Goal: Task Accomplishment & Management: Manage account settings

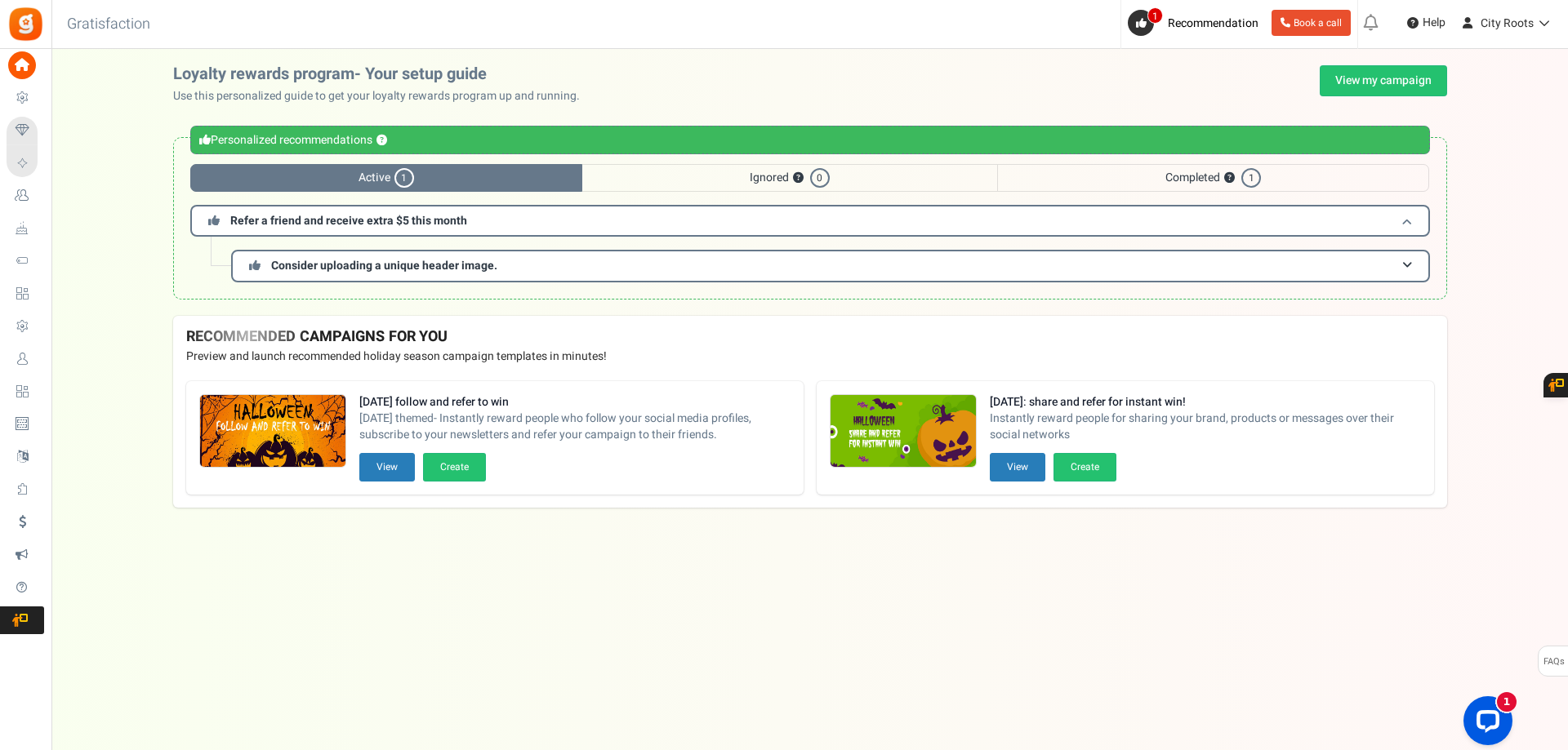
drag, startPoint x: 402, startPoint y: 221, endPoint x: 417, endPoint y: 239, distance: 23.4
click at [404, 221] on span "Refer a friend and receive extra $5 this month" at bounding box center [348, 221] width 237 height 17
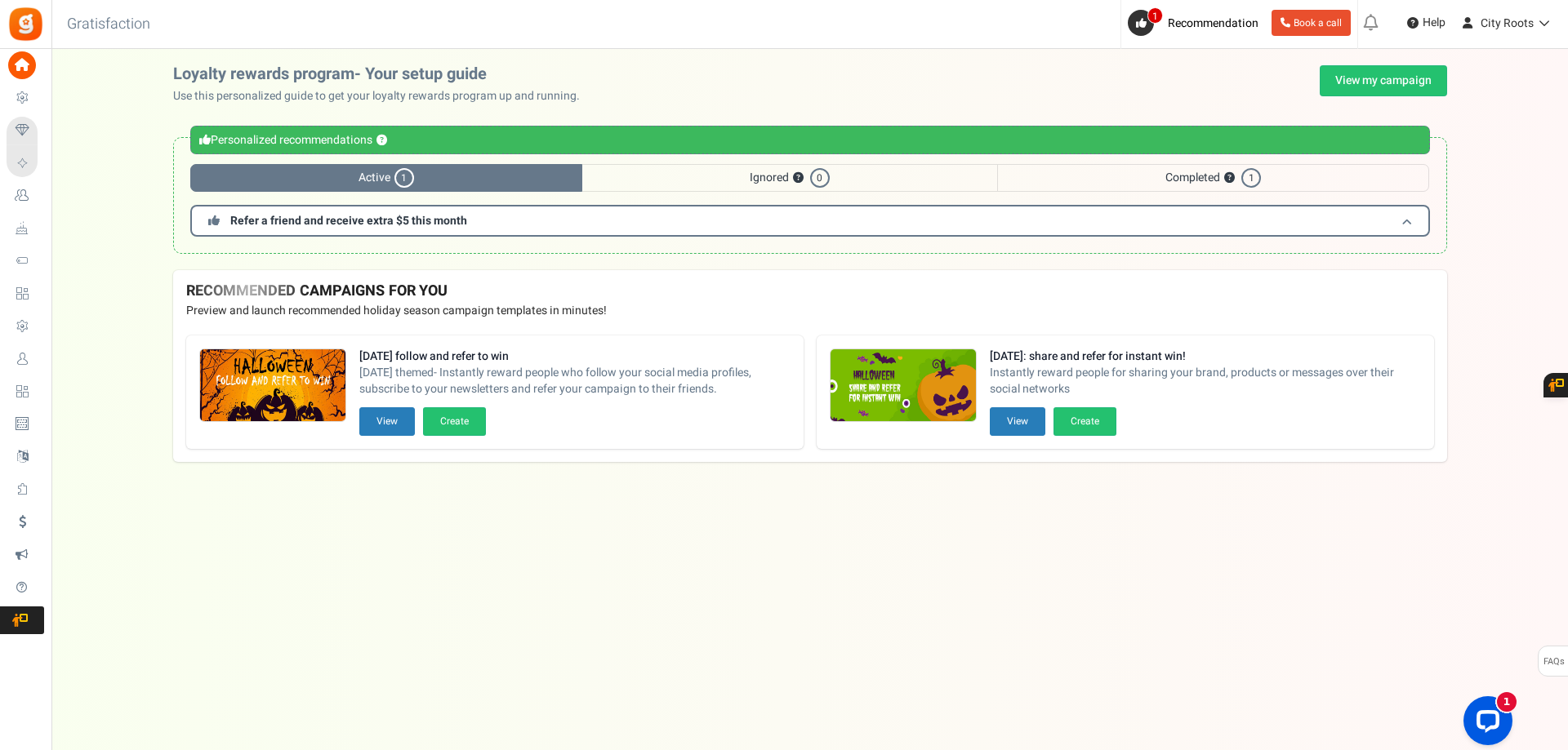
click at [423, 223] on span "Refer a friend and receive extra $5 this month" at bounding box center [348, 221] width 237 height 17
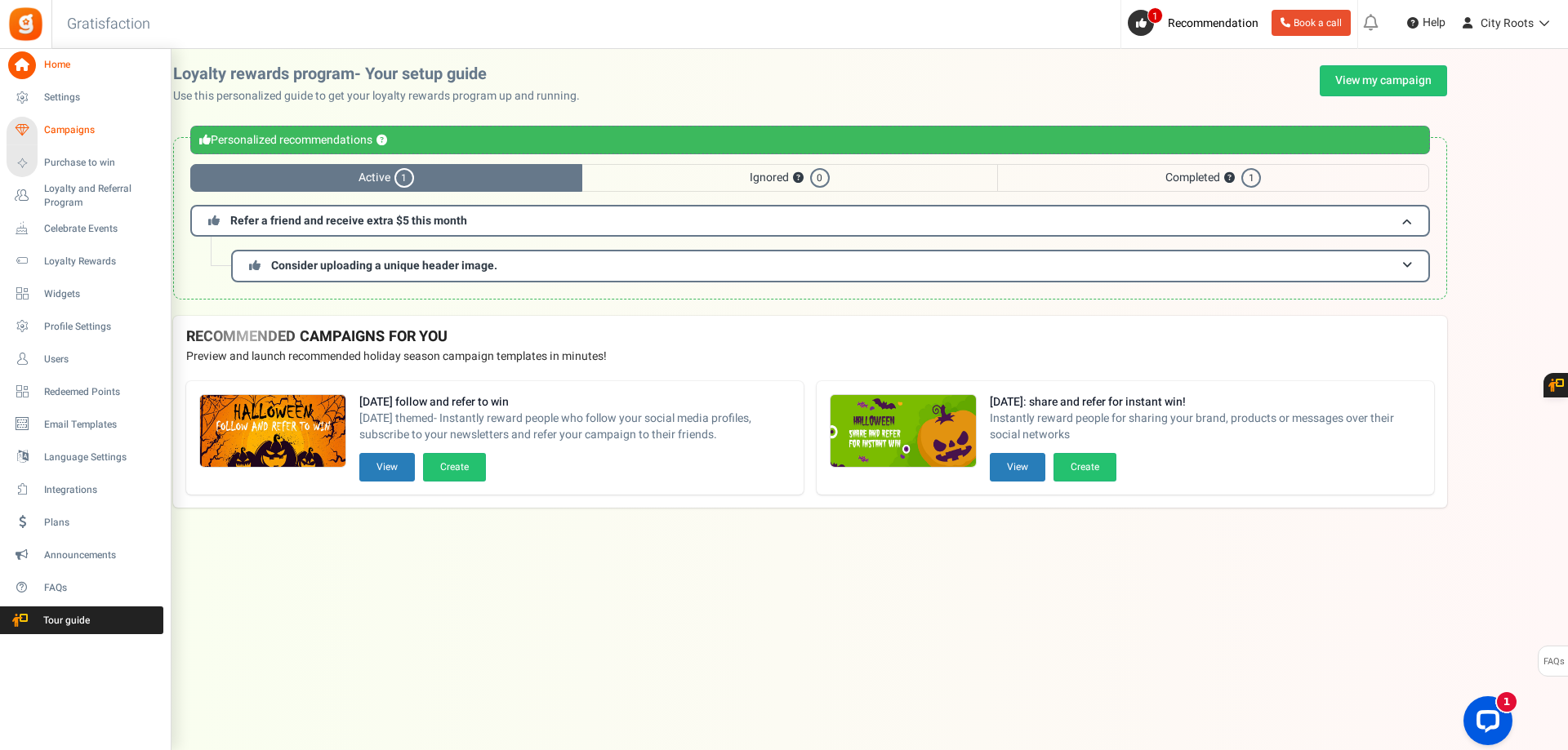
click at [95, 134] on span "Campaigns" at bounding box center [101, 130] width 114 height 13
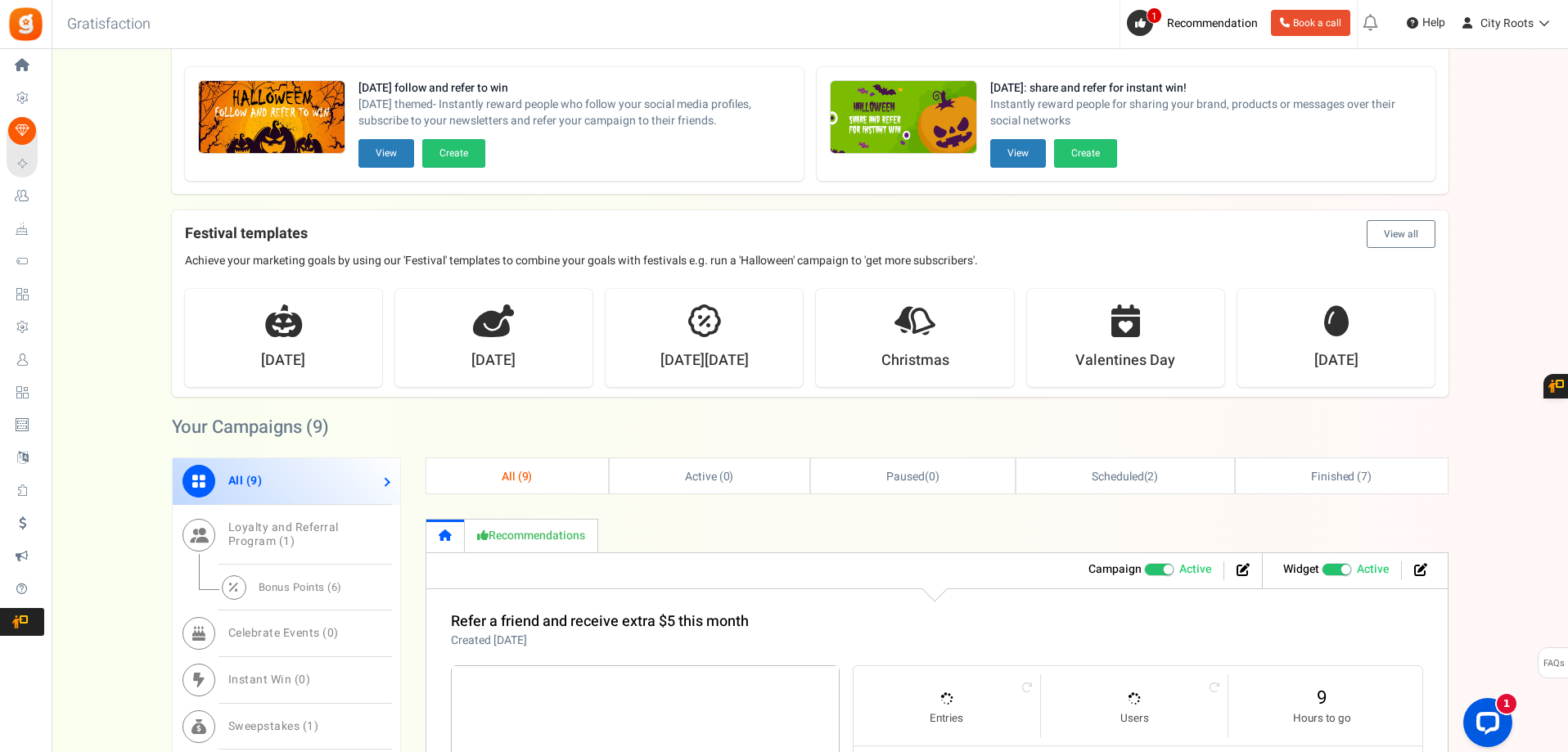
scroll to position [327, 0]
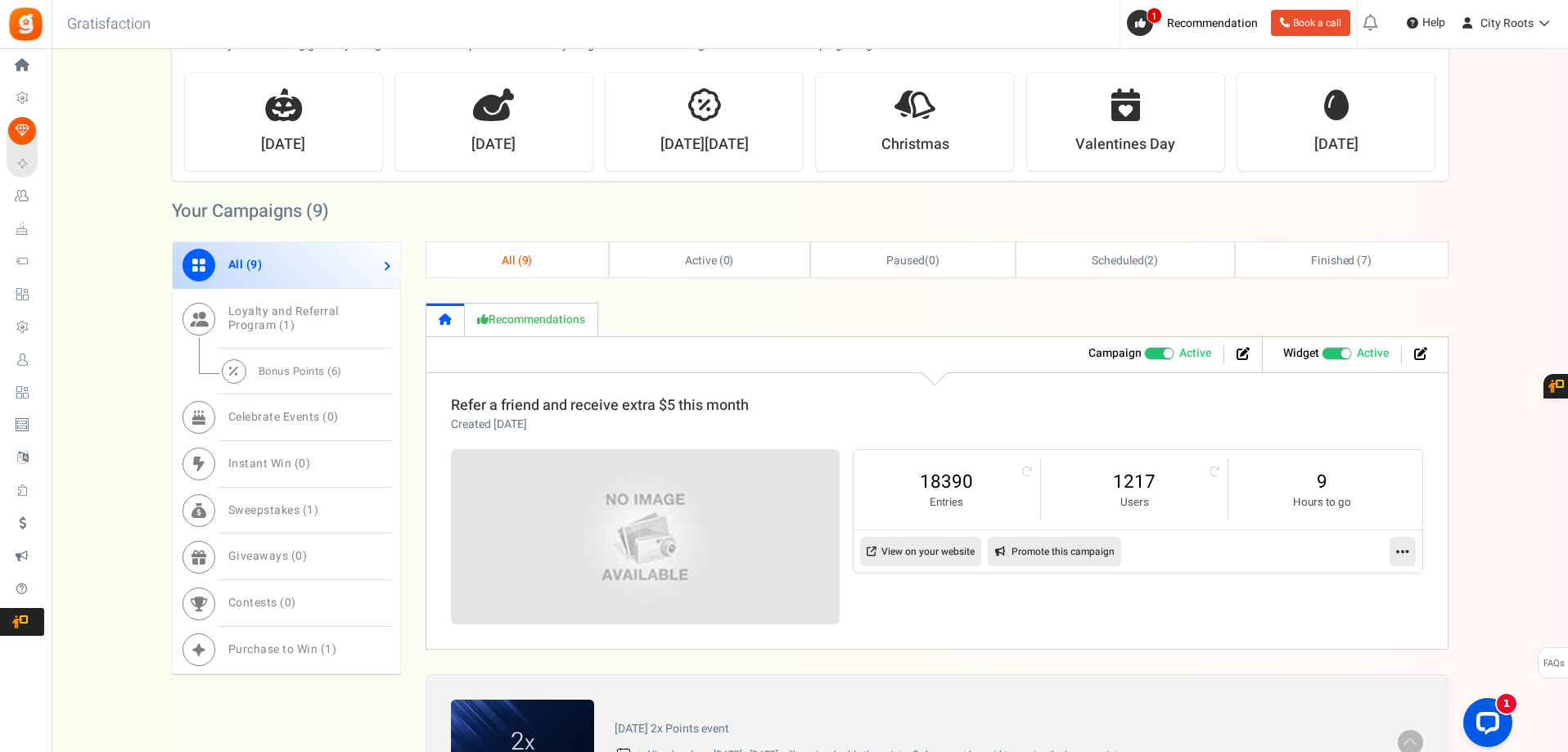
click at [597, 404] on link "Refer a friend and receive extra $5 this month" at bounding box center [600, 405] width 298 height 22
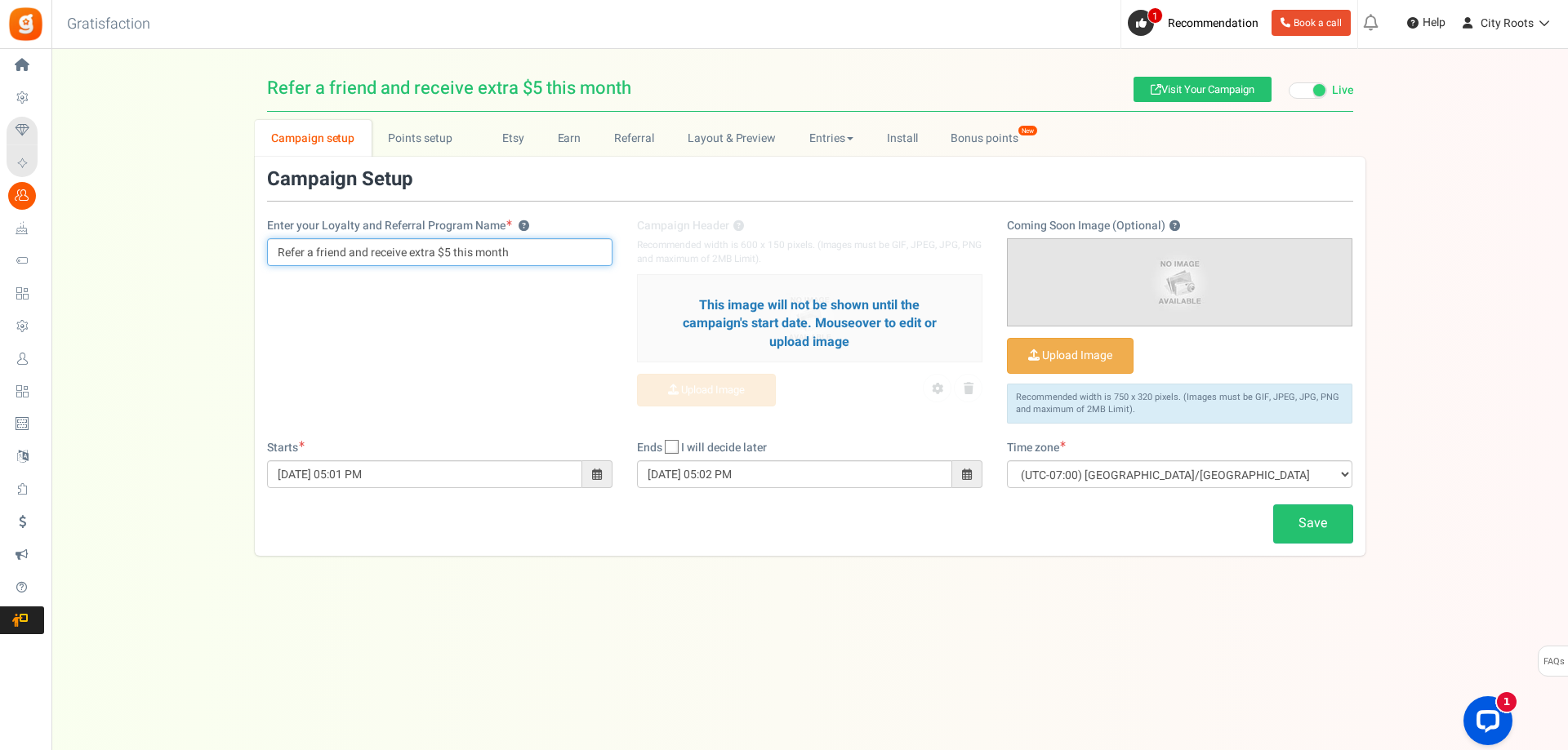
drag, startPoint x: 524, startPoint y: 247, endPoint x: 182, endPoint y: 228, distance: 342.5
click at [189, 229] on div "Campaign setup Points setup New Etsy Earn Referral Reward reviews WOO LOOX [DOM…" at bounding box center [810, 338] width 1517 height 436
type input "Loyalty Rewards Program"
click at [483, 333] on div "Enter your Loyalty and Referral Program Name ? Loyalty Rewards Program Campaign…" at bounding box center [811, 304] width 1111 height 271
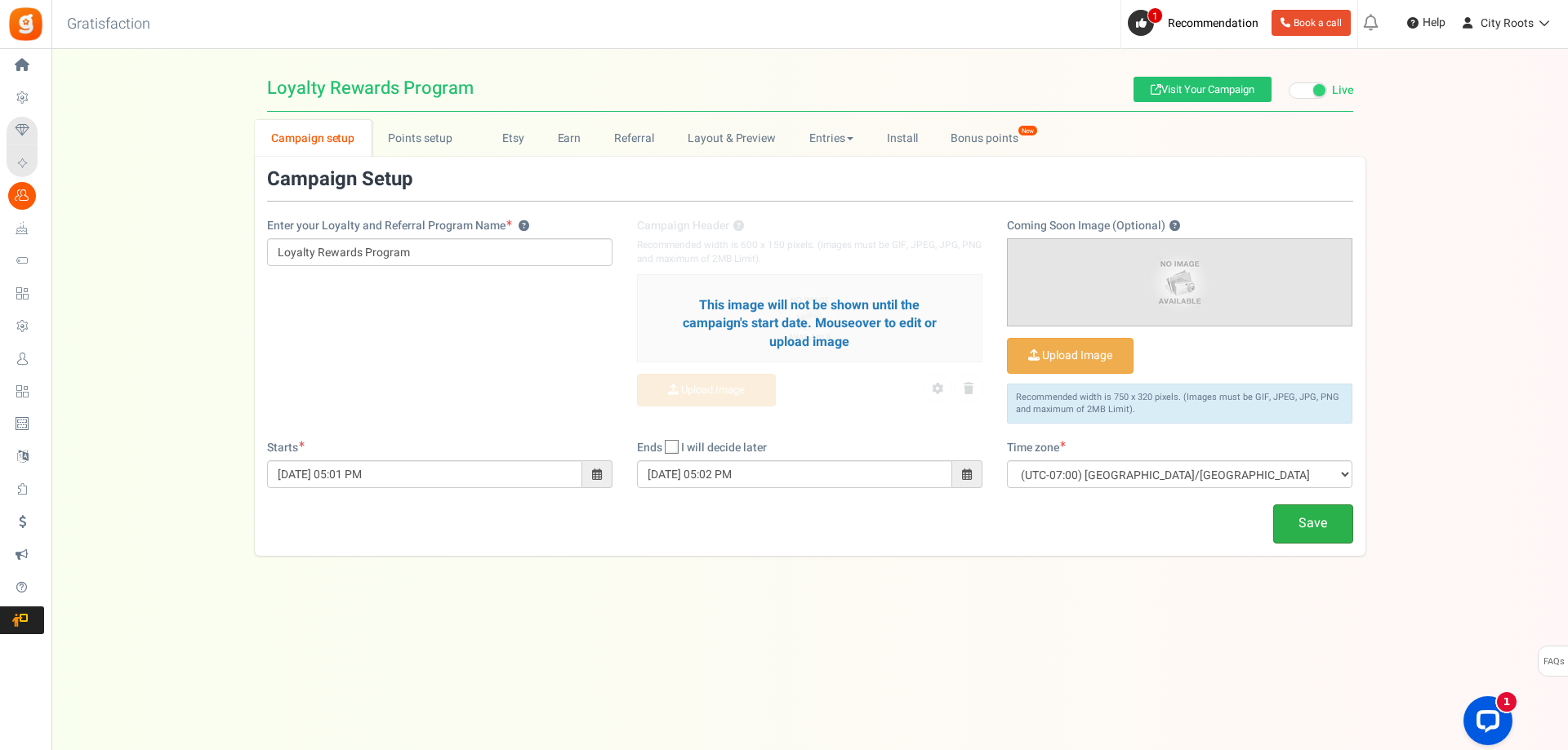
click at [1298, 507] on link "Save" at bounding box center [1313, 524] width 80 height 38
click at [673, 442] on icon at bounding box center [672, 447] width 11 height 11
click at [659, 443] on input "I will decide later" at bounding box center [653, 448] width 11 height 11
checkbox input "true"
click at [552, 382] on div "Enter your Loyalty and Referral Program Name ? Loyalty Rewards Program Campaign…" at bounding box center [811, 304] width 1111 height 271
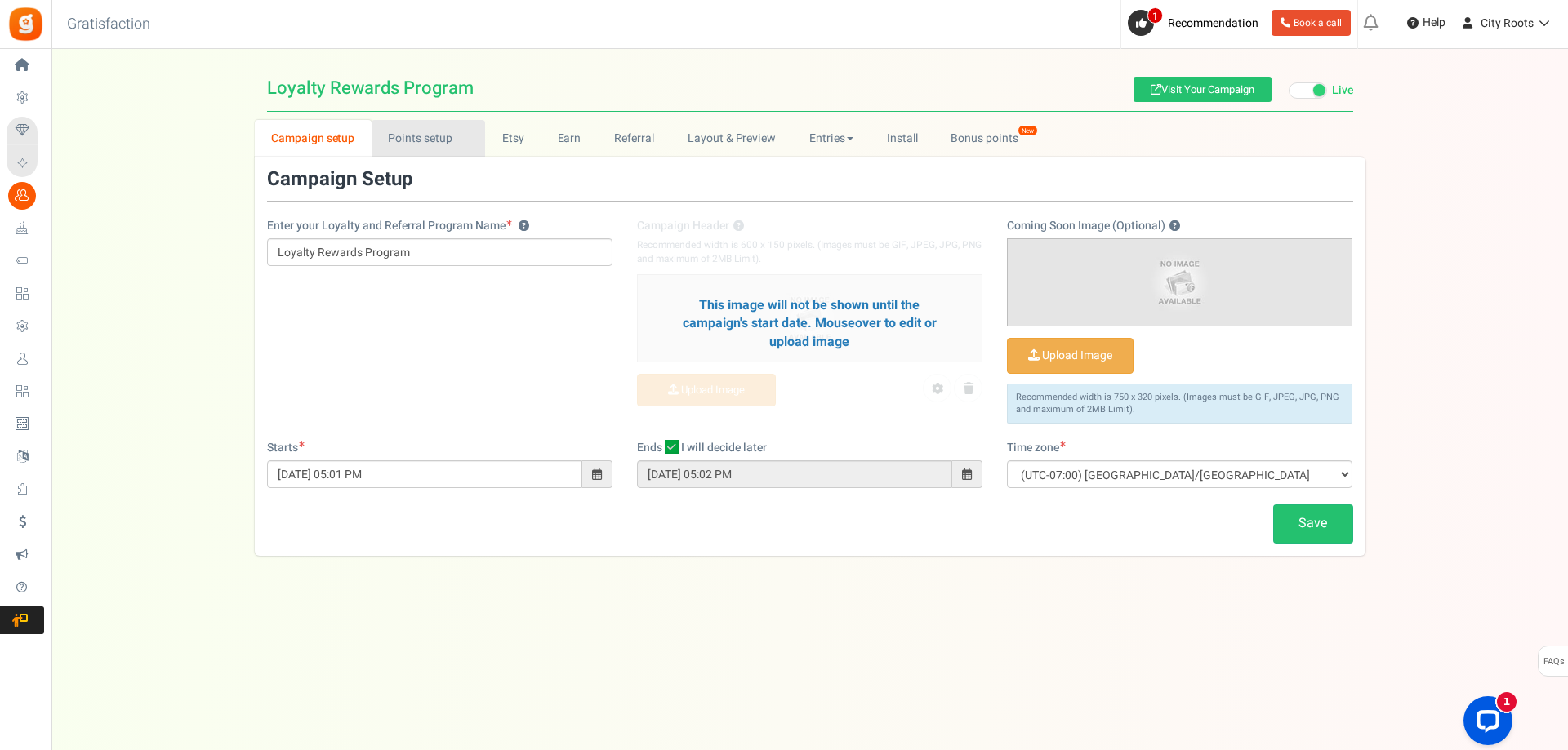
click at [415, 132] on link "Points setup New" at bounding box center [428, 138] width 113 height 36
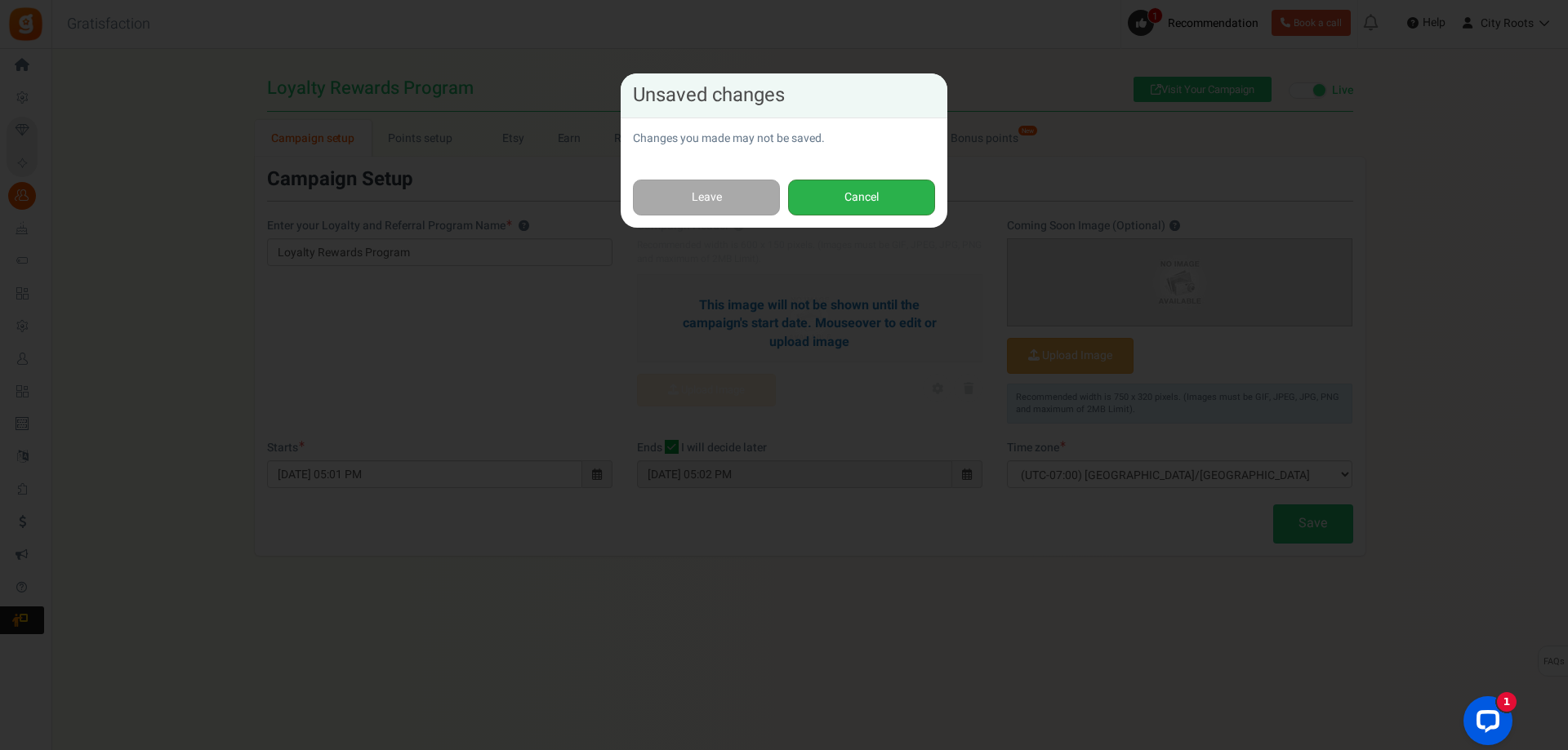
click at [836, 200] on button "Cancel" at bounding box center [861, 198] width 147 height 36
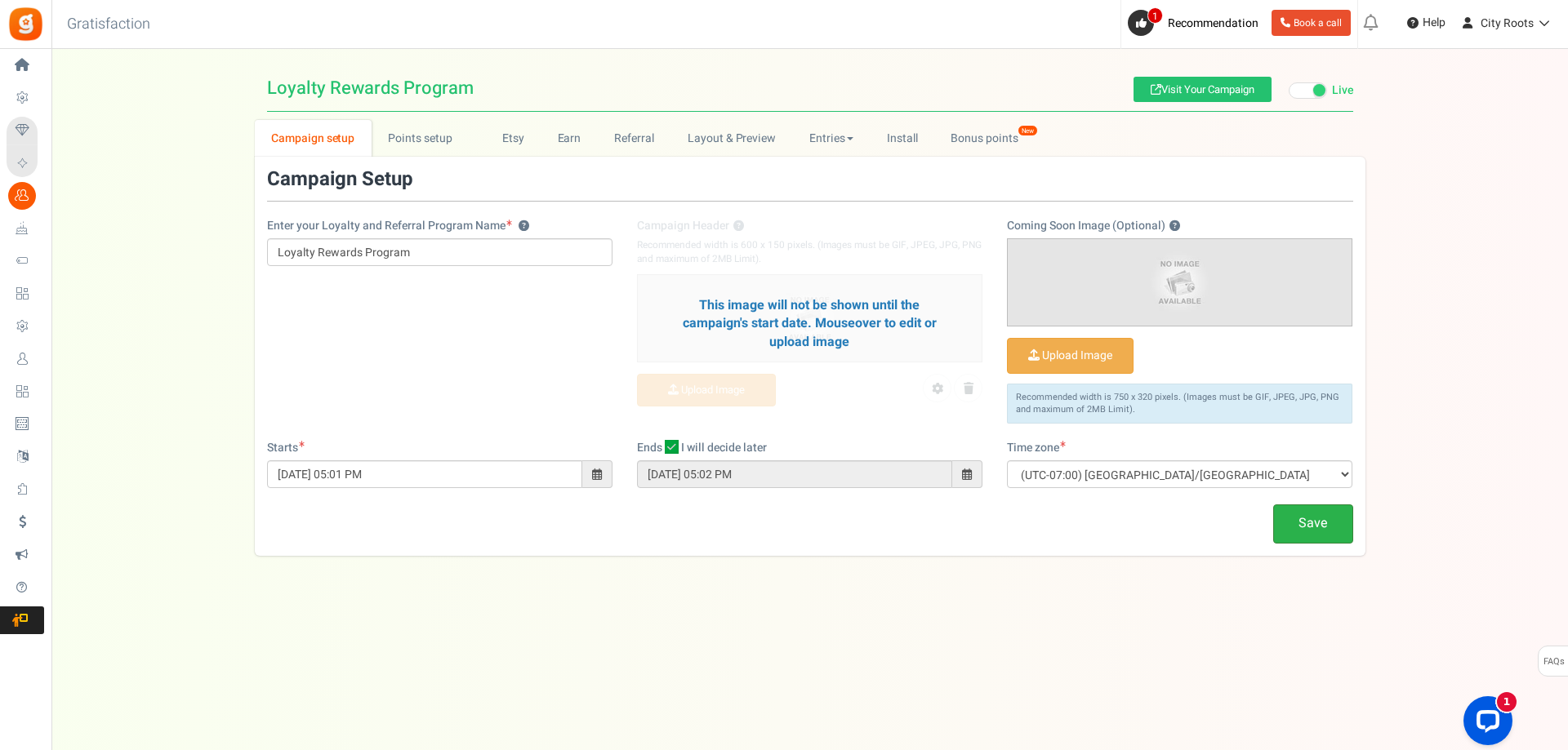
click at [1337, 529] on link "Save" at bounding box center [1313, 524] width 80 height 38
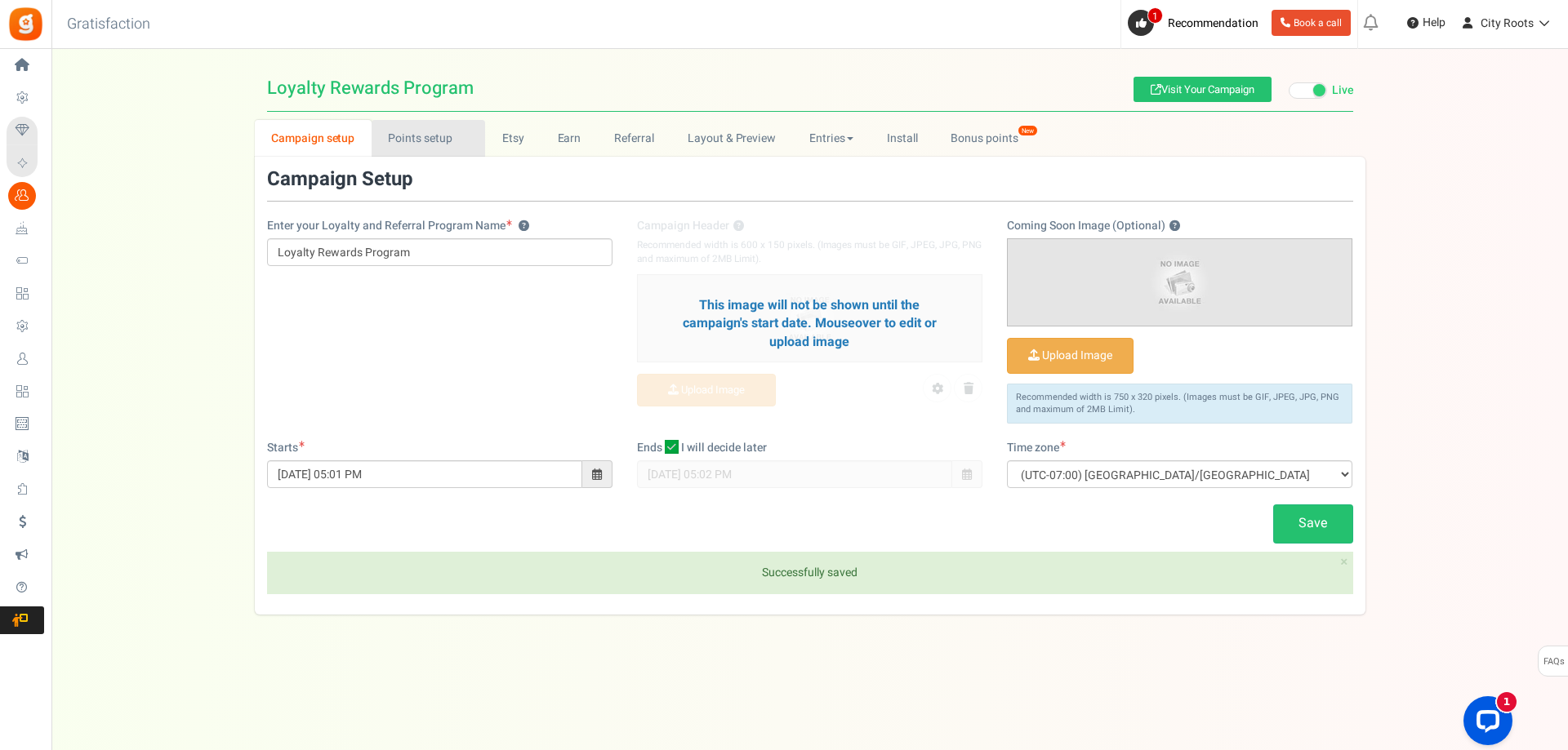
click at [454, 120] on link "Points setup New" at bounding box center [428, 138] width 113 height 36
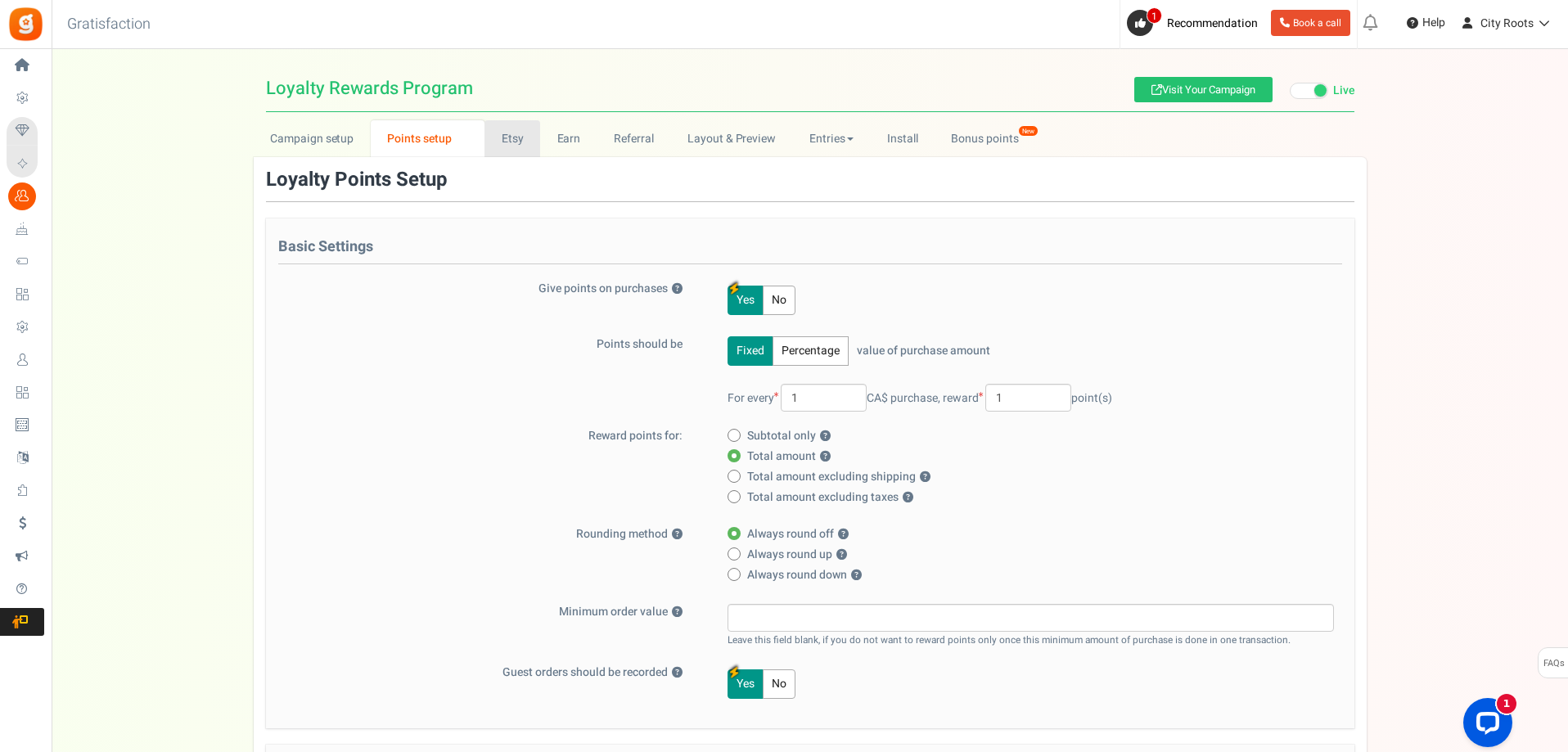
click at [522, 135] on link "Etsy" at bounding box center [512, 138] width 56 height 37
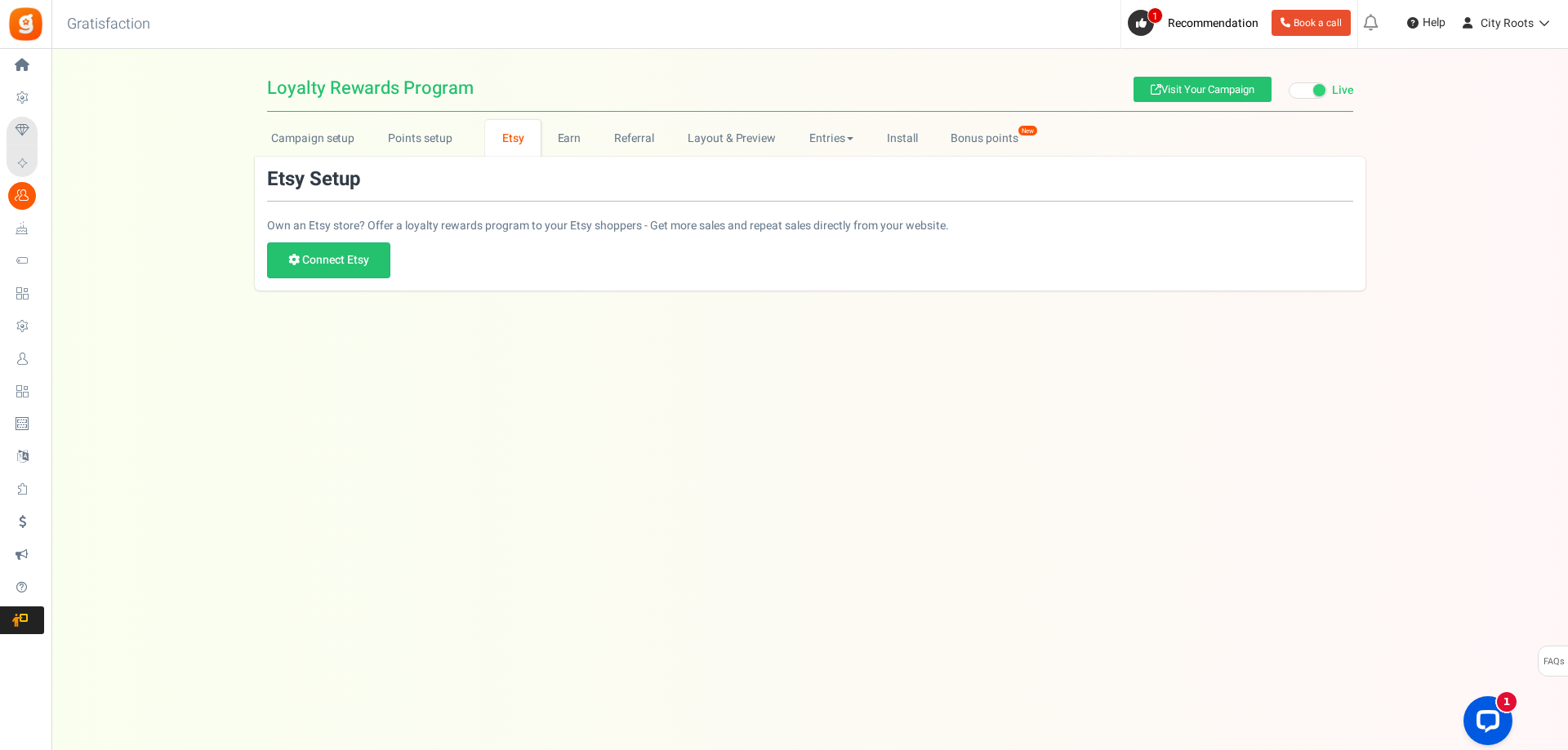
click at [530, 134] on link "Etsy" at bounding box center [513, 138] width 56 height 36
click at [556, 138] on link "Earn" at bounding box center [570, 138] width 58 height 36
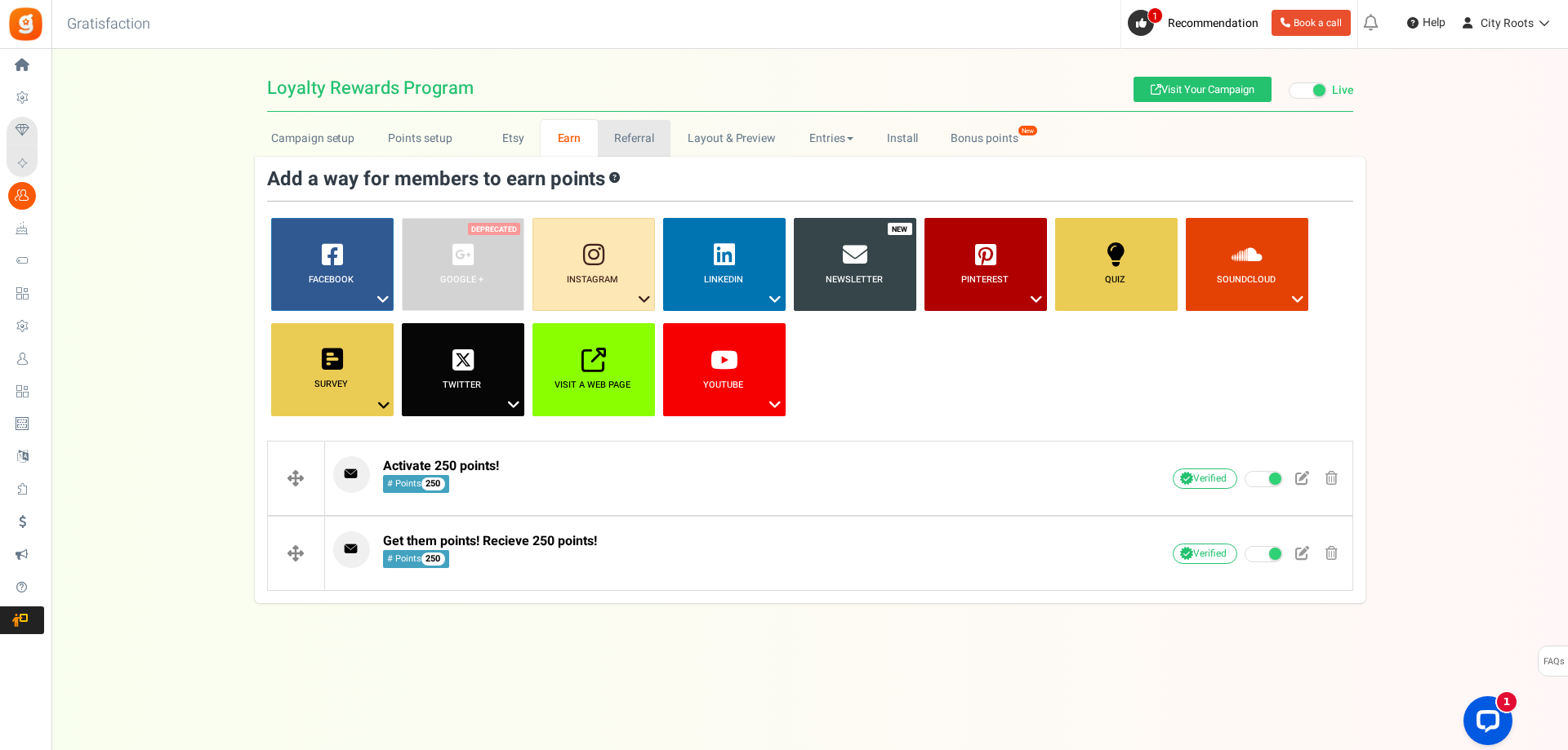
click at [613, 140] on link "Referral" at bounding box center [634, 138] width 74 height 36
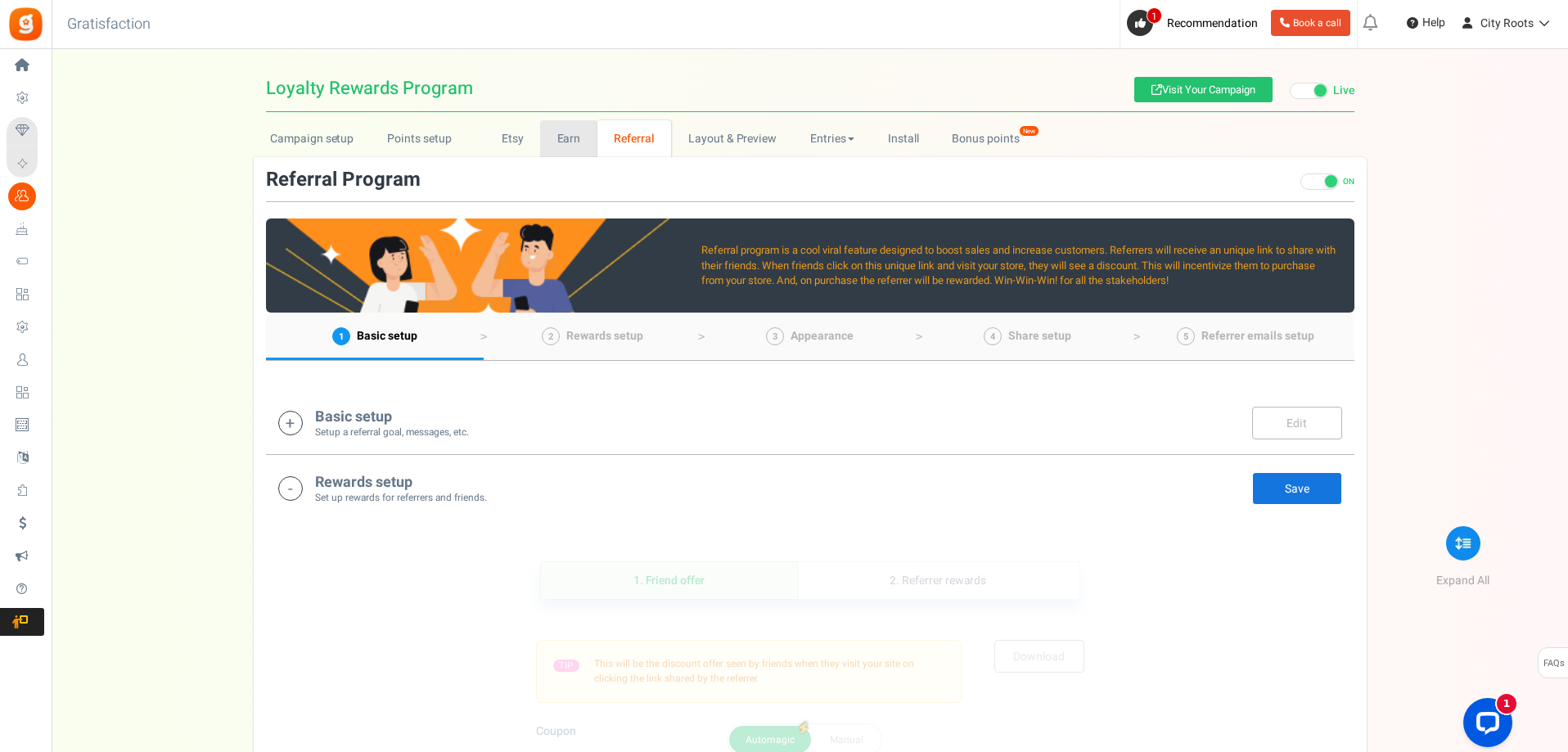
click at [590, 138] on link "Earn" at bounding box center [569, 138] width 58 height 37
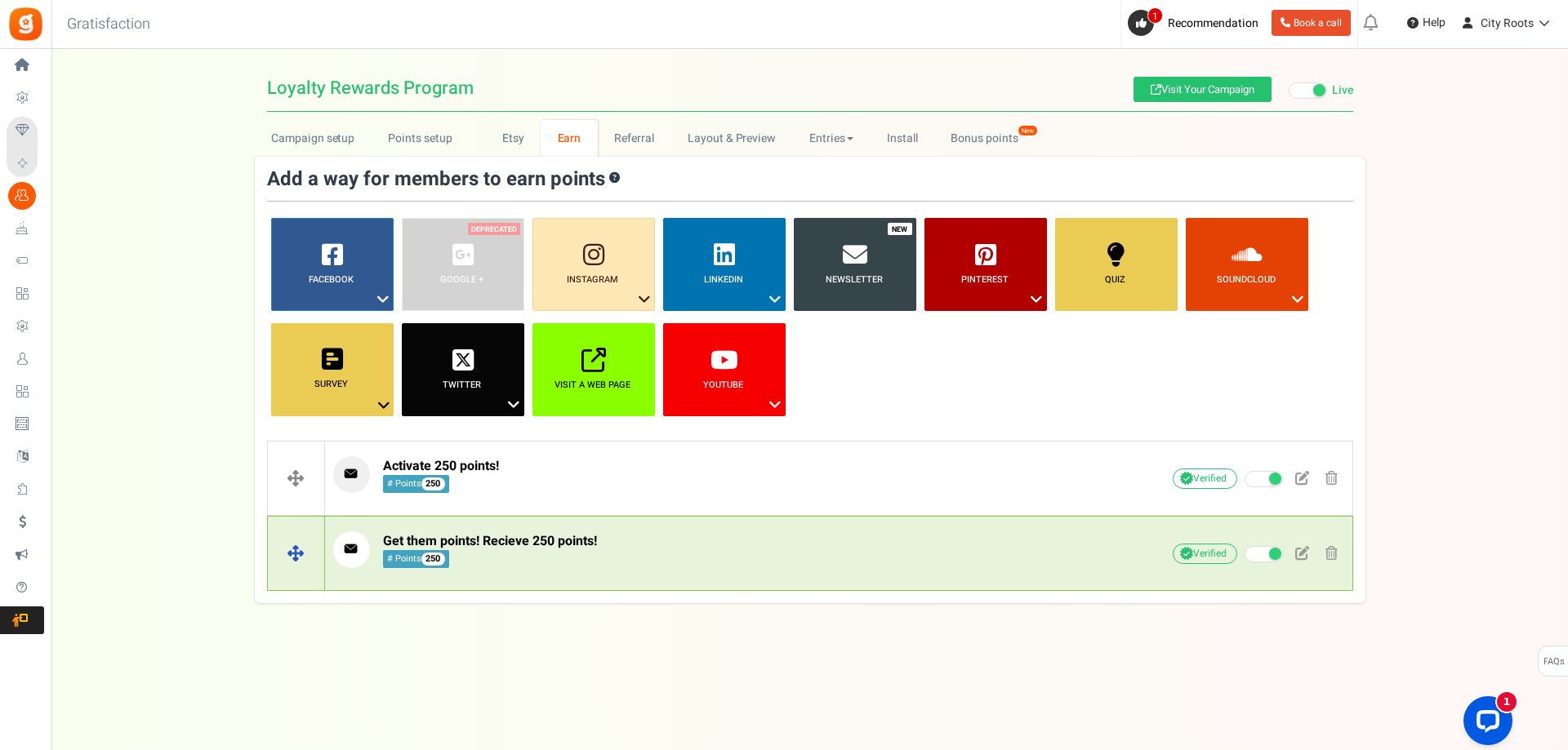
click at [513, 531] on span "Get them points! Recieve 250 points!" at bounding box center [489, 541] width 214 height 19
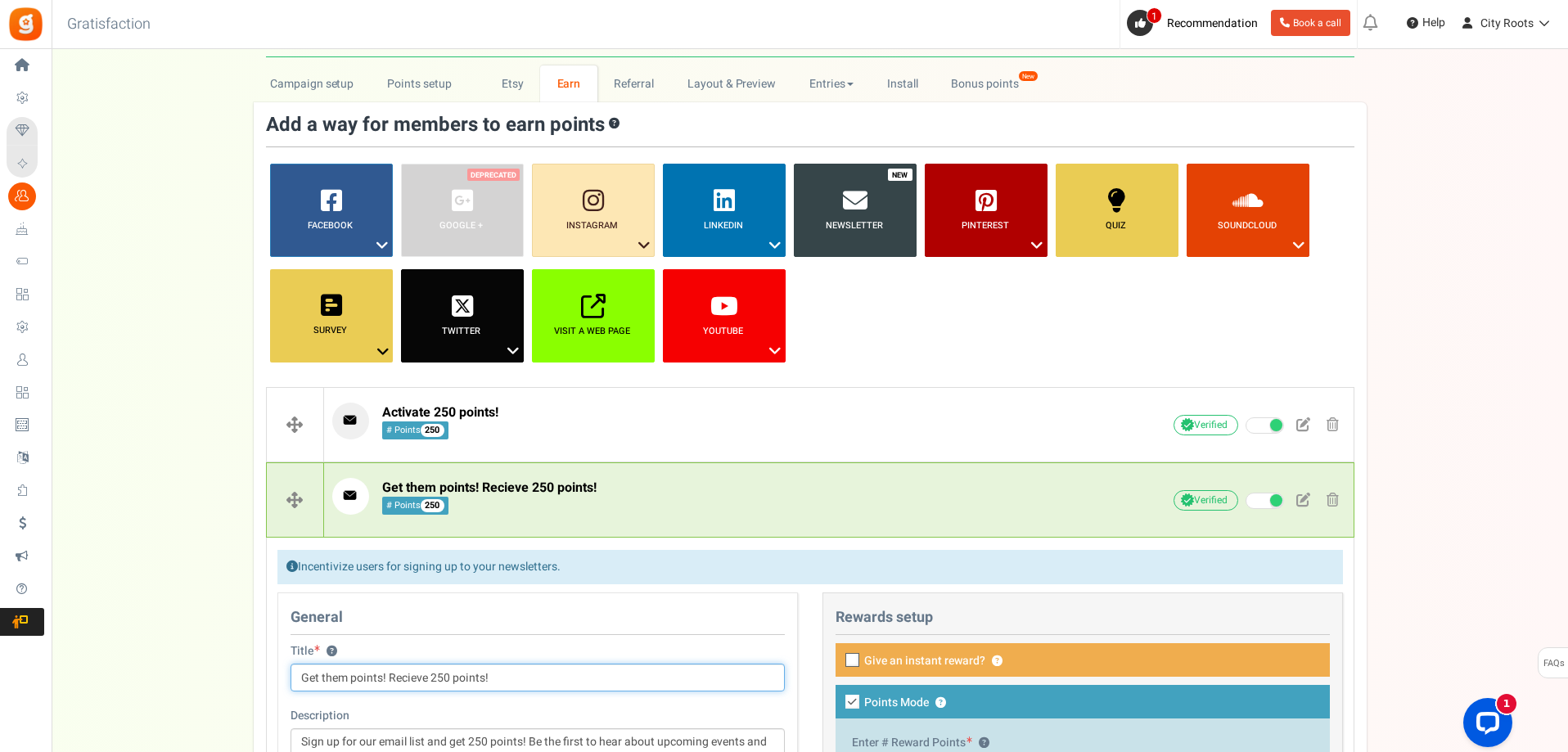
scroll to position [44, 0]
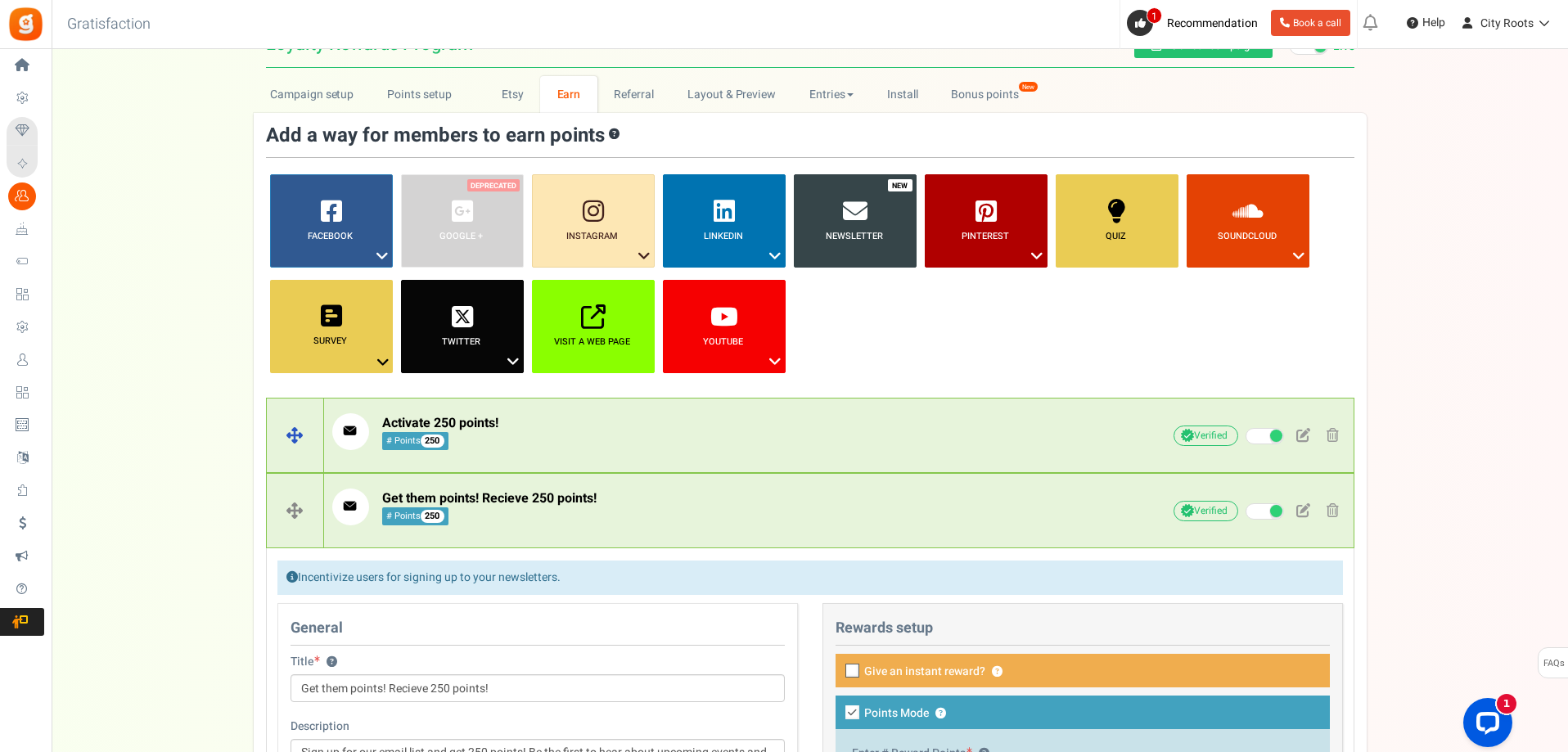
click at [553, 438] on p "Activate 250 points! # Points 250" at bounding box center [716, 432] width 767 height 37
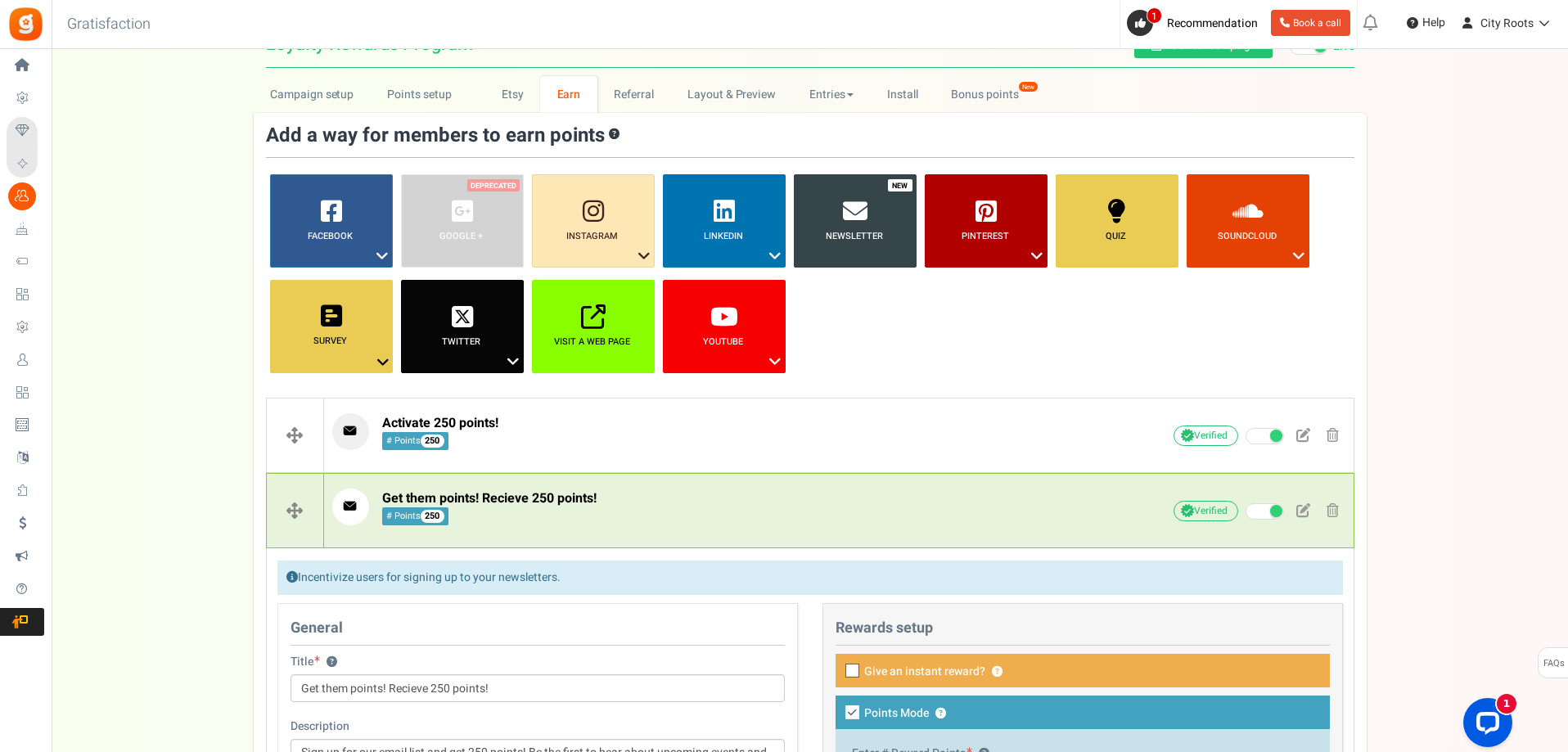
scroll to position [0, 0]
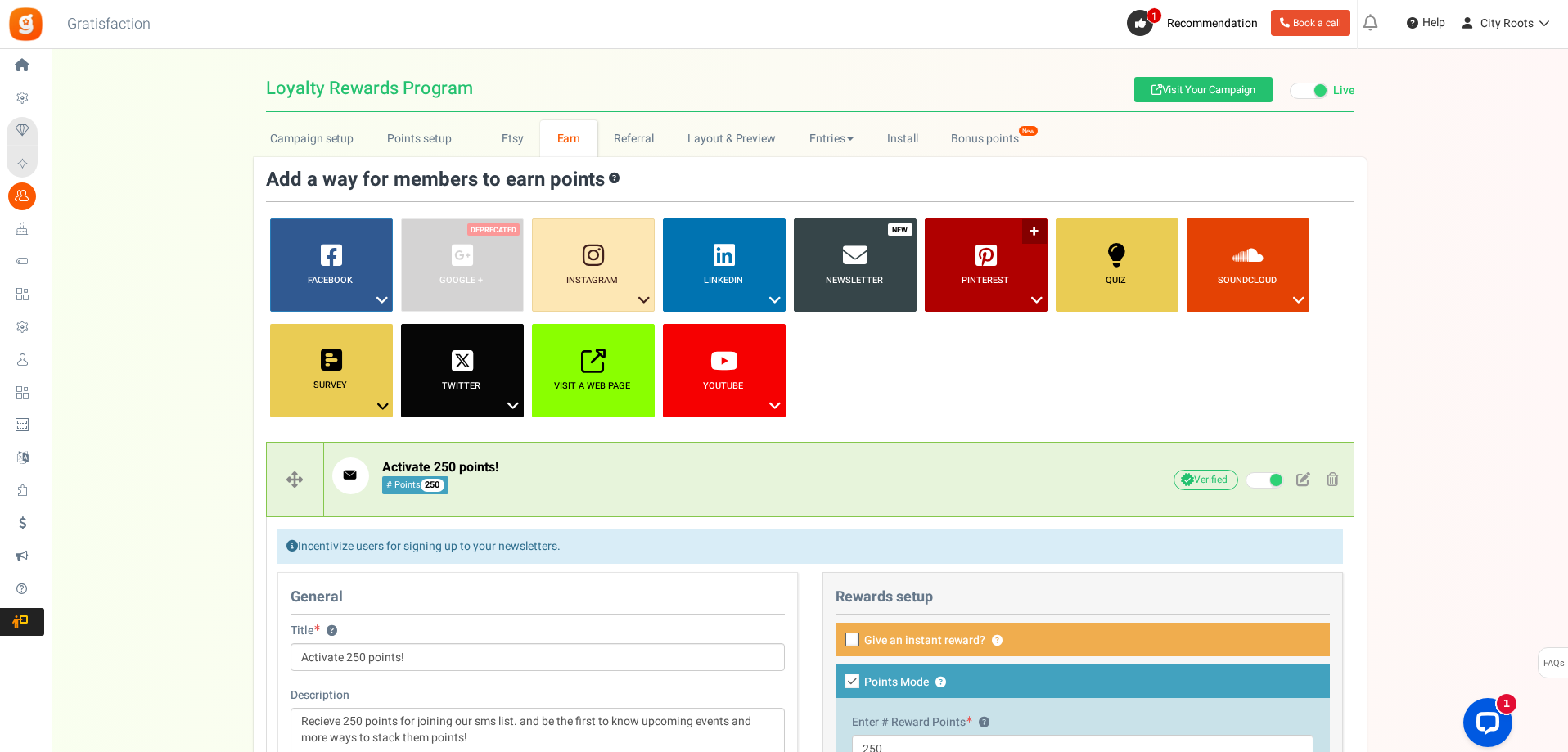
click at [998, 291] on link "Pinterest ?" at bounding box center [986, 264] width 123 height 93
click at [1103, 272] on link "Quiz ?" at bounding box center [1117, 264] width 123 height 93
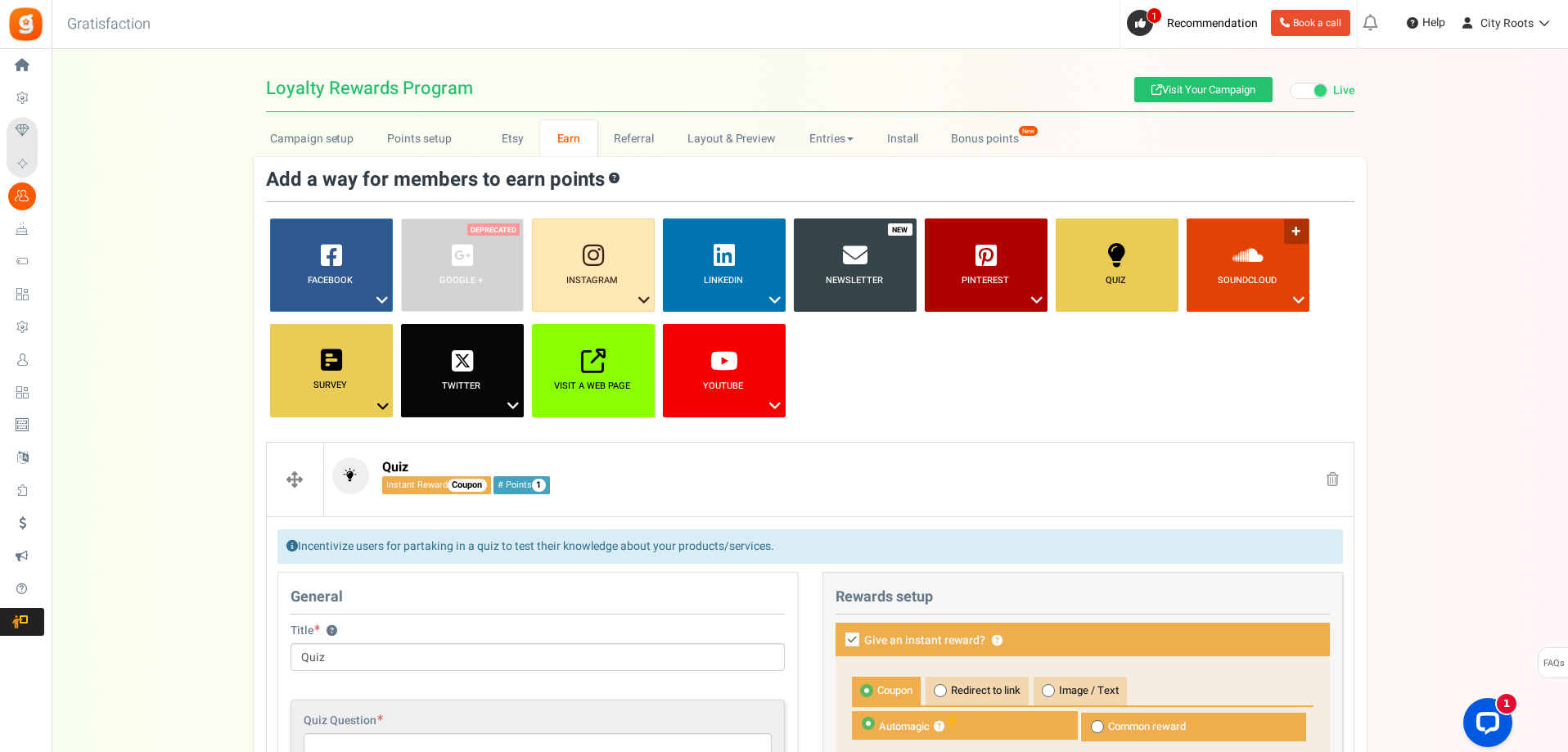
click at [1266, 284] on b "SoundCloud" at bounding box center [1247, 280] width 59 height 13
click at [947, 395] on ul "Facebook ? Visit on Facebook Share on Facebook Google + ? ? ?" at bounding box center [810, 324] width 1088 height 212
click at [643, 138] on link "Referral" at bounding box center [634, 138] width 74 height 37
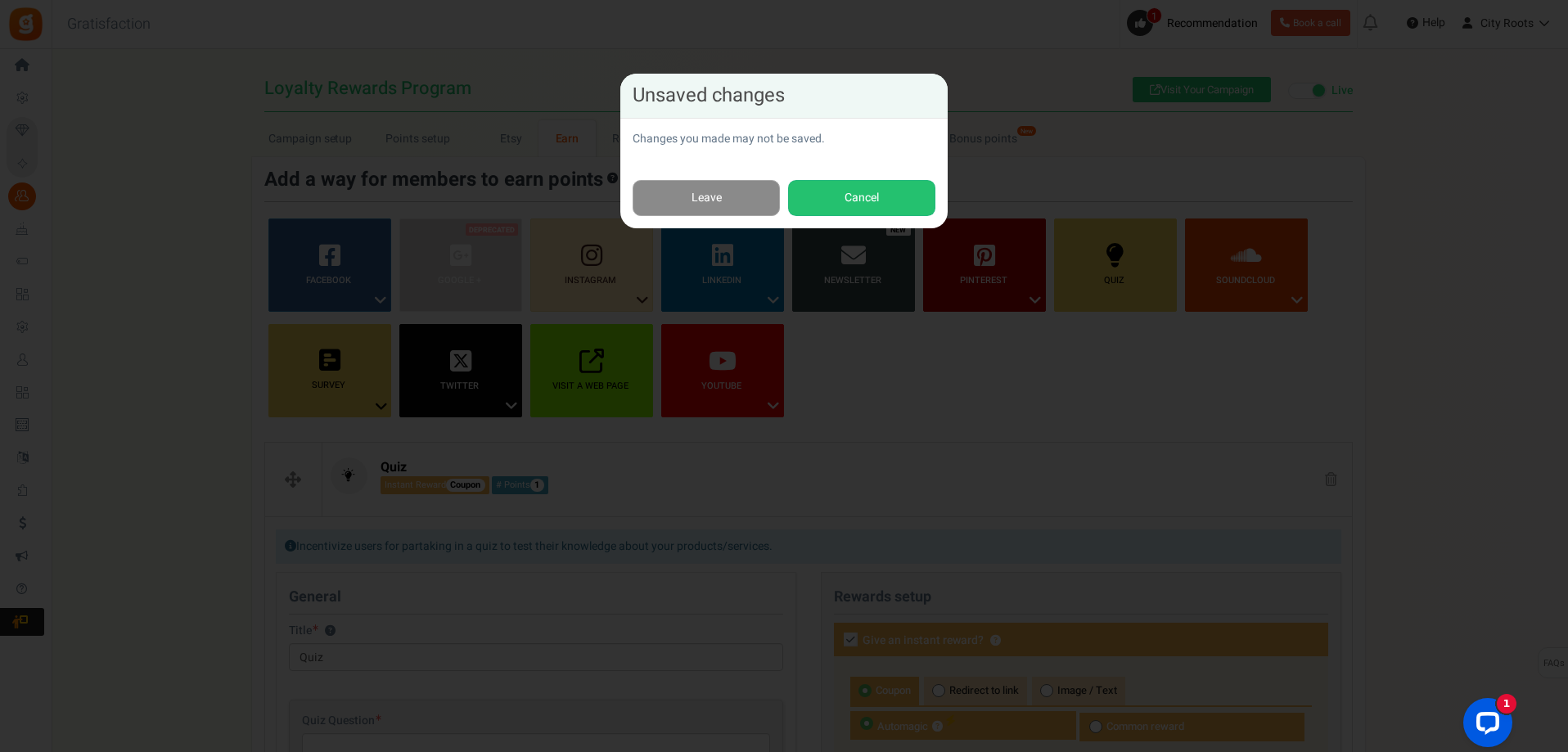
click at [749, 194] on link "Leave" at bounding box center [706, 198] width 147 height 37
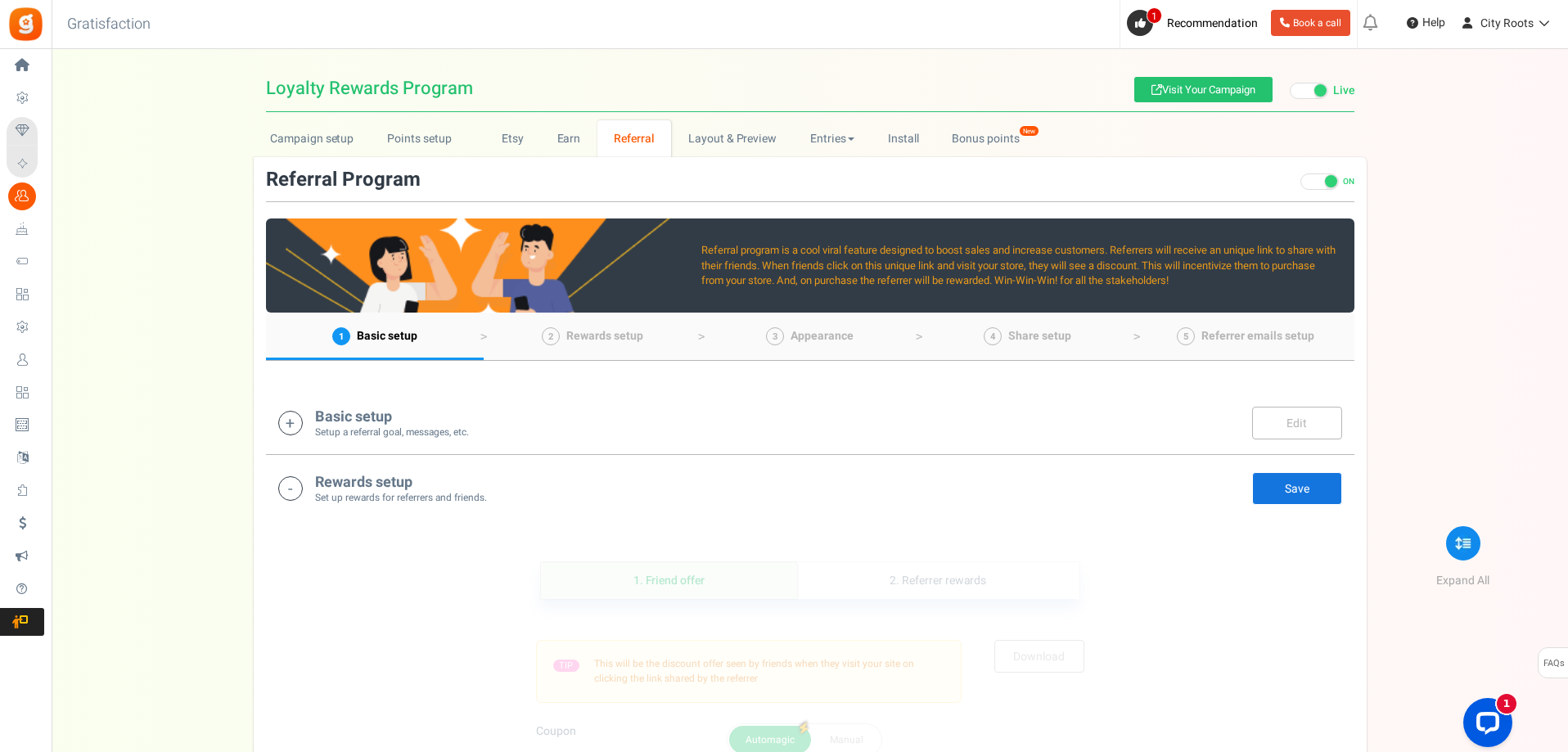
click at [473, 421] on div "Basic setup Setup a referral goal, messages, etc. Edit Save" at bounding box center [809, 422] width 1064 height 34
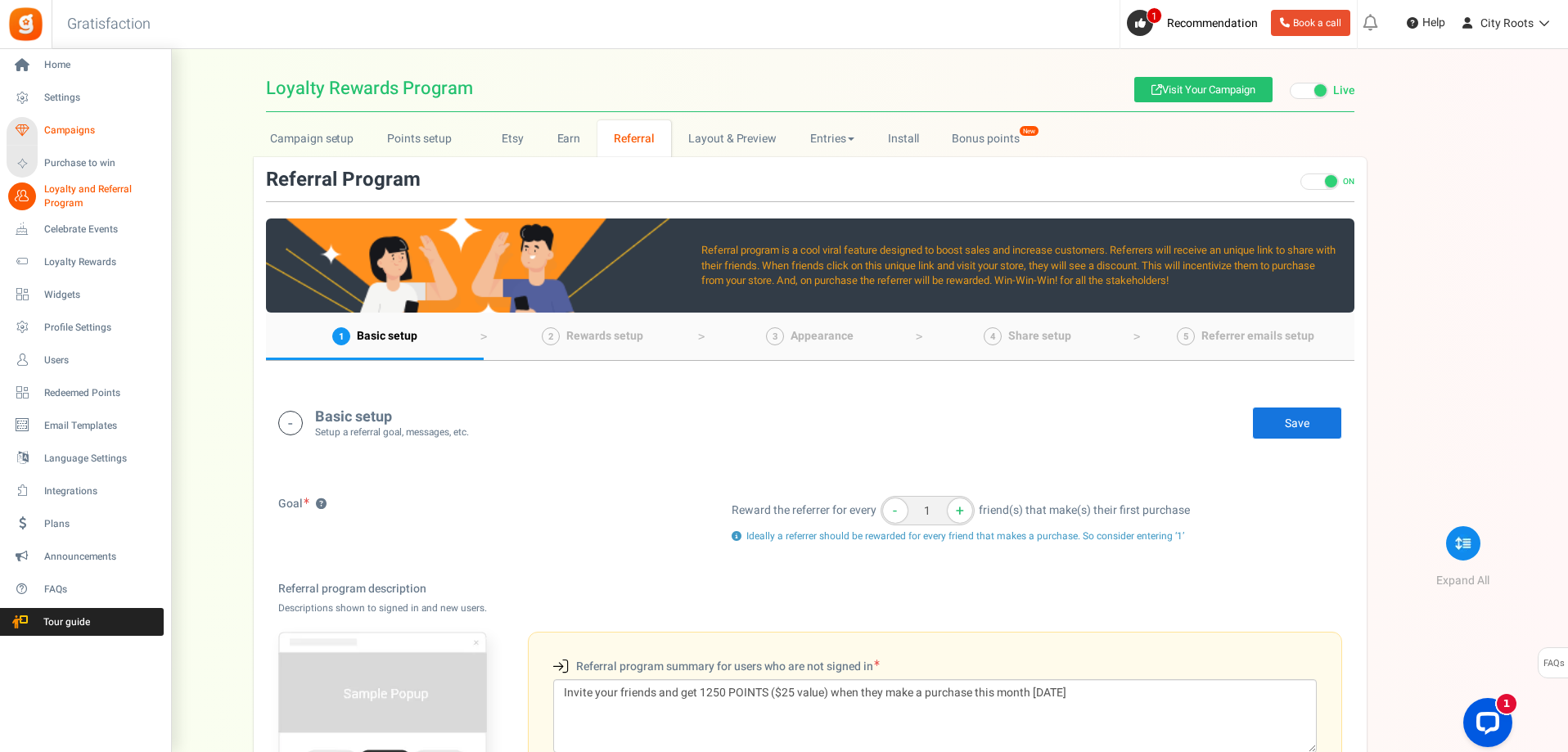
click at [50, 129] on span "Campaigns" at bounding box center [101, 131] width 114 height 13
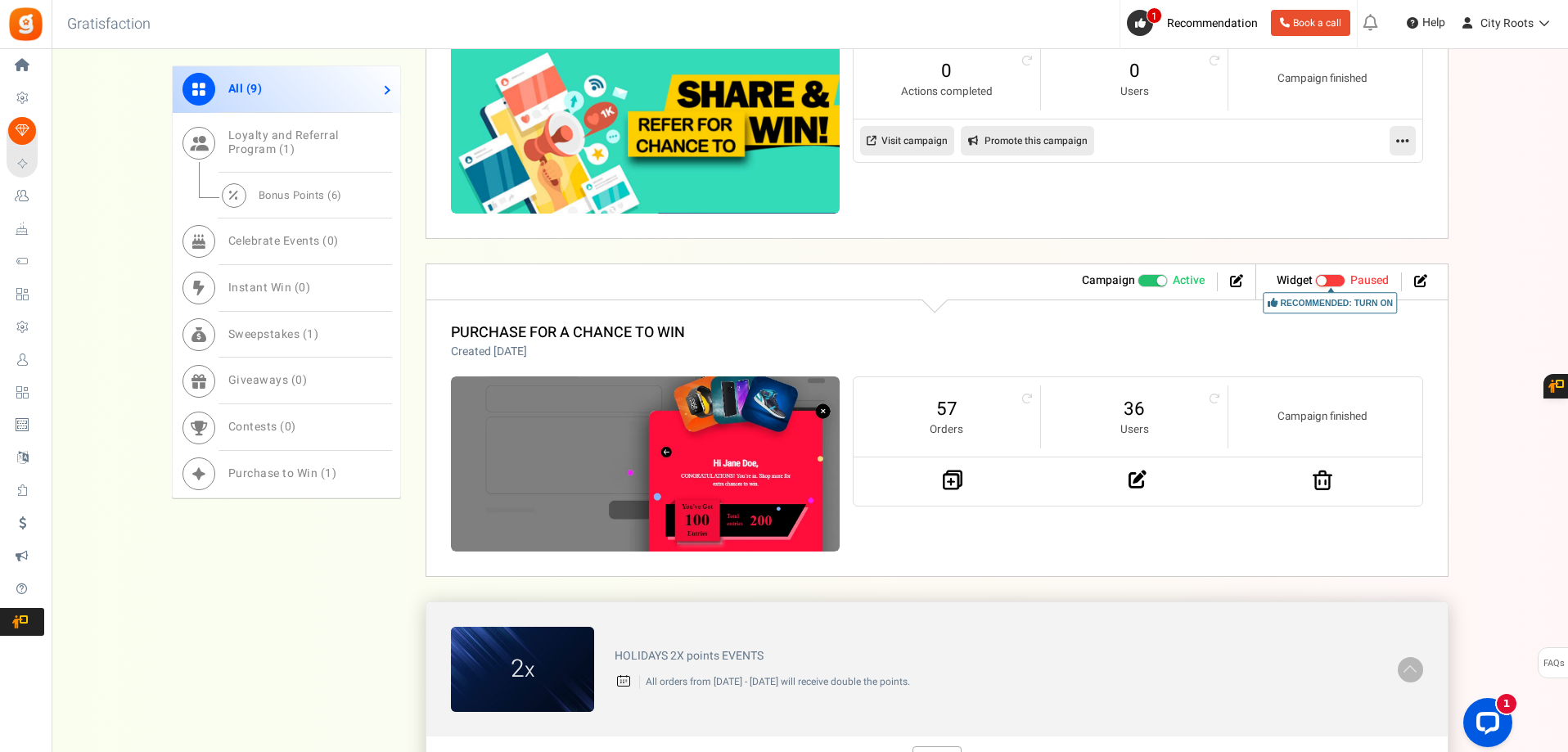
scroll to position [972, 0]
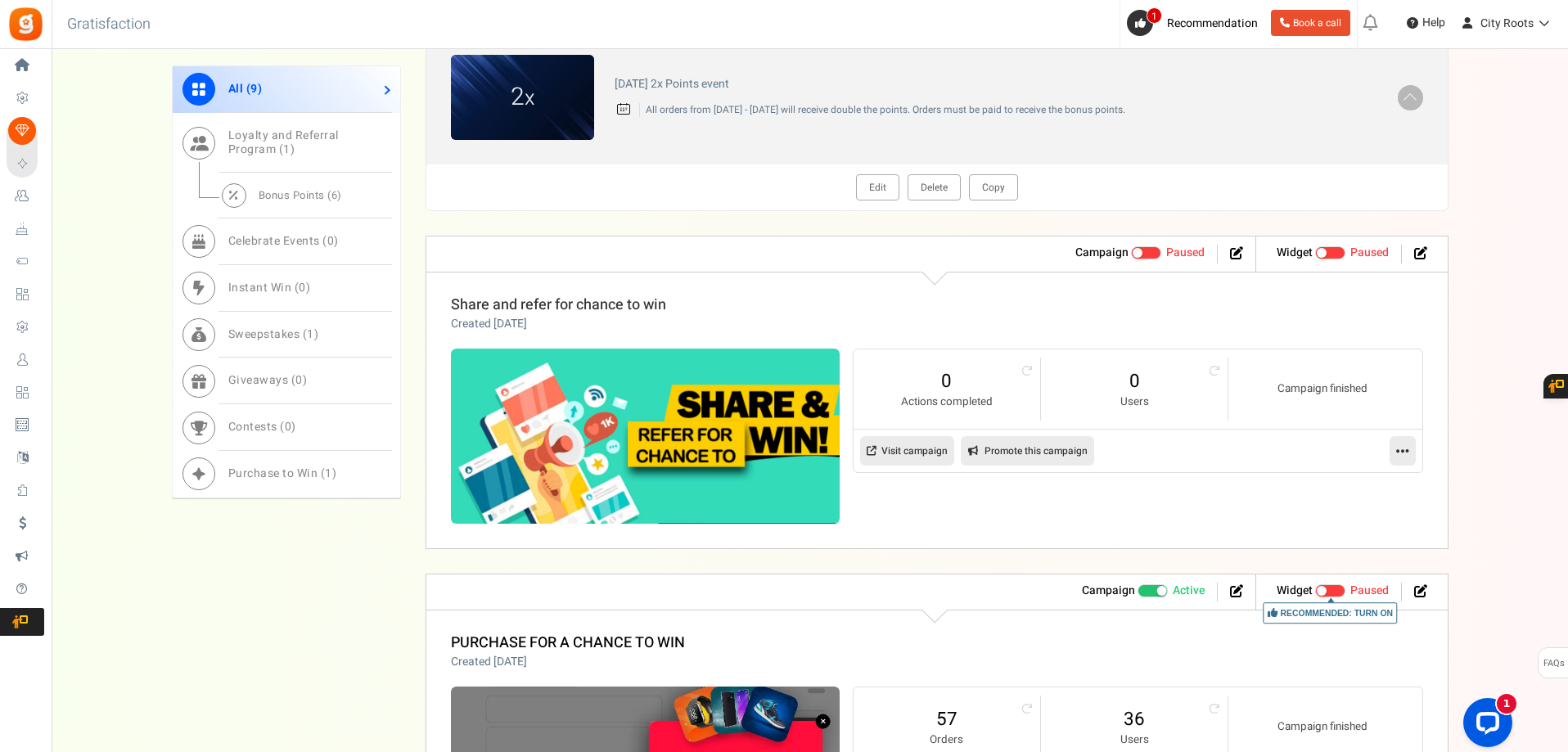
click at [635, 309] on link "Share and refer for chance to win" at bounding box center [559, 305] width 215 height 22
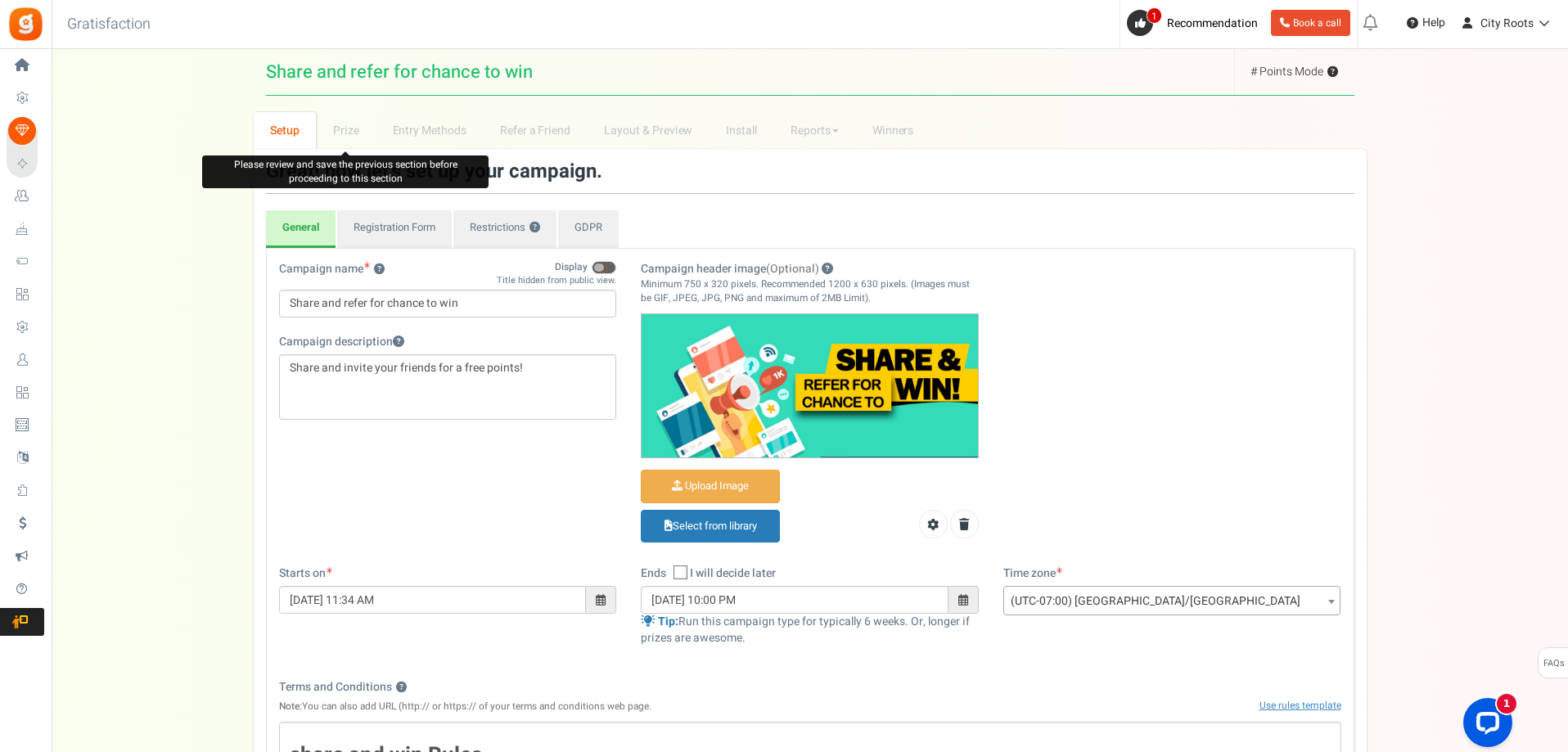
click at [357, 135] on li "Prize" at bounding box center [346, 131] width 60 height 37
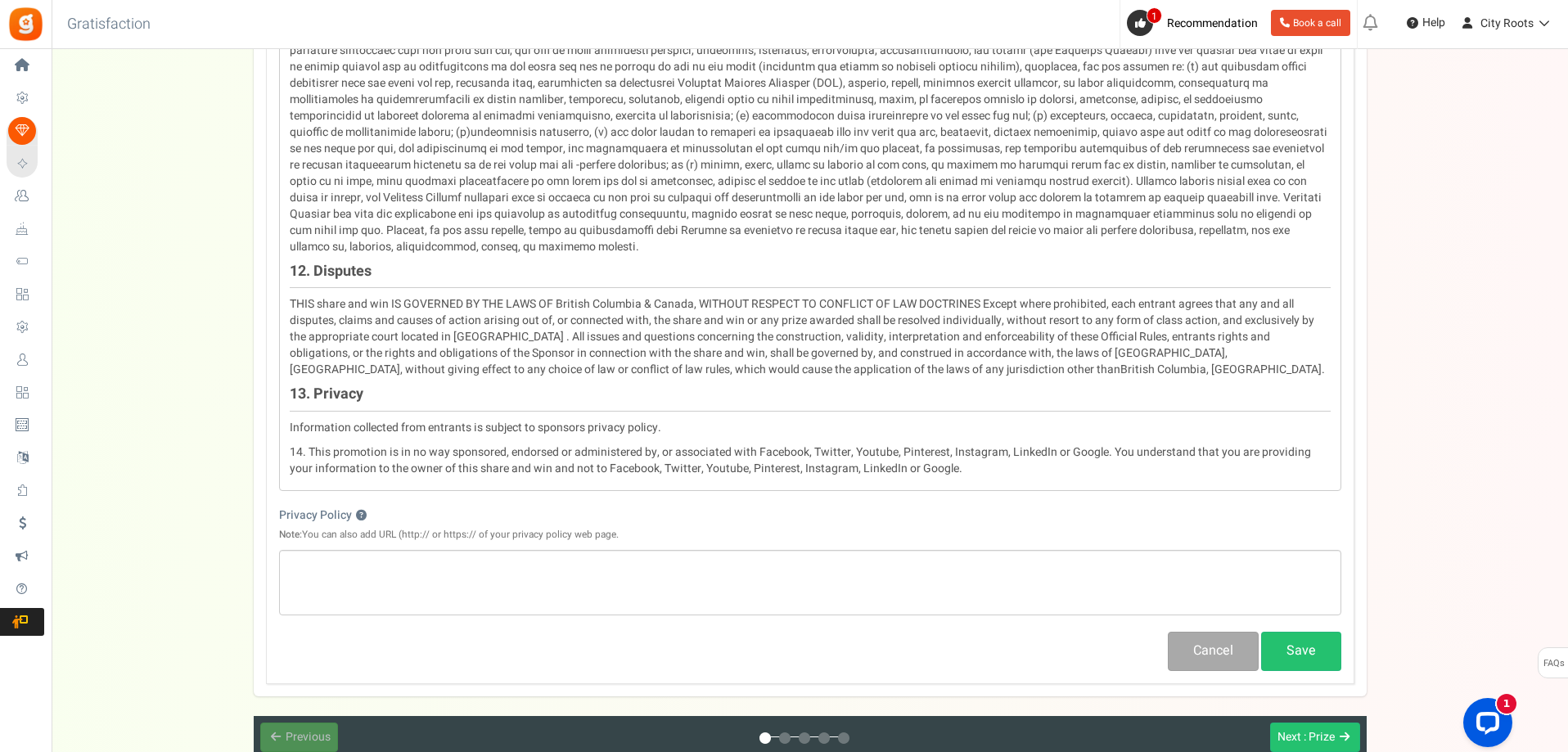
scroll to position [2028, 0]
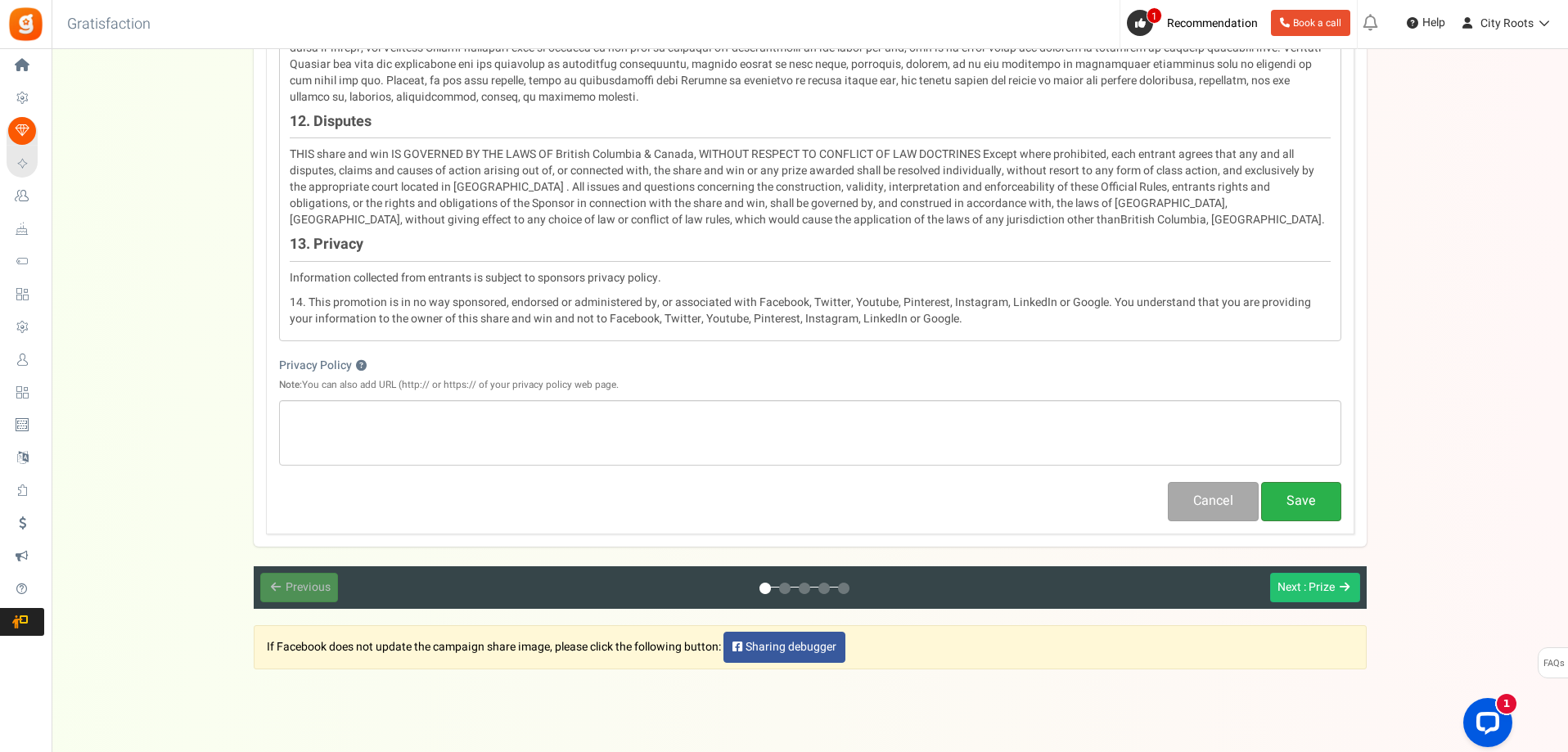
click at [1323, 482] on button "Save" at bounding box center [1301, 501] width 80 height 38
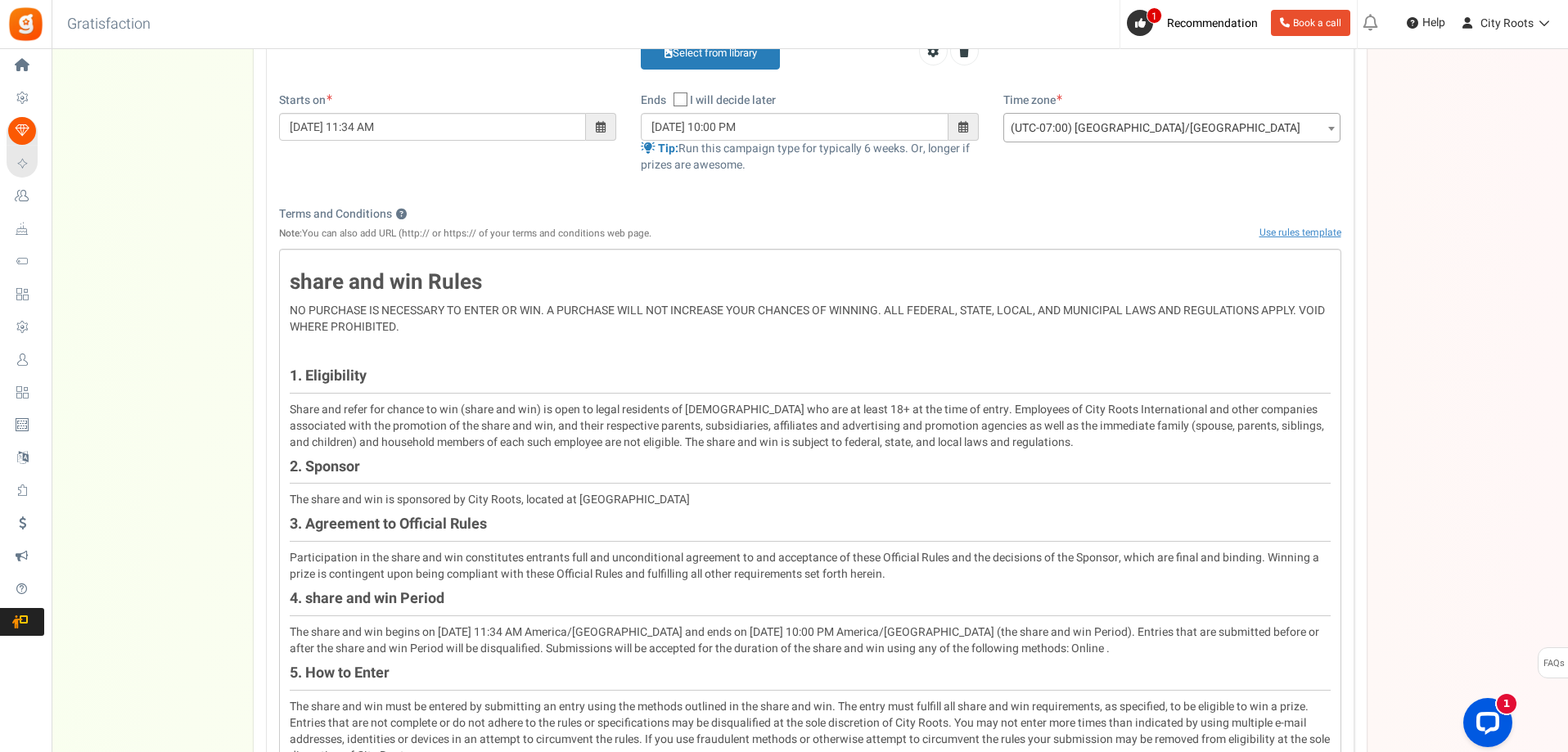
scroll to position [0, 0]
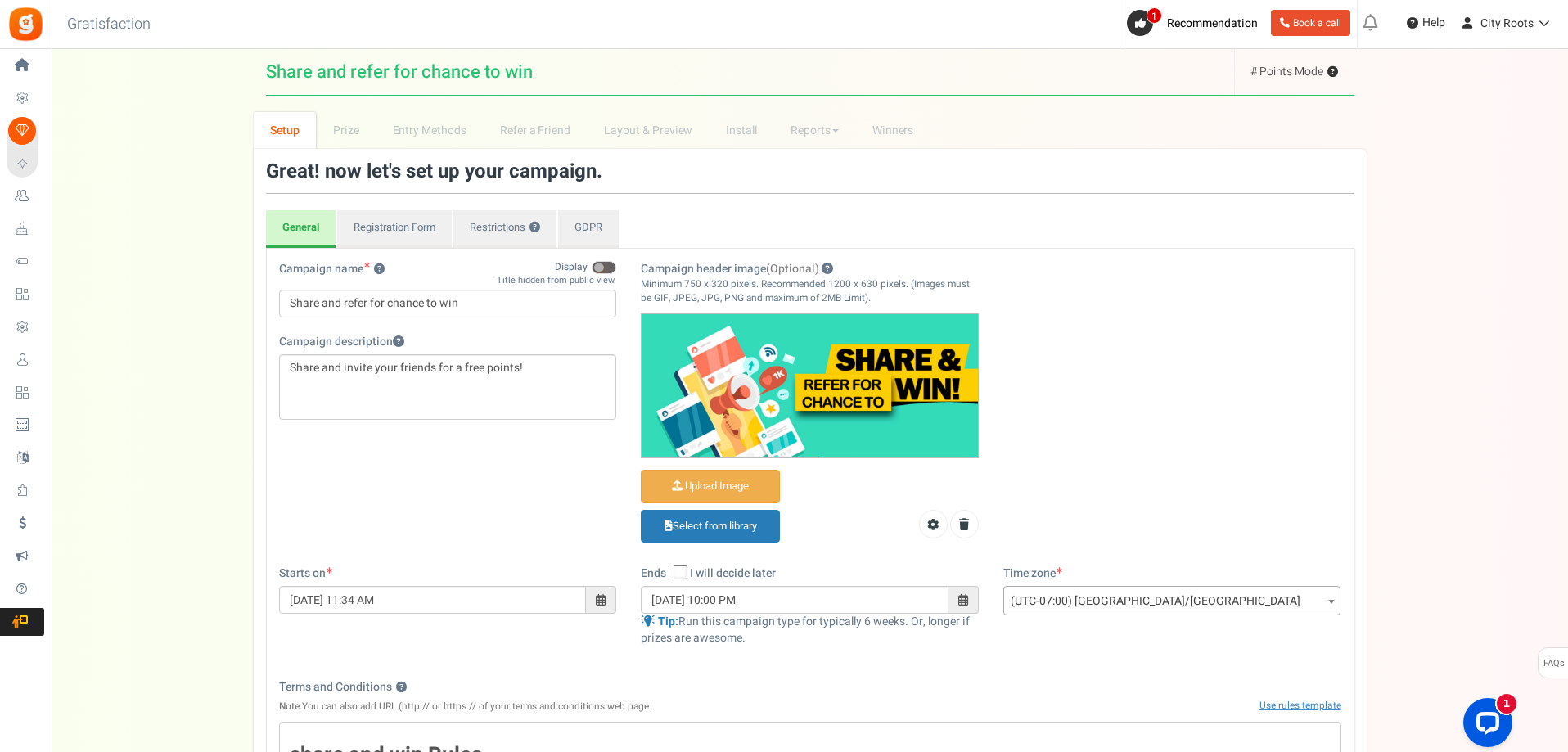
click at [620, 600] on div "Starts on [DATE] 11:34 AM" at bounding box center [447, 597] width 362 height 64
click at [603, 601] on span at bounding box center [601, 600] width 10 height 12
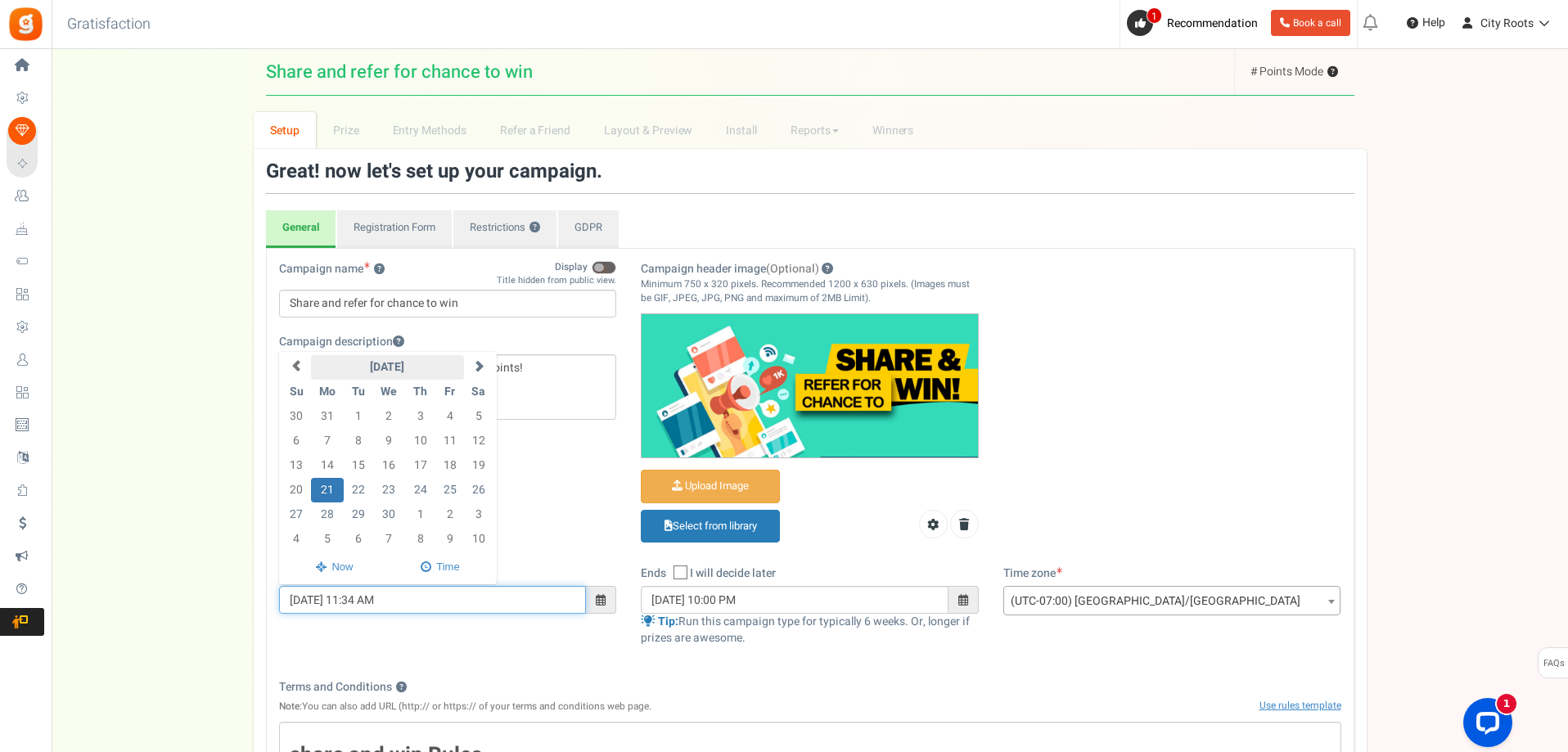
click at [421, 361] on th "[DATE]" at bounding box center [387, 367] width 154 height 25
click at [327, 520] on span "Sep" at bounding box center [317, 524] width 44 height 44
click at [390, 399] on th "2022" at bounding box center [387, 389] width 172 height 25
click at [311, 523] on span "2025" at bounding box center [317, 524] width 44 height 44
click at [326, 521] on span "Sep" at bounding box center [317, 524] width 44 height 44
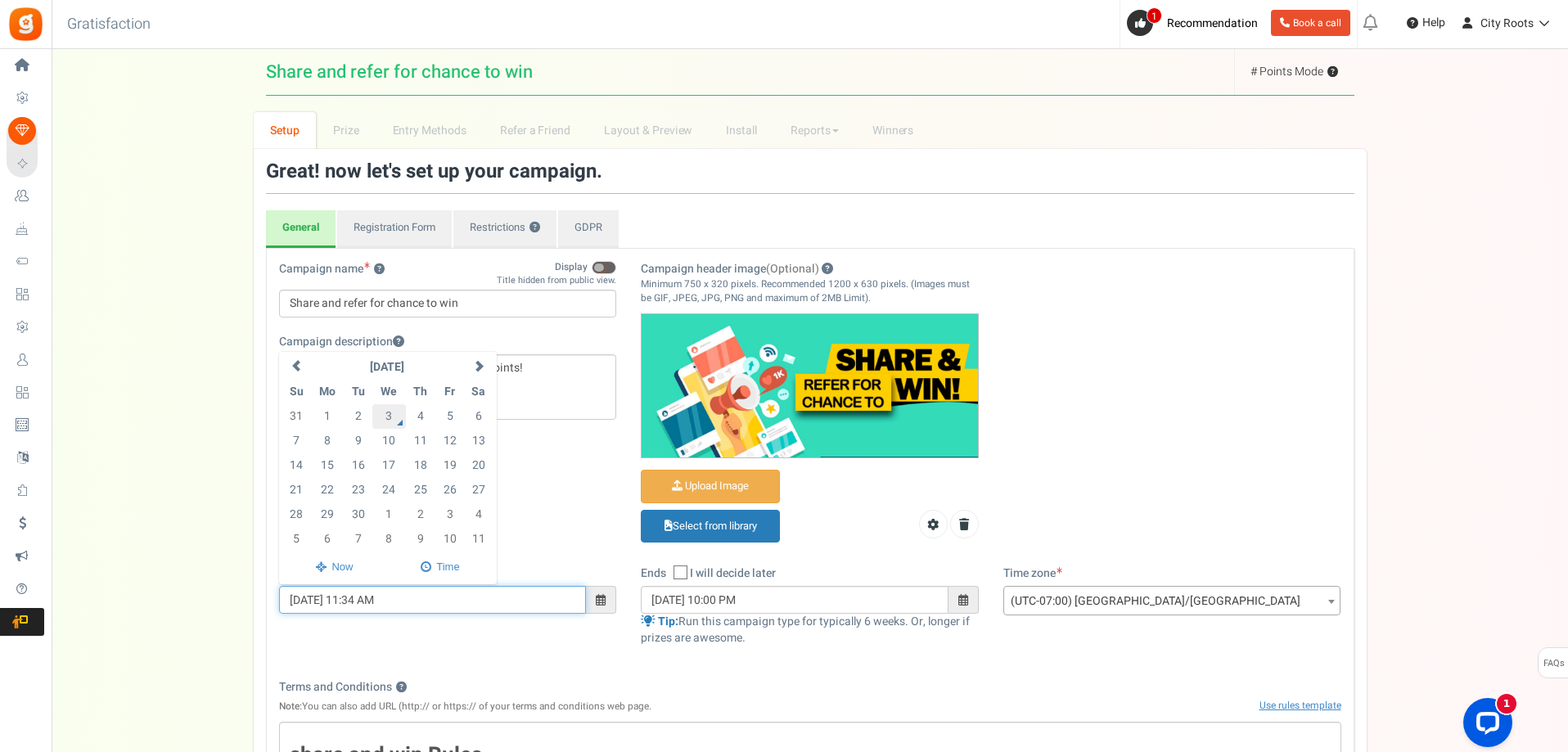
click at [389, 415] on td "3" at bounding box center [388, 417] width 34 height 25
type input "[DATE] 11:34 AM"
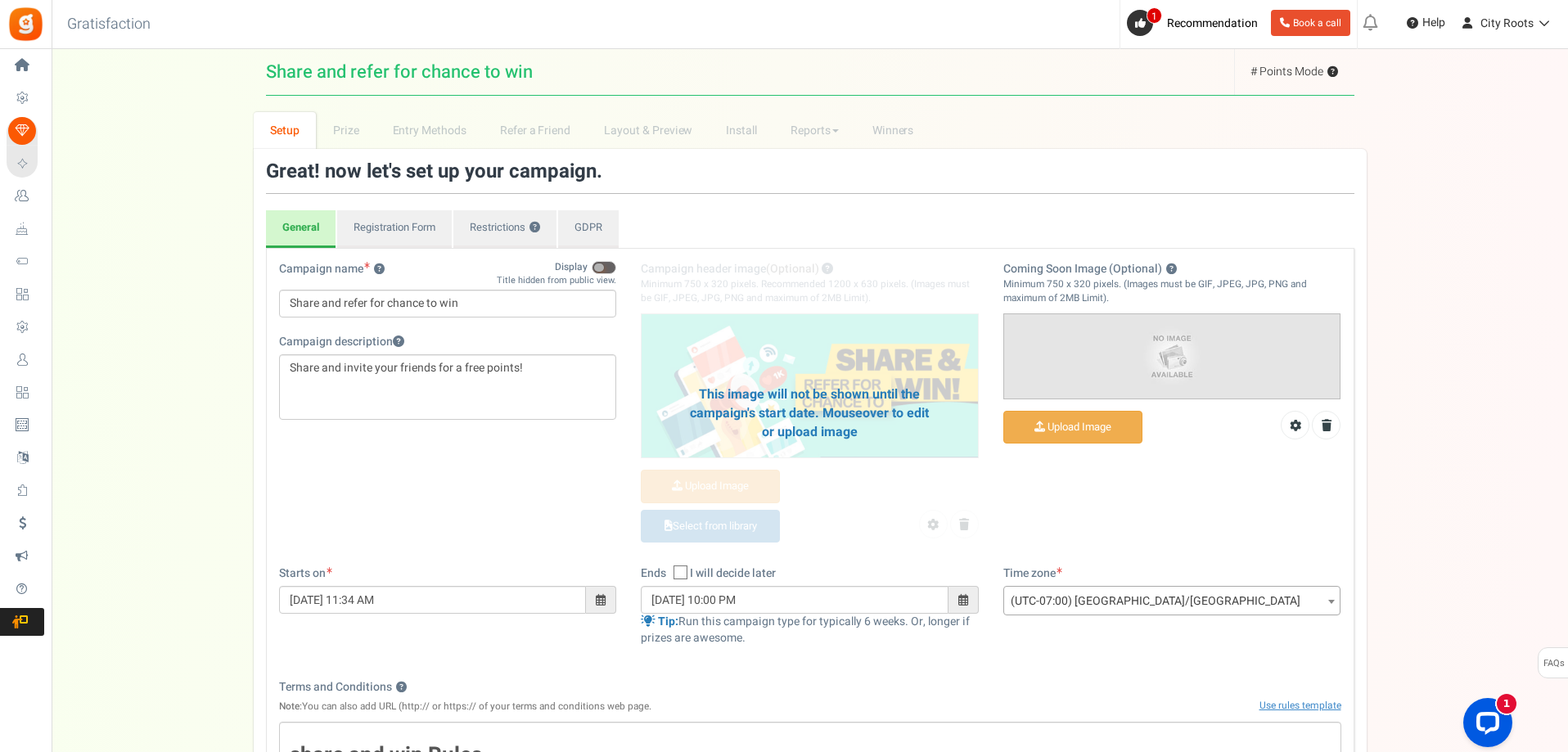
click at [965, 603] on span at bounding box center [963, 600] width 10 height 12
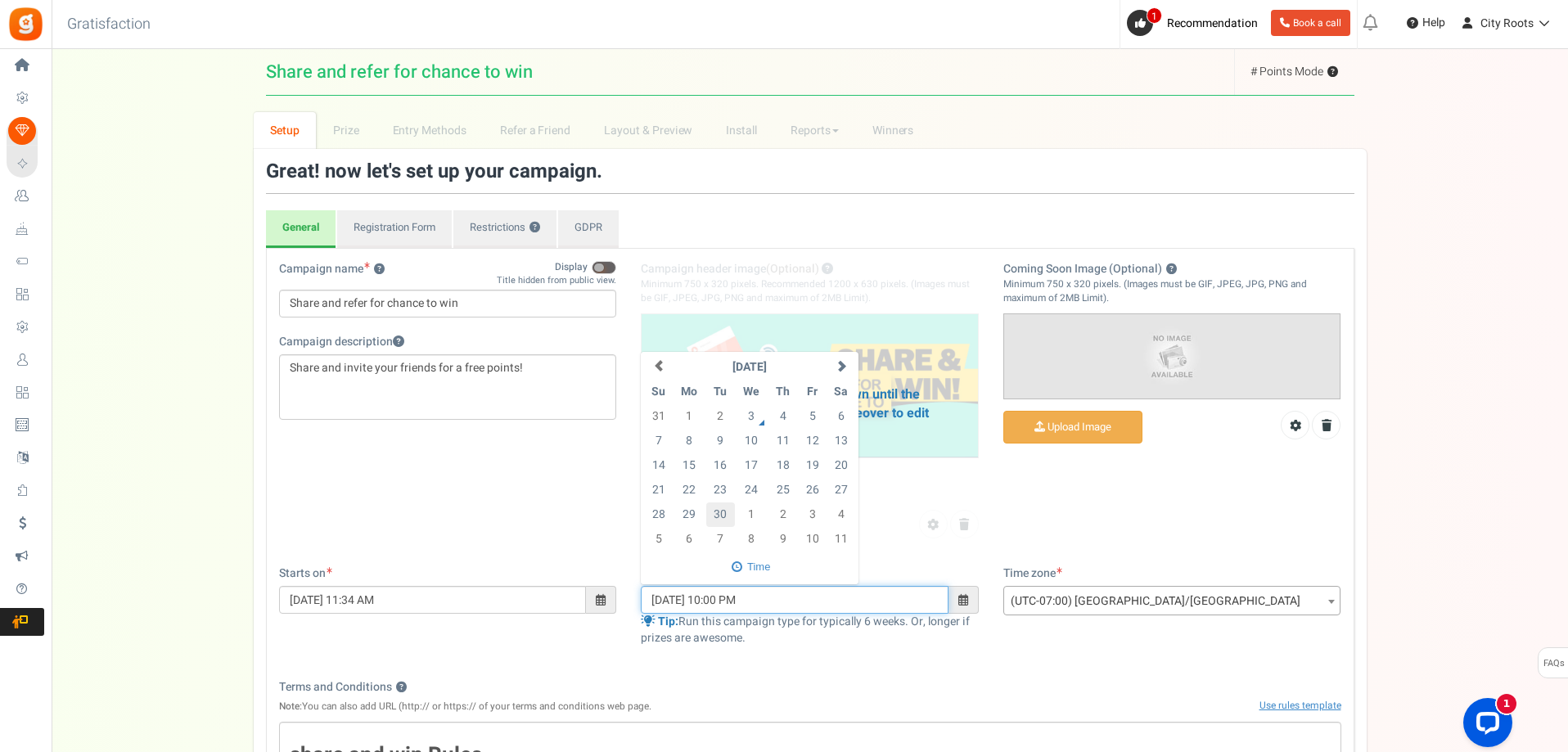
click at [728, 512] on td "30" at bounding box center [721, 515] width 29 height 25
type input "[DATE] 11:35 AM"
click at [1131, 504] on div "Campaign name ? Display Title hidden from public view. Share and refer for chan…" at bounding box center [809, 414] width 1086 height 305
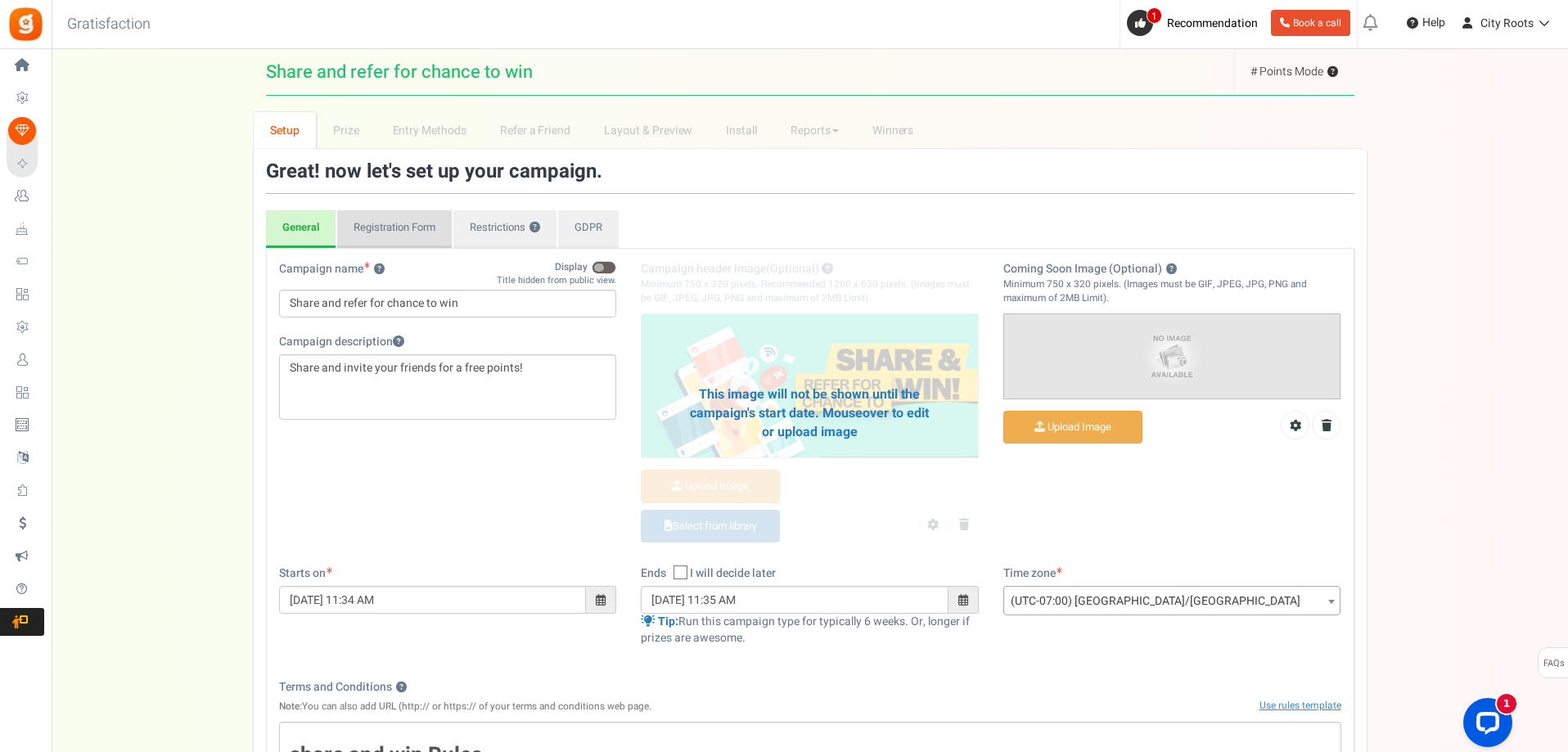
click at [413, 227] on link "Registration Form" at bounding box center [394, 229] width 114 height 38
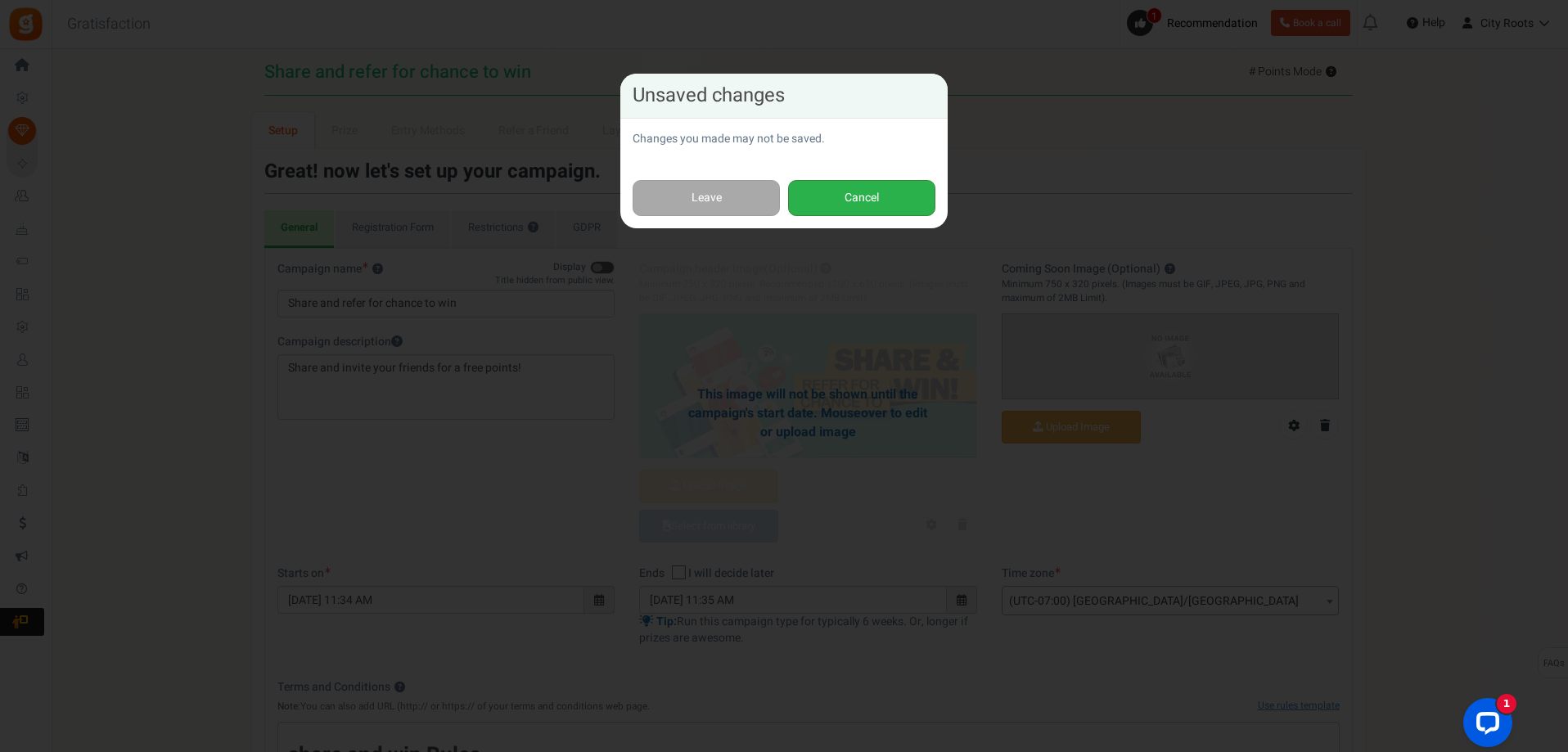
click at [855, 212] on button "Cancel" at bounding box center [861, 198] width 147 height 37
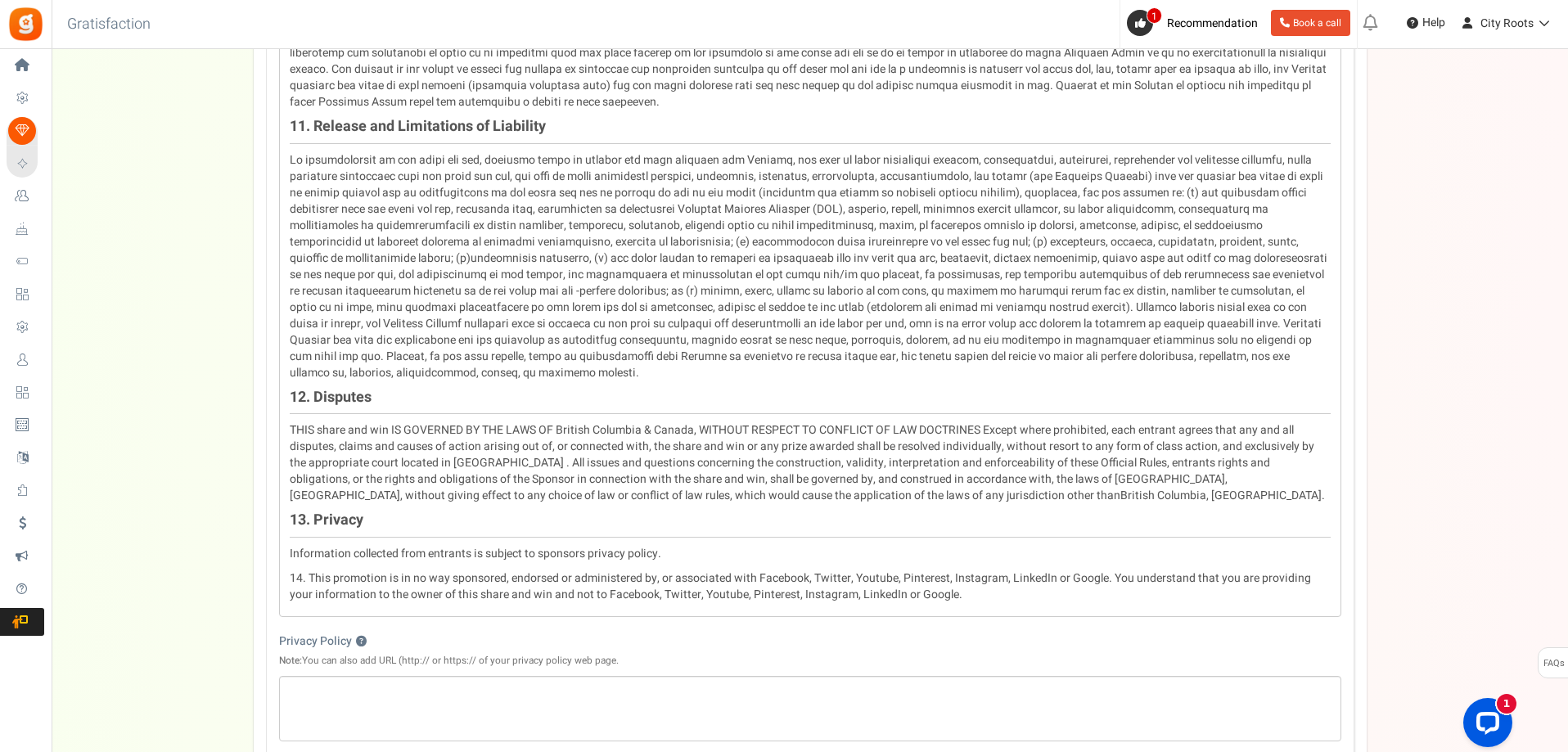
scroll to position [2028, 0]
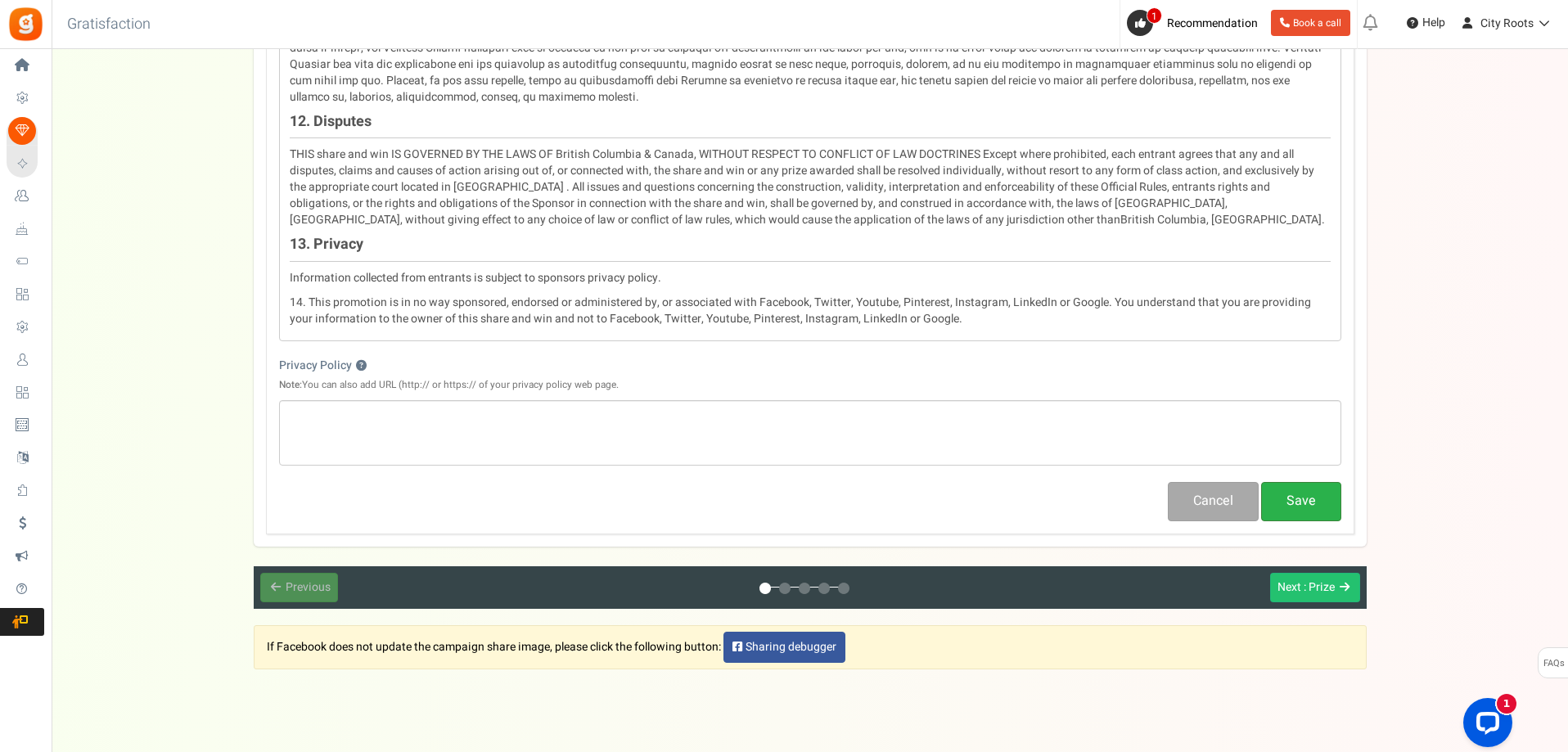
click at [1306, 482] on button "Save" at bounding box center [1301, 501] width 80 height 38
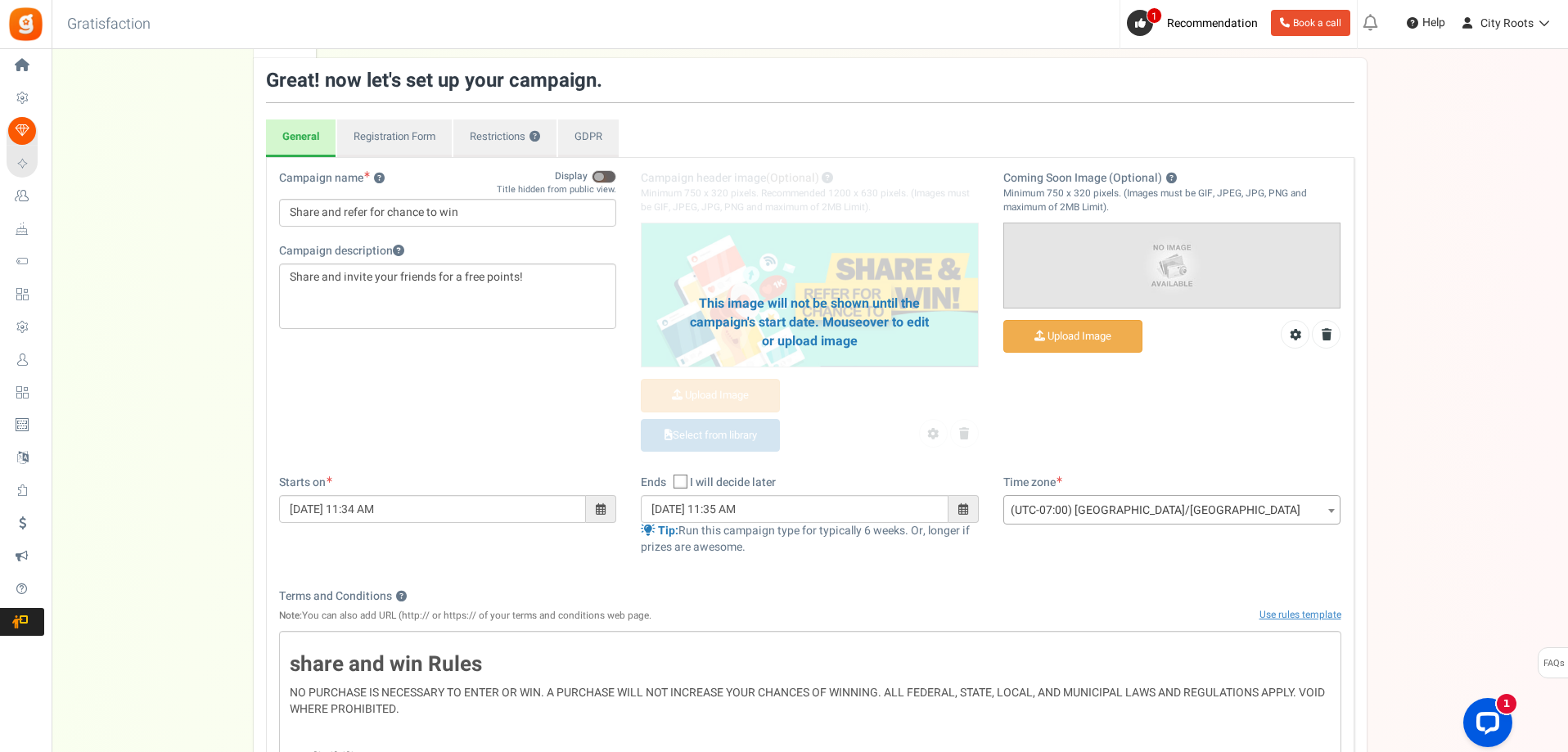
scroll to position [0, 0]
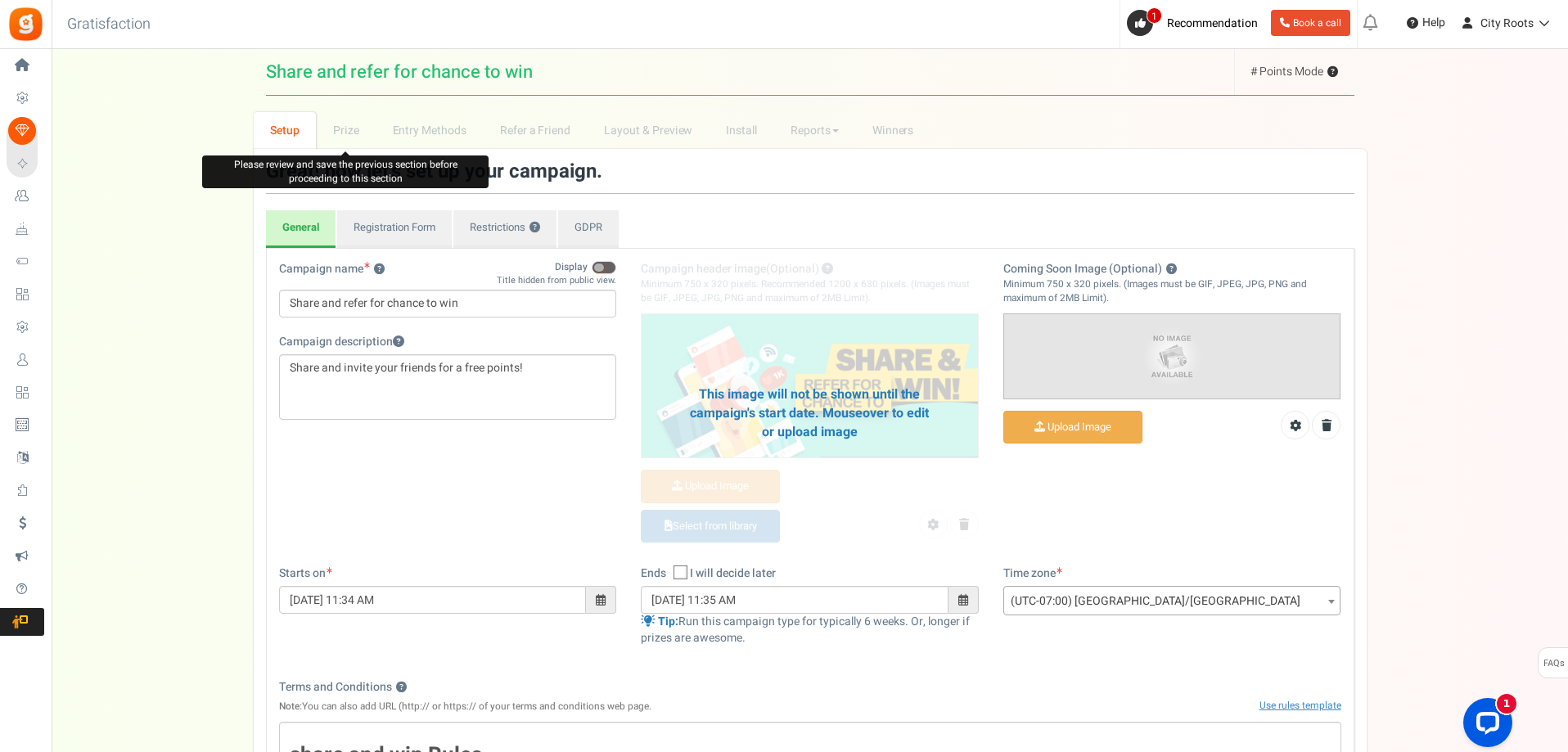
click at [344, 140] on li "Prize" at bounding box center [346, 131] width 60 height 37
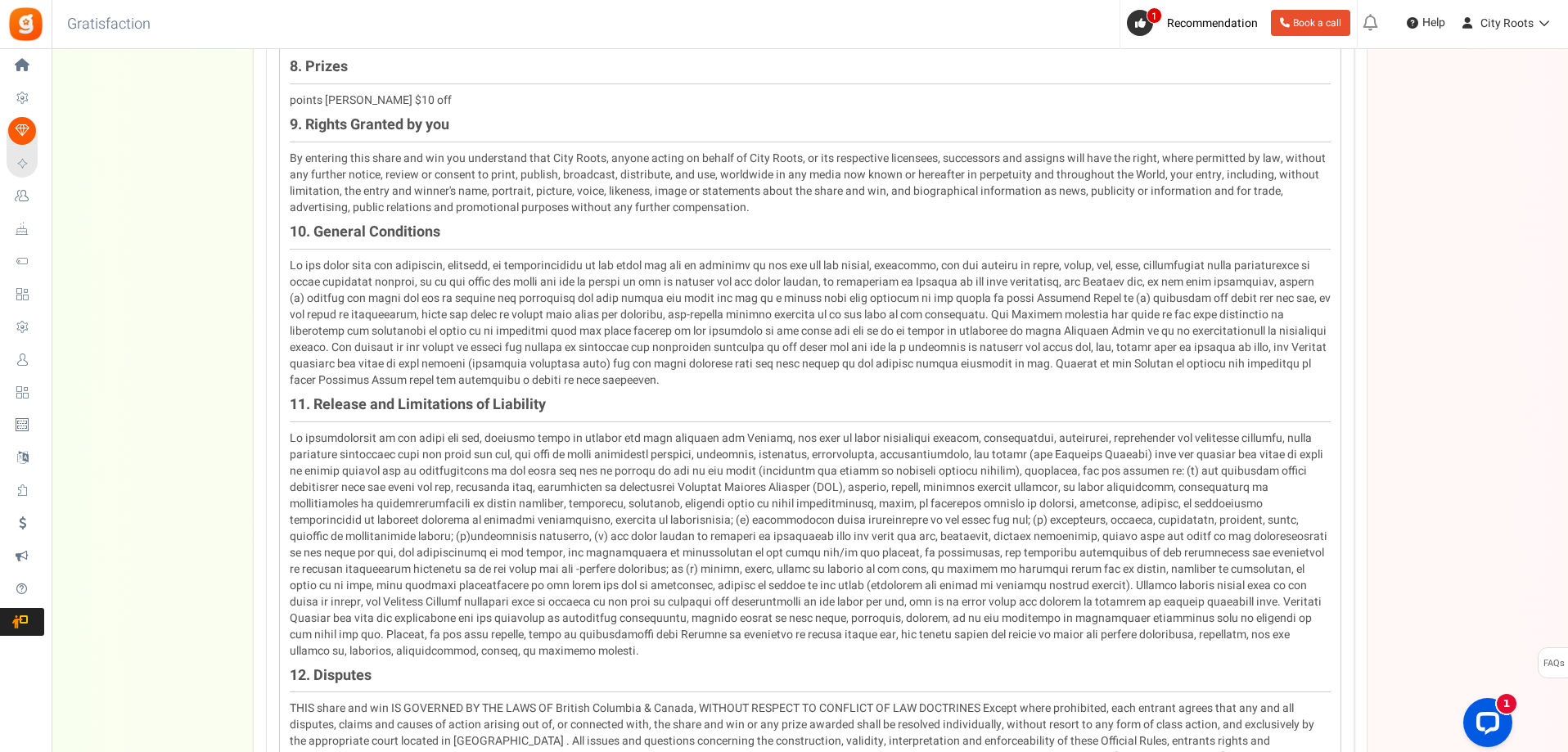
scroll to position [2028, 0]
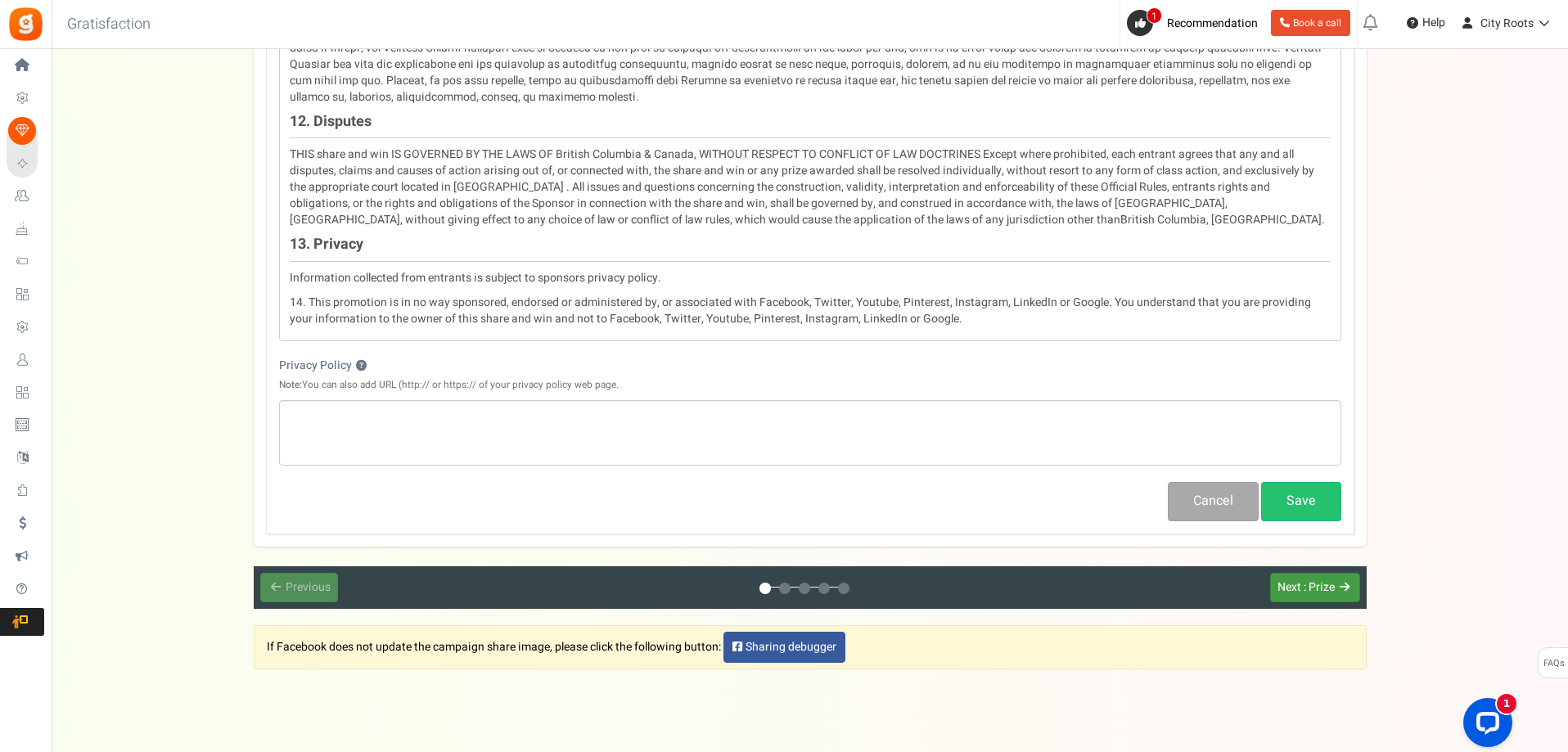
click at [1321, 579] on span ": Prize" at bounding box center [1319, 588] width 31 height 17
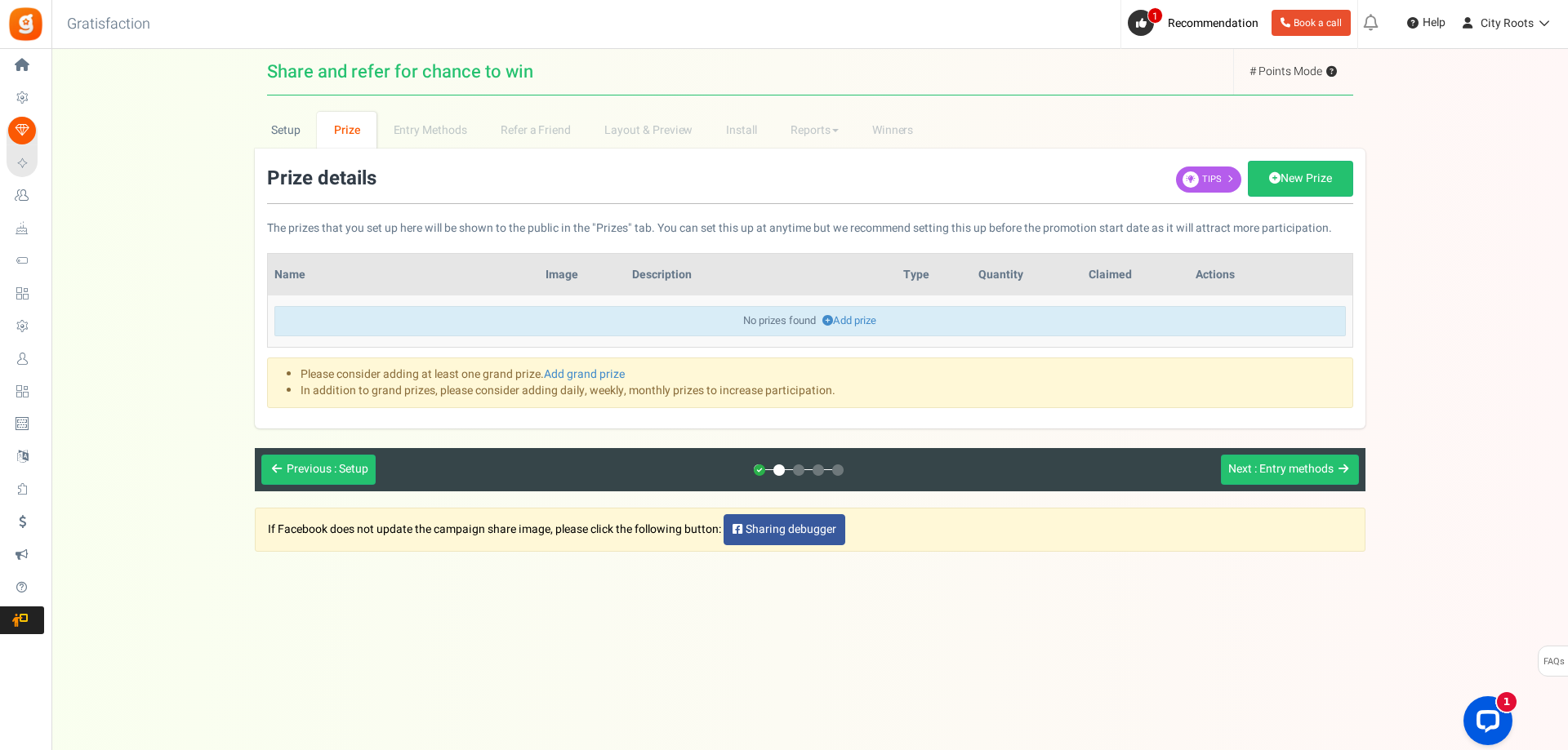
click at [777, 359] on div "Please consider adding at least one grand prize. Add grand prize In addition to…" at bounding box center [810, 383] width 1086 height 51
click at [601, 366] on link "Add grand prize" at bounding box center [584, 374] width 81 height 17
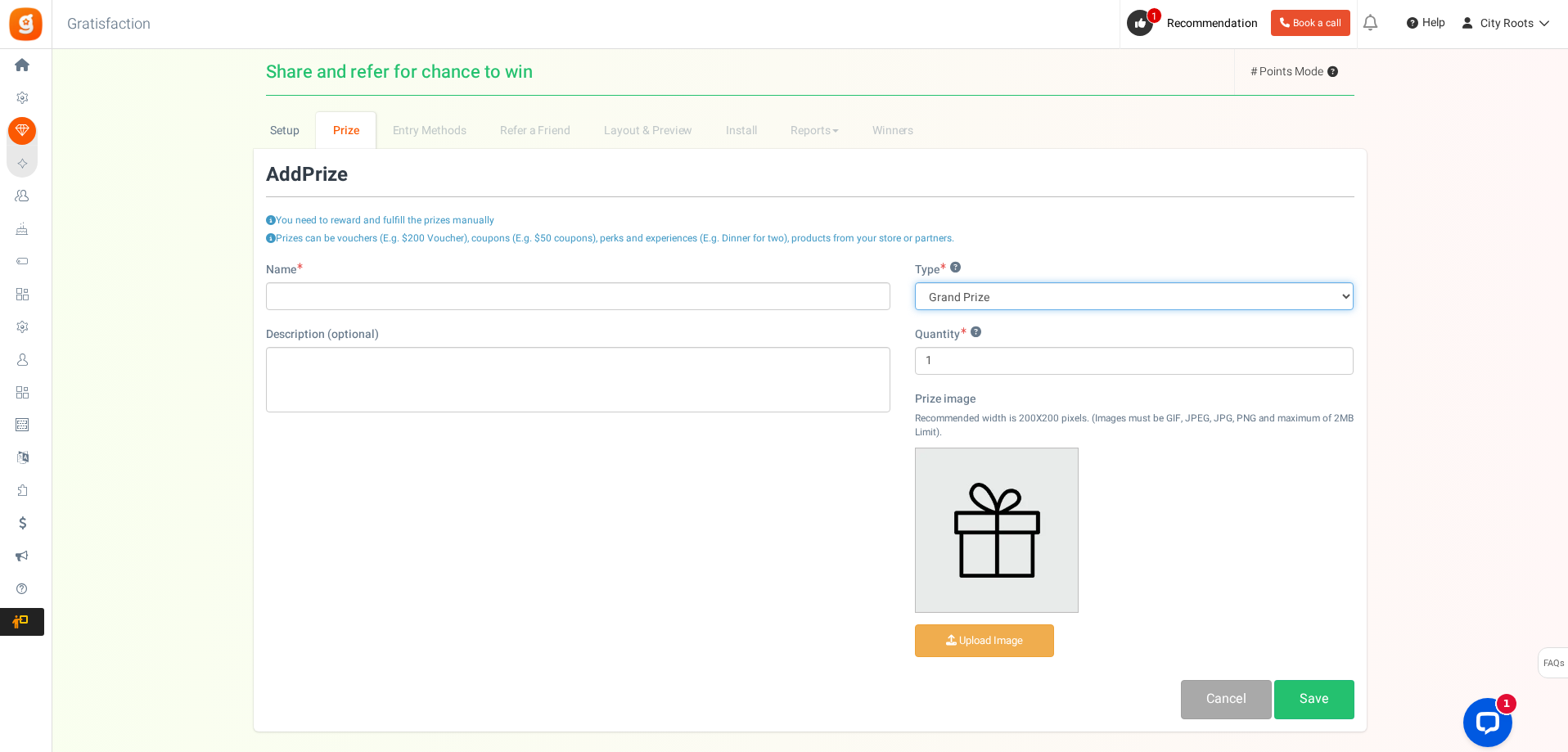
click at [965, 300] on select "Grand Prize Daily Prize Weekly Prize Monthly Prize" at bounding box center [1134, 296] width 439 height 28
click at [1001, 304] on select "Grand Prize Daily Prize Weekly Prize Monthly Prize" at bounding box center [1134, 296] width 439 height 28
click at [998, 304] on select "Grand Prize Daily Prize Weekly Prize Monthly Prize" at bounding box center [1134, 296] width 439 height 28
click at [999, 295] on select "Grand Prize Daily Prize Weekly Prize Monthly Prize" at bounding box center [1134, 296] width 439 height 28
click at [1193, 480] on div "Prize image Recommended width is 200X200 pixels. (Images must be GIF, JPEG, JPG…" at bounding box center [1134, 528] width 439 height 273
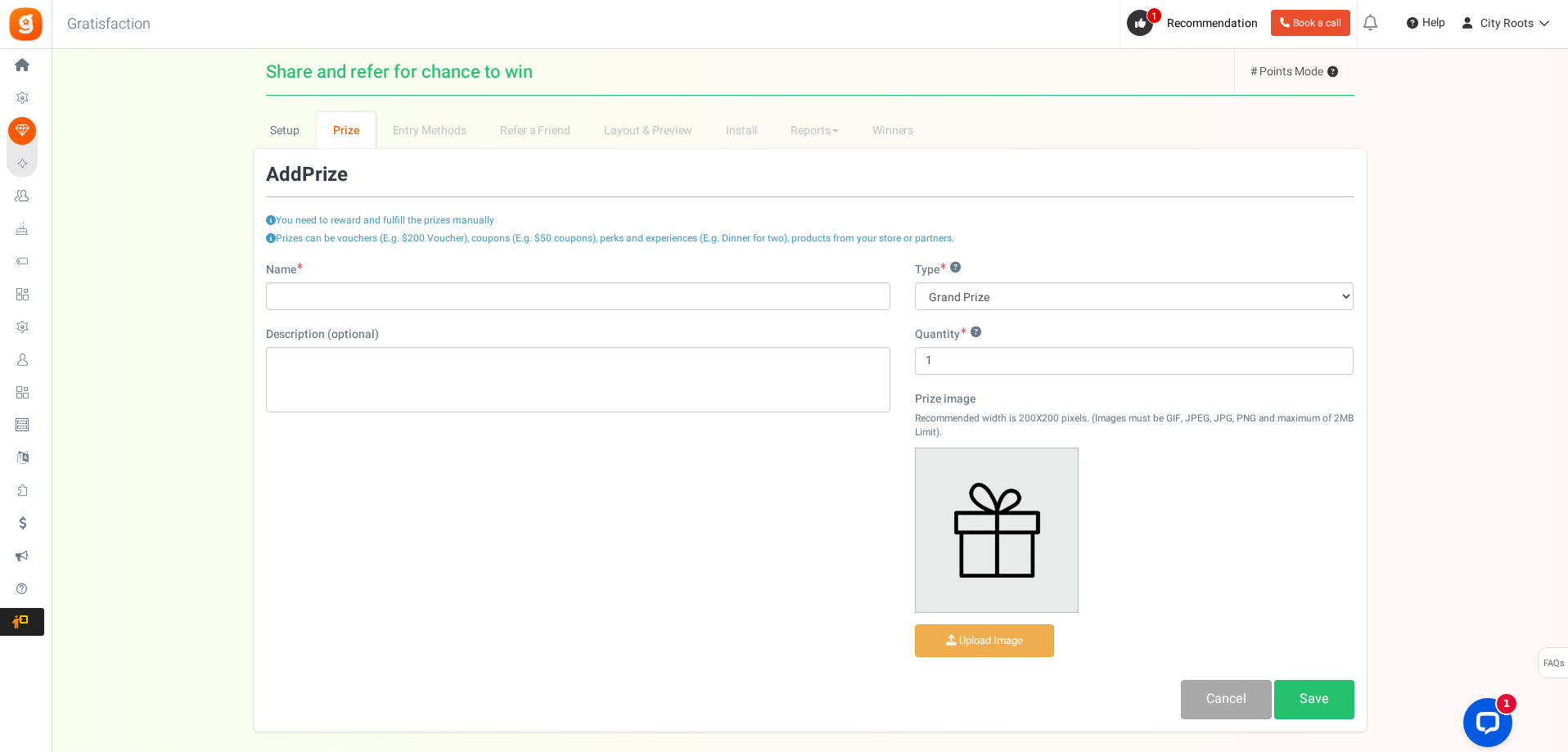
drag, startPoint x: 530, startPoint y: 236, endPoint x: 990, endPoint y: 248, distance: 460.2
click at [982, 251] on div "Prizes can be vouchers (E.g. $200 Voucher), coupons (E.g. $50 coupons), perks a…" at bounding box center [810, 246] width 1088 height 30
click at [1009, 236] on div "Prizes can be vouchers (E.g. $200 Voucher), coupons (E.g. $50 coupons), perks a…" at bounding box center [810, 246] width 1088 height 30
drag, startPoint x: 979, startPoint y: 233, endPoint x: 327, endPoint y: 189, distance: 653.5
click at [327, 189] on form "Add Edit Prize You need to reward and fulfill the prizes manually Prizes can be…" at bounding box center [810, 441] width 1088 height 555
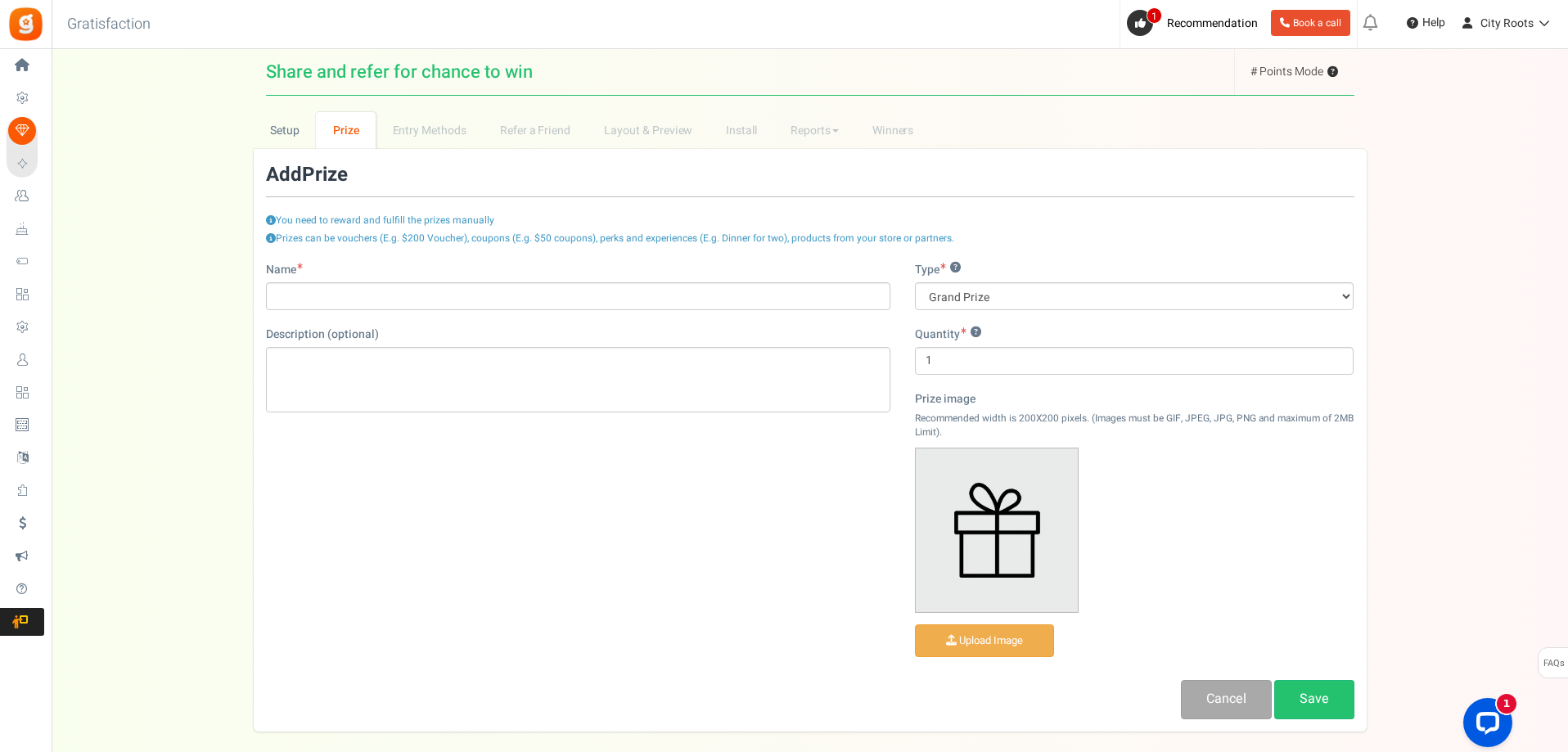
click at [330, 220] on div "You need to reward and fulfill the prizes manually" at bounding box center [810, 196] width 1088 height 63
click at [431, 131] on li "Entry Methods" at bounding box center [430, 131] width 108 height 37
click at [1235, 696] on link "Cancel" at bounding box center [1226, 699] width 90 height 38
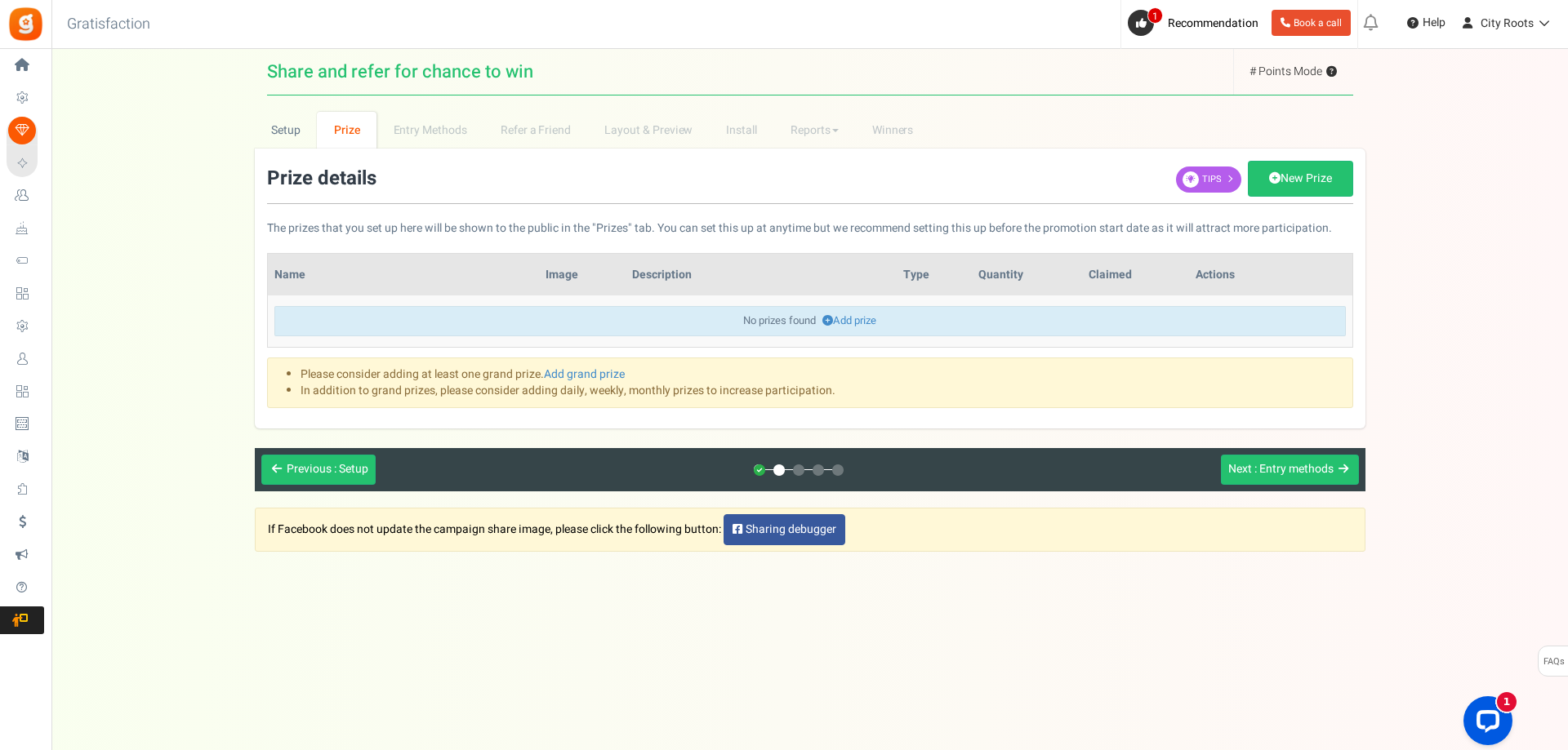
click at [345, 127] on link "Prize" at bounding box center [346, 130] width 59 height 36
click at [854, 392] on li "In addition to grand prizes, please consider adding daily, weekly, monthly priz…" at bounding box center [820, 390] width 1040 height 16
click at [1260, 470] on span ": Entry methods" at bounding box center [1294, 469] width 80 height 17
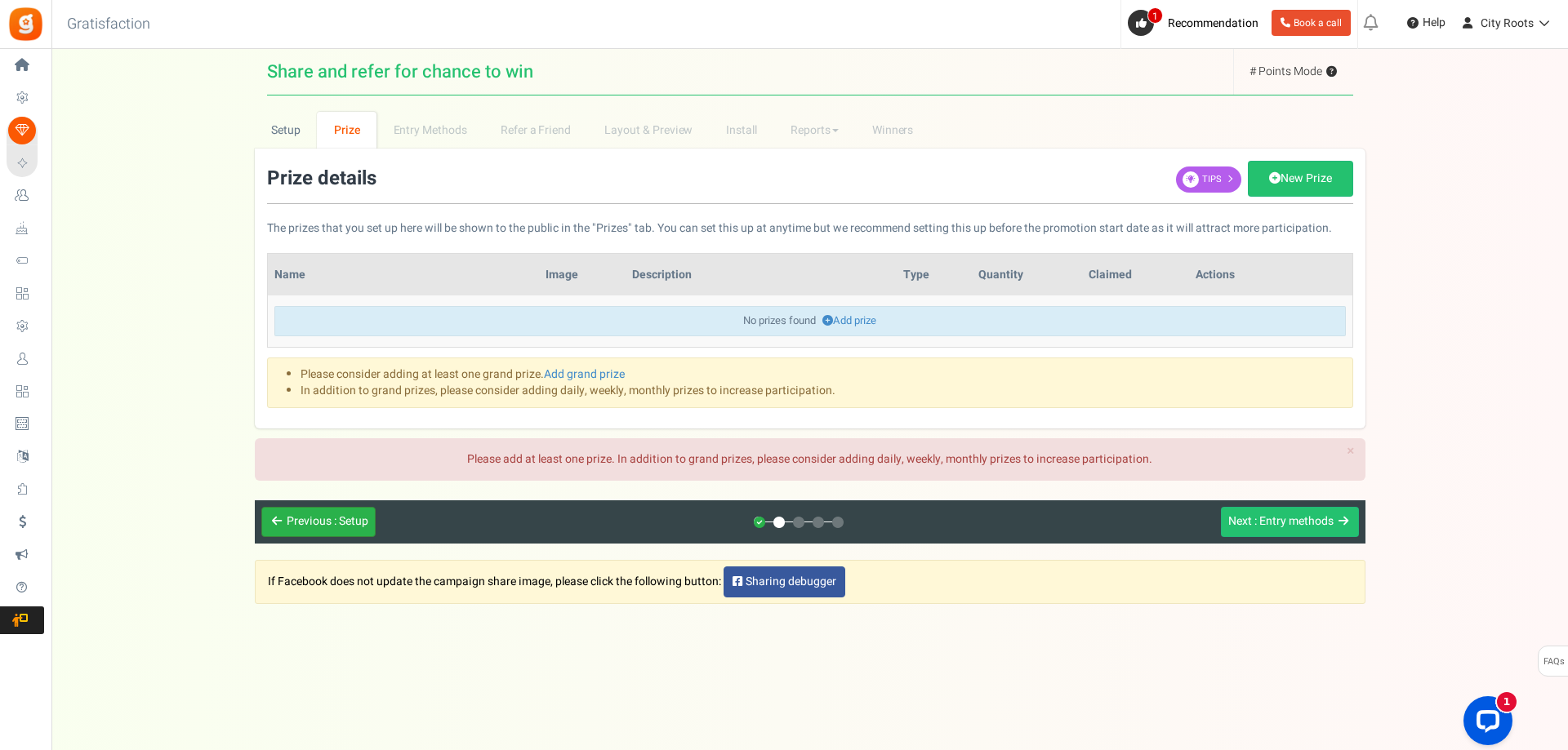
click at [352, 524] on span ": Setup" at bounding box center [351, 522] width 35 height 17
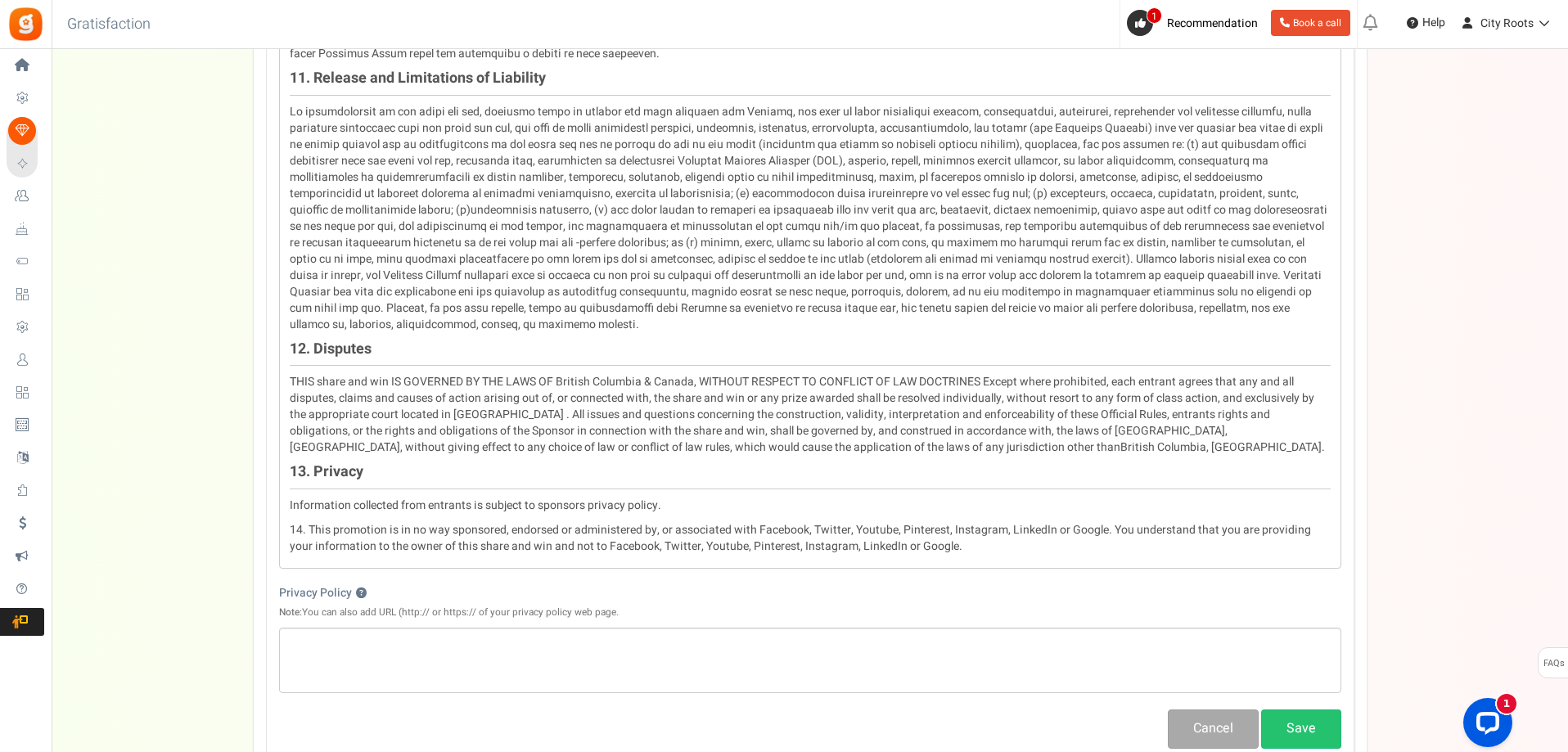
scroll to position [2028, 0]
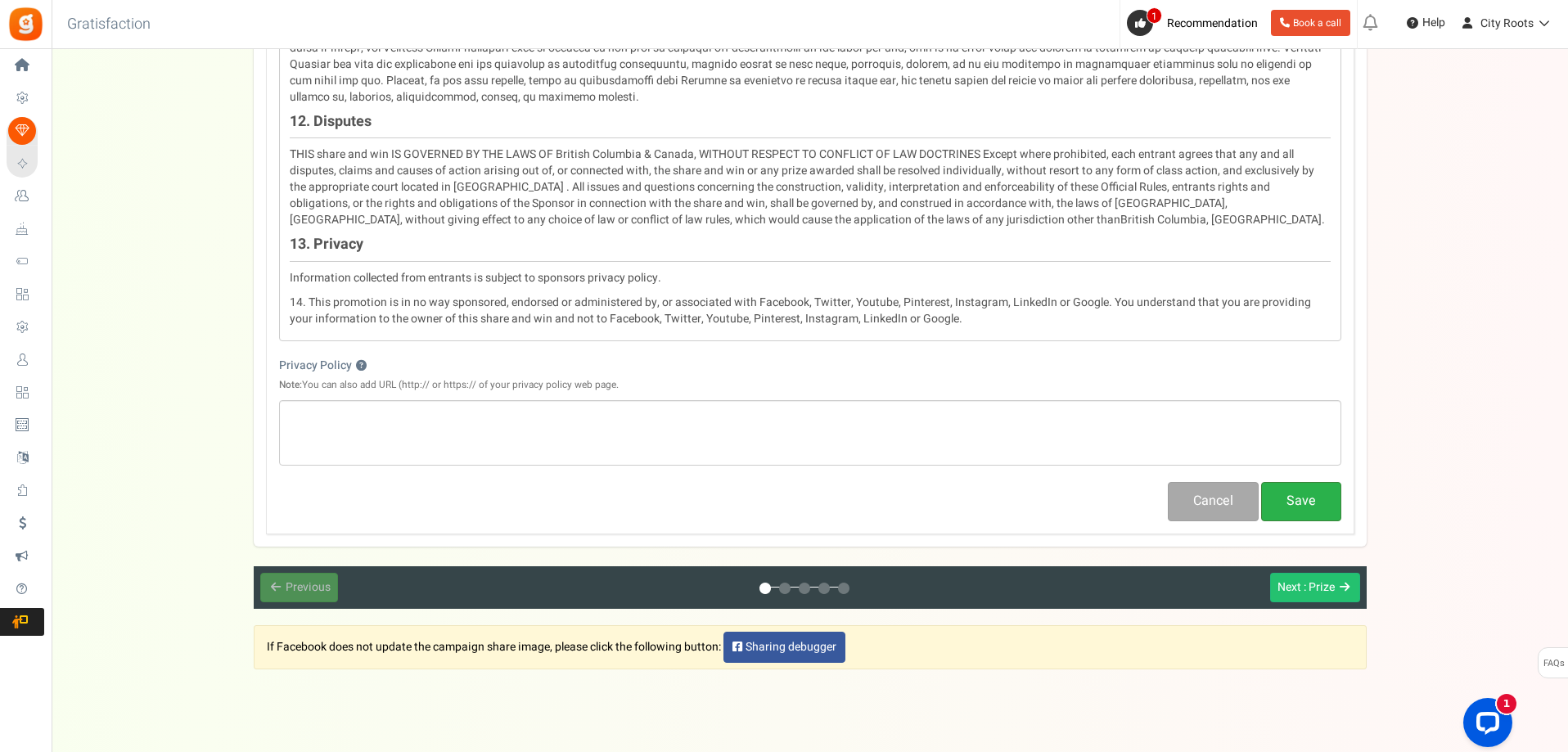
click at [1296, 482] on button "Save" at bounding box center [1301, 501] width 80 height 38
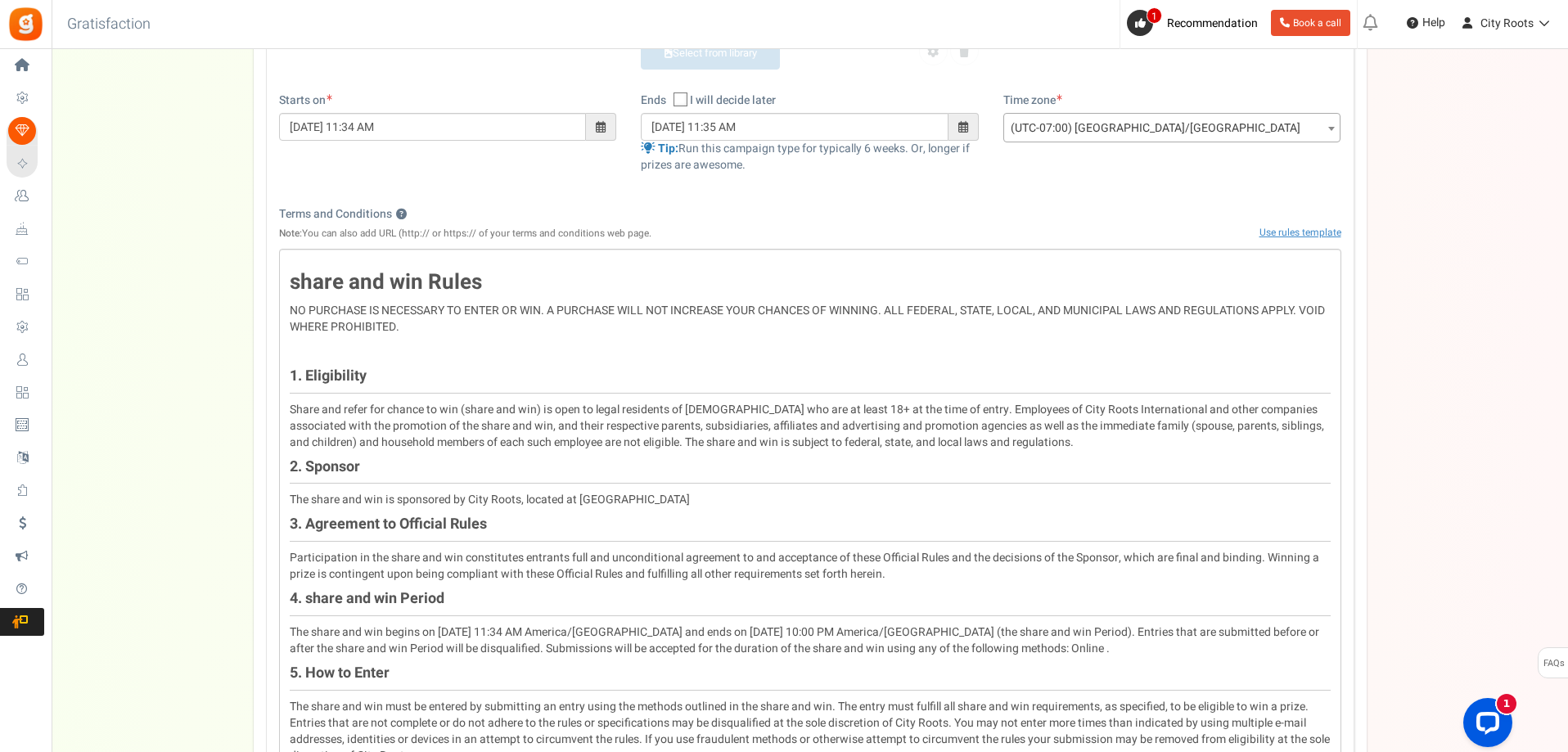
scroll to position [0, 0]
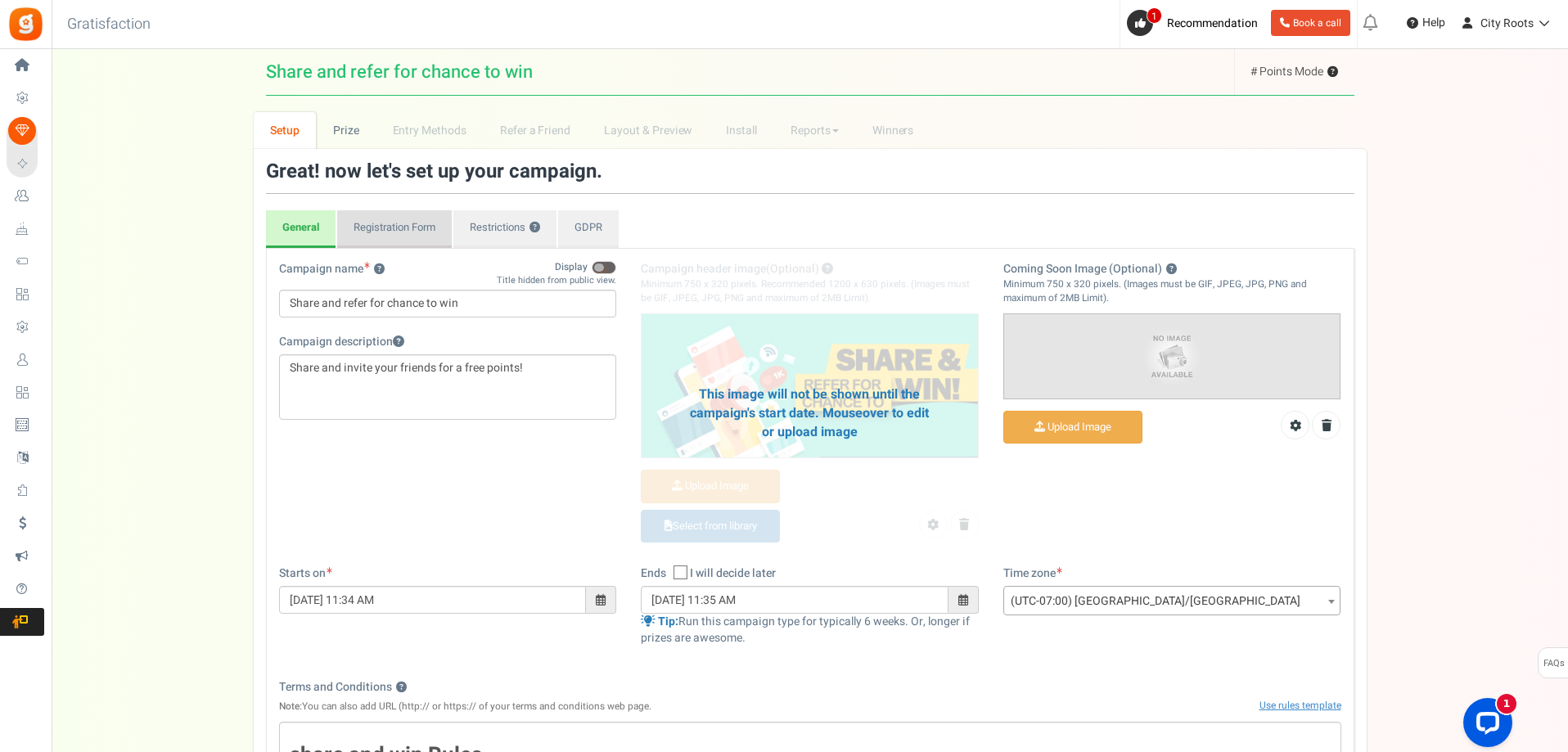
click at [414, 218] on link "Registration Form" at bounding box center [394, 229] width 114 height 38
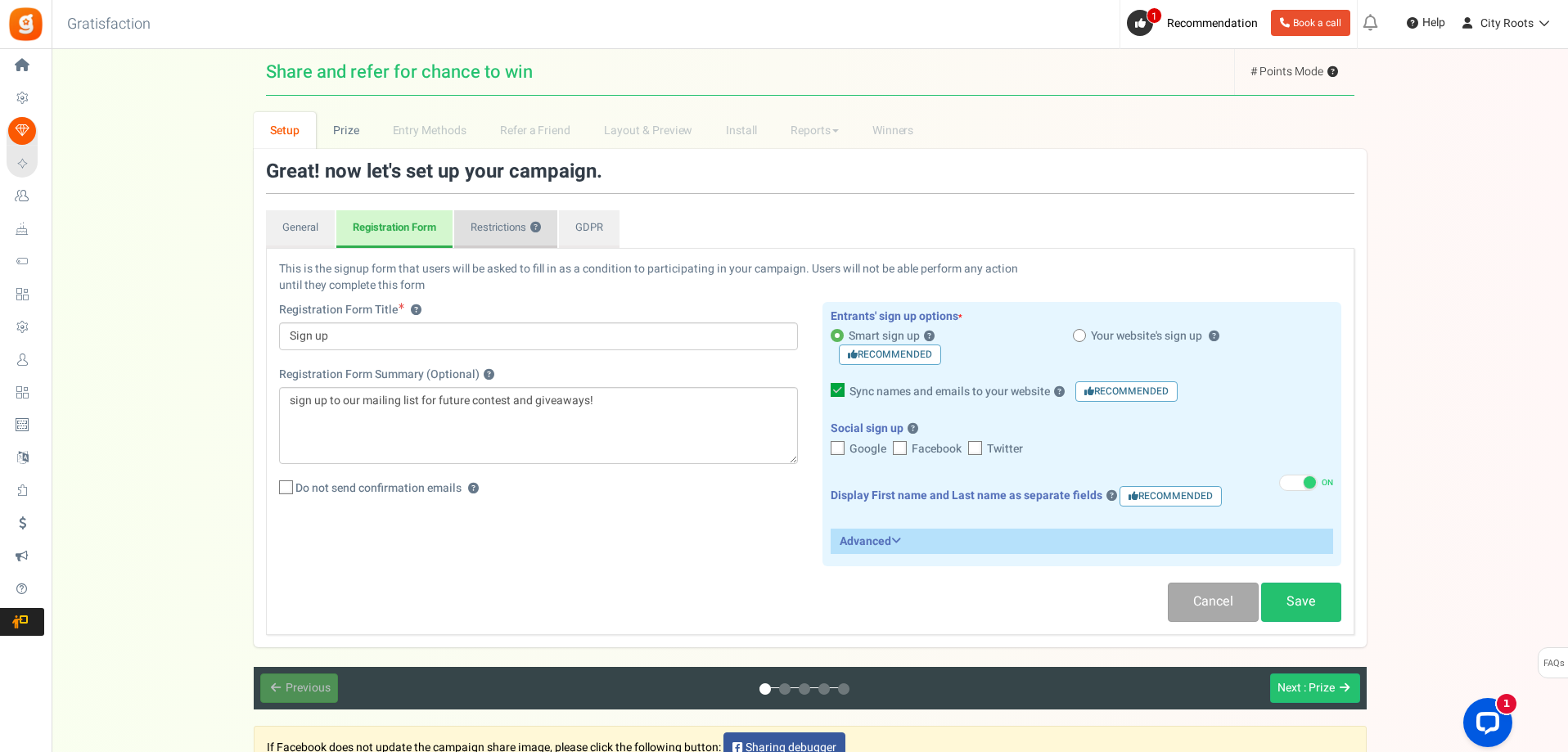
click at [499, 228] on link "Restrictions ?" at bounding box center [505, 229] width 103 height 38
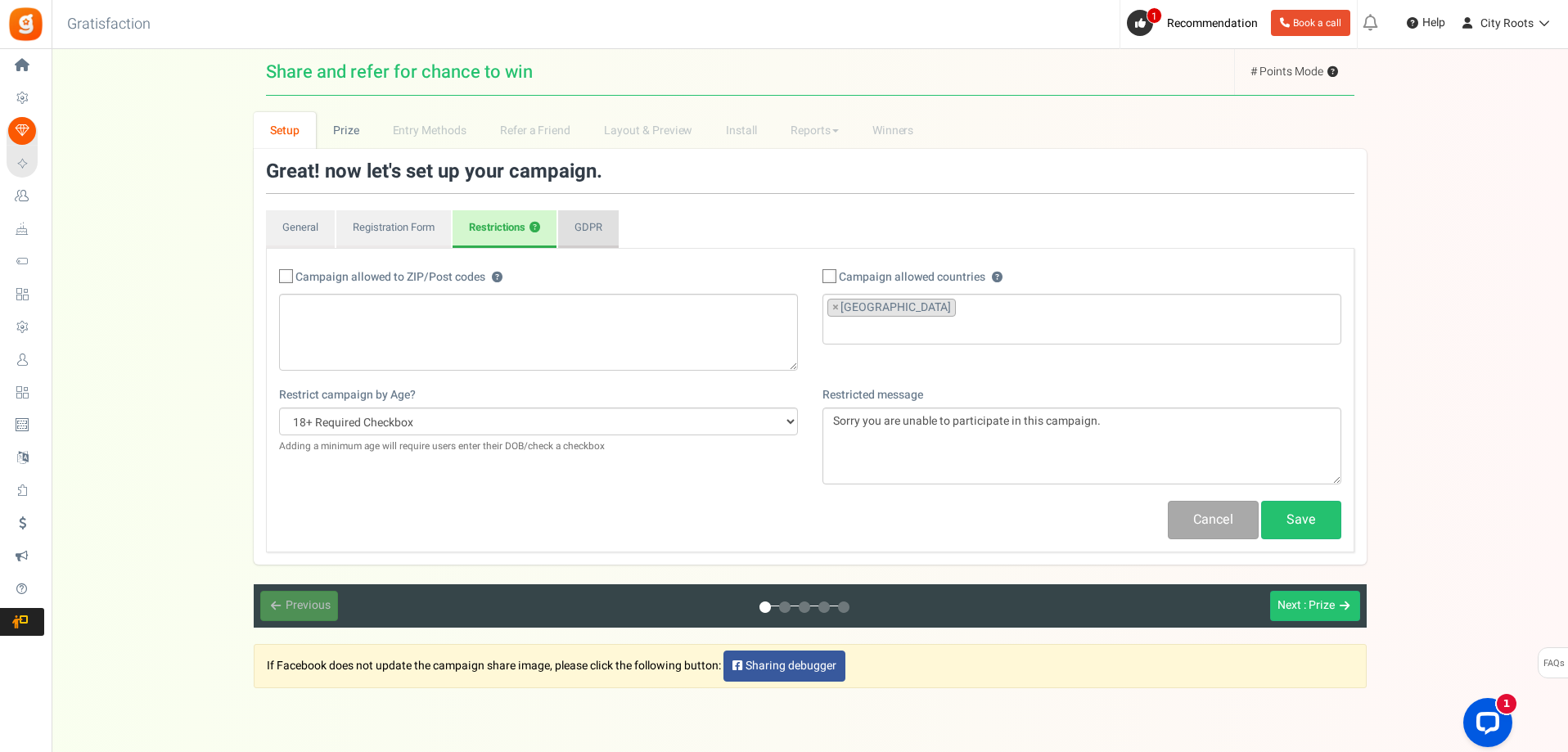
click at [589, 227] on link "GDPR" at bounding box center [588, 229] width 61 height 38
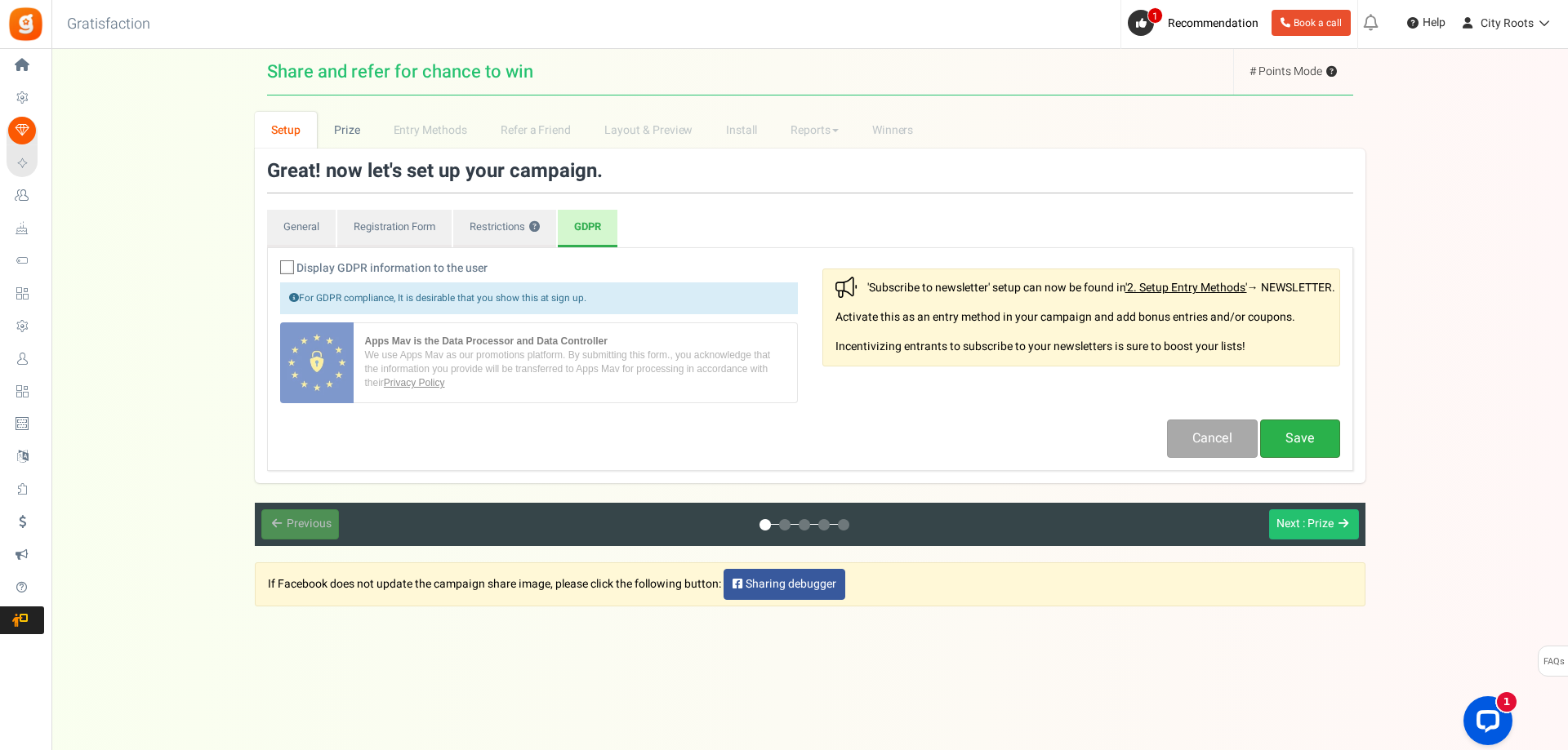
click at [1312, 435] on link "Save" at bounding box center [1299, 439] width 80 height 38
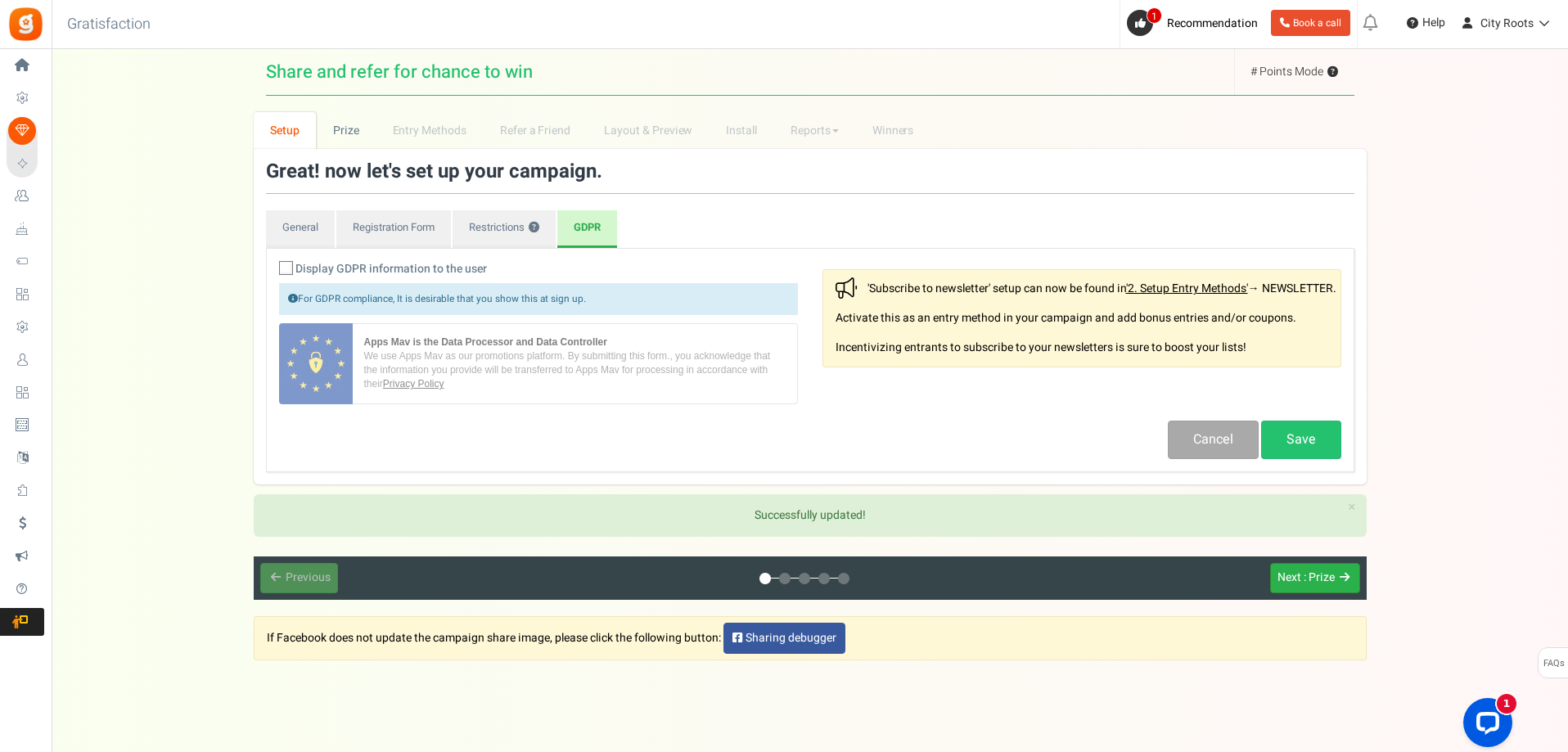
click at [1323, 564] on button "Next : Prize" at bounding box center [1315, 578] width 90 height 30
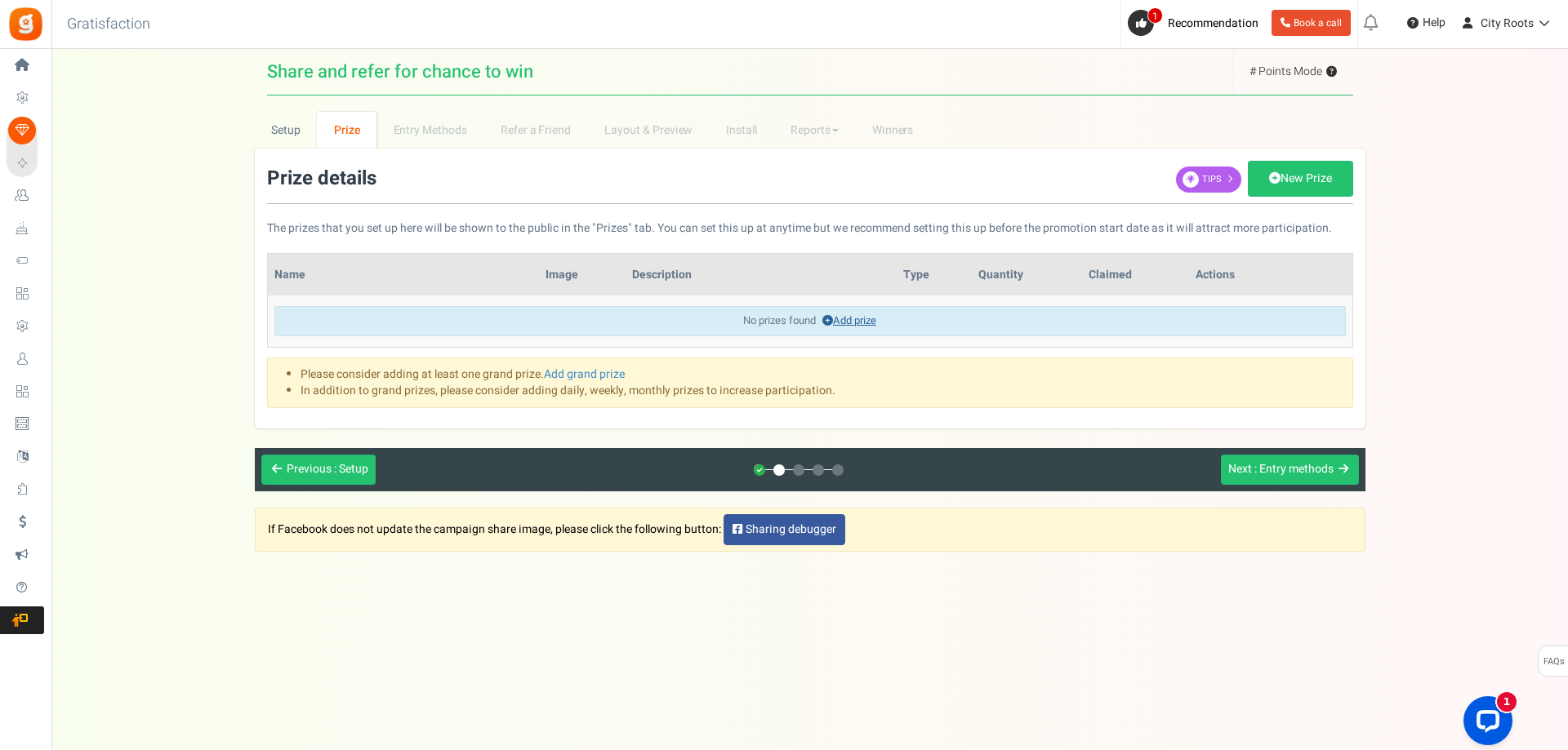
click at [856, 326] on link "Add prize" at bounding box center [849, 320] width 54 height 15
select select "grand"
type input "1"
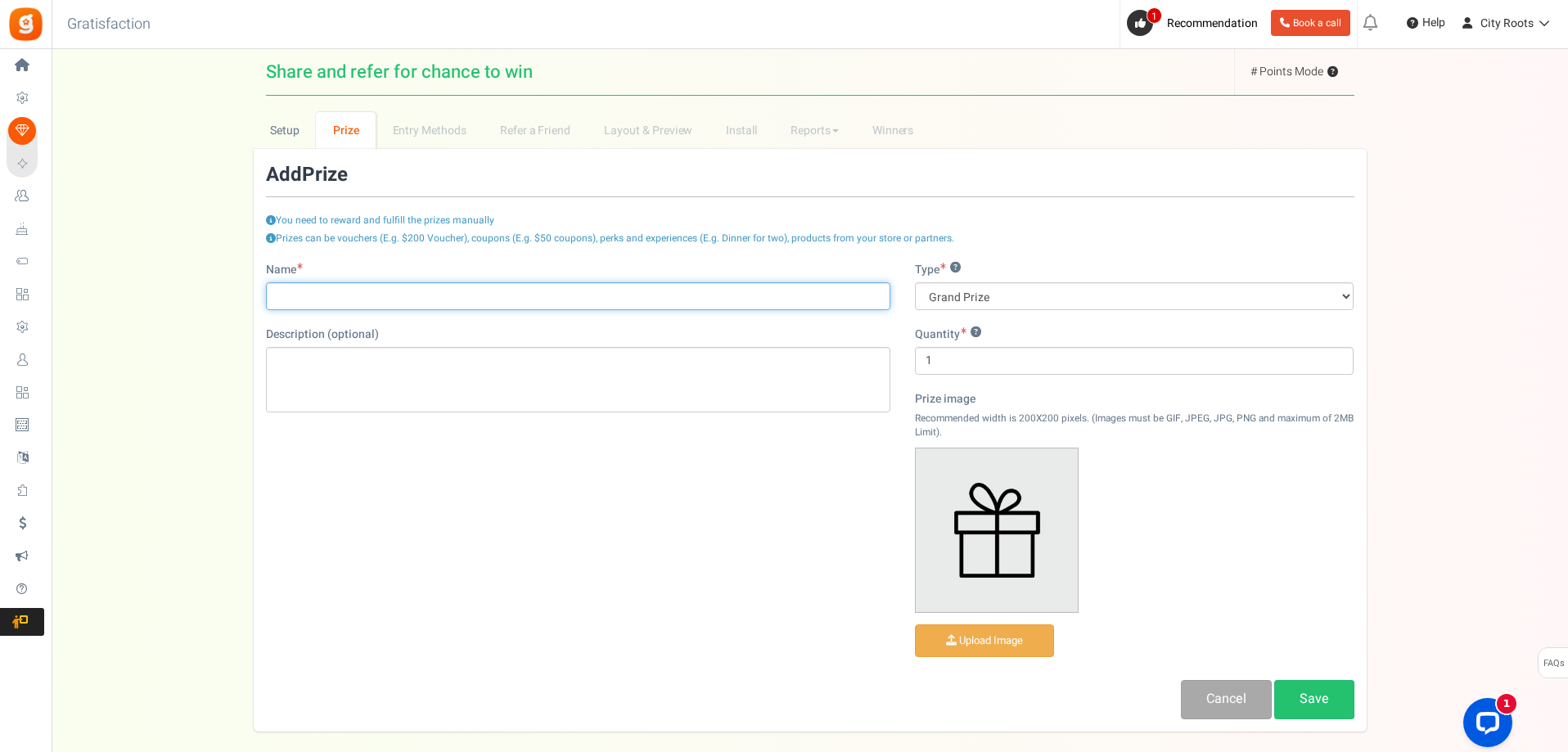
click at [646, 300] on input "Name" at bounding box center [578, 296] width 624 height 28
type input "Free Oz"
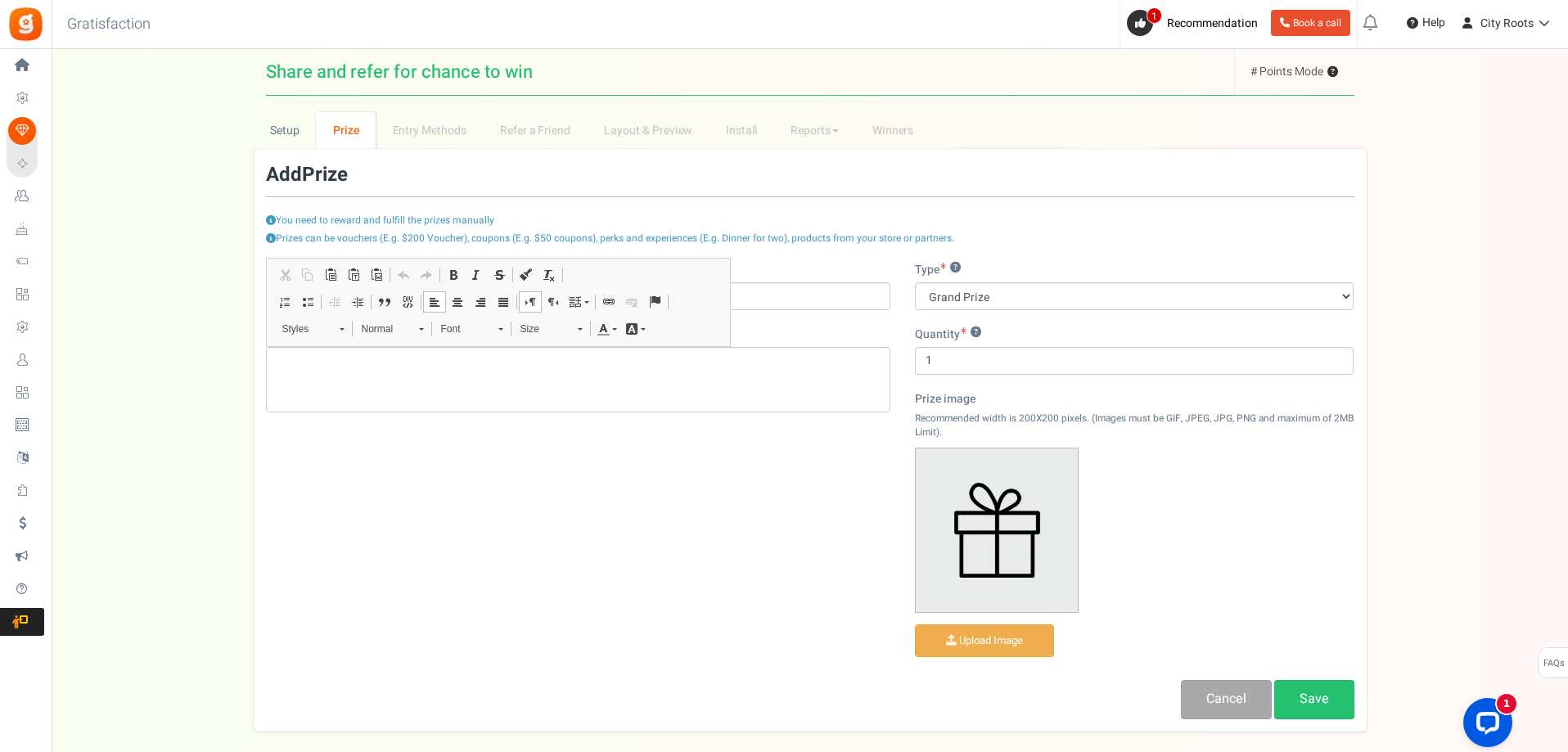
click at [630, 492] on div "Name Free Oz Description (optional) Type ? Grand Prize Daily Prize Weekly Prize…" at bounding box center [810, 490] width 1113 height 458
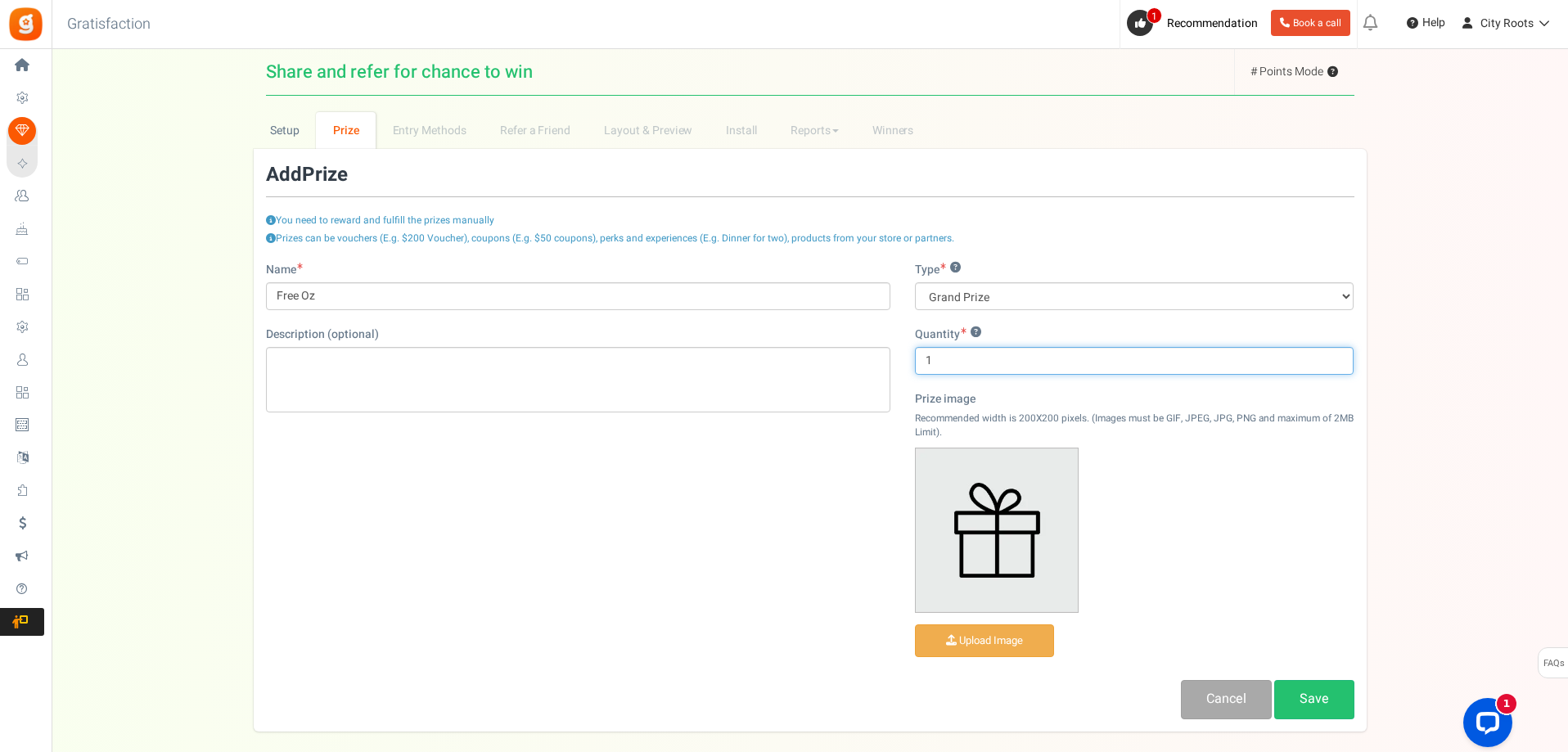
click at [1011, 360] on input "1" at bounding box center [1134, 361] width 439 height 28
click at [1191, 460] on div "Prize image Recommended width is 200X200 pixels. (Images must be GIF, JPEG, JPG…" at bounding box center [1134, 528] width 439 height 273
click at [1348, 698] on link "Save" at bounding box center [1313, 699] width 80 height 38
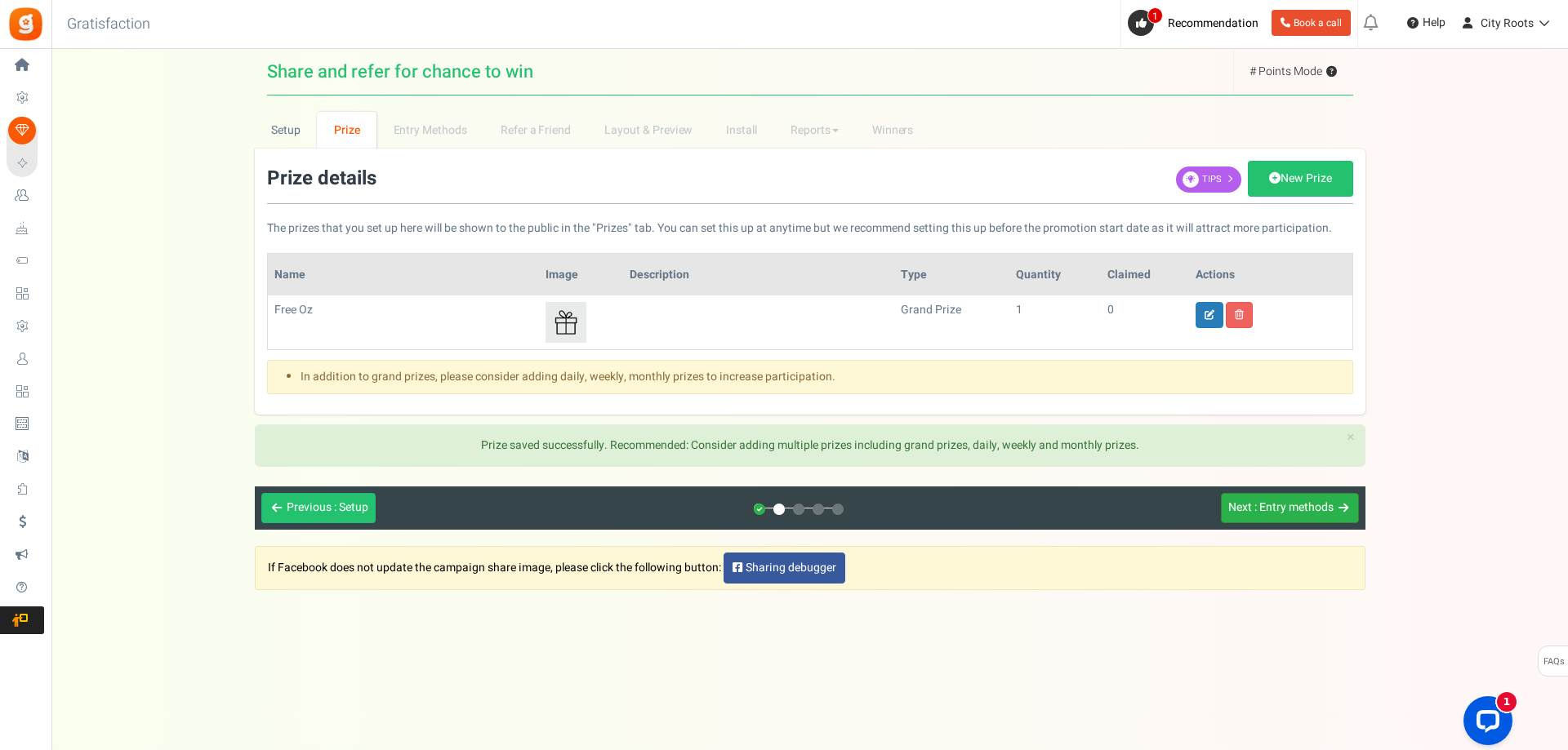
click at [1298, 515] on span ": Entry methods" at bounding box center [1294, 507] width 80 height 17
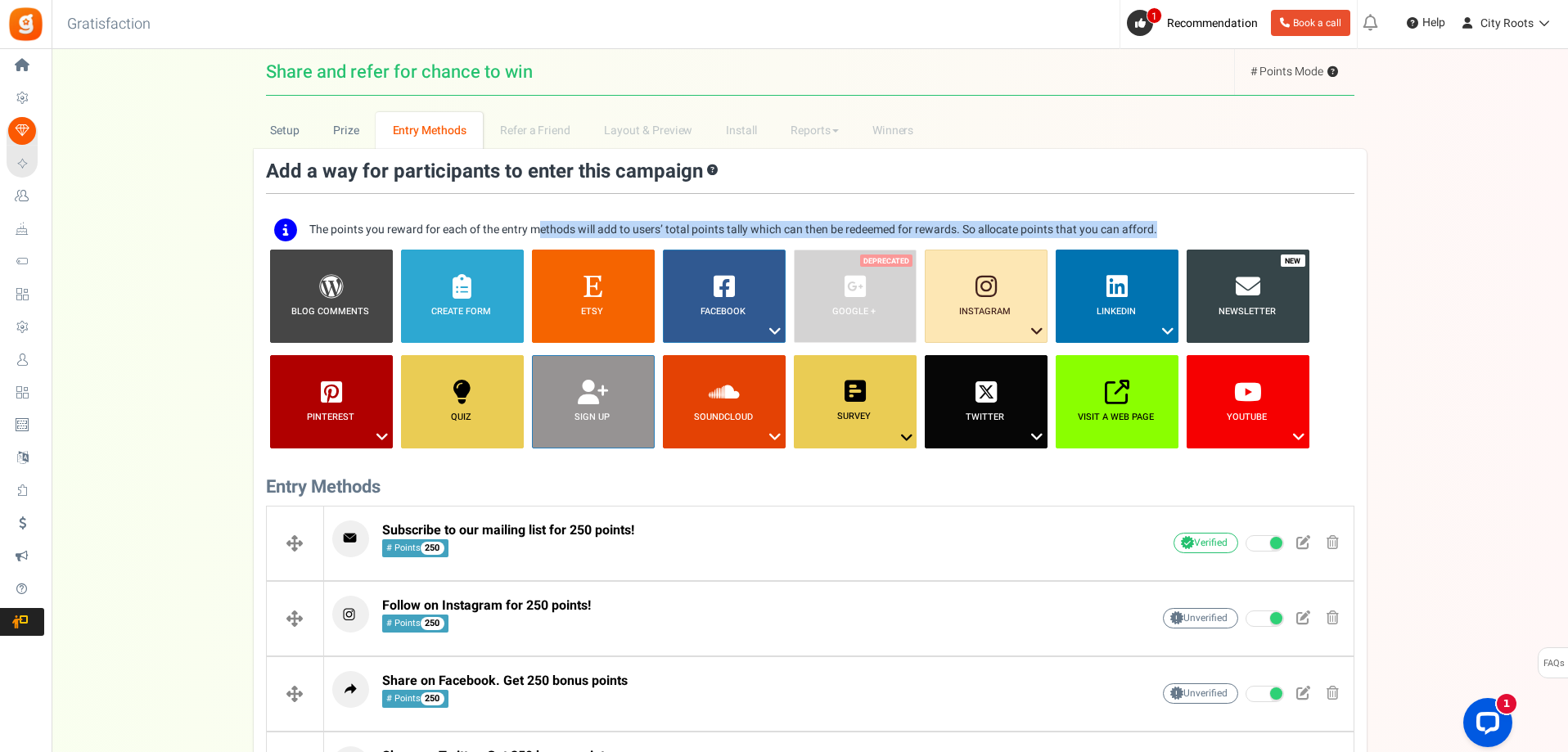
drag, startPoint x: 537, startPoint y: 236, endPoint x: 1345, endPoint y: 237, distance: 808.0
click at [1345, 237] on div "The points you reward for each of the entry methods will add to users’ total po…" at bounding box center [809, 230] width 1072 height 23
click at [1352, 232] on div "The points you reward for each of the entry methods will add to users’ total po…" at bounding box center [810, 230] width 1088 height 39
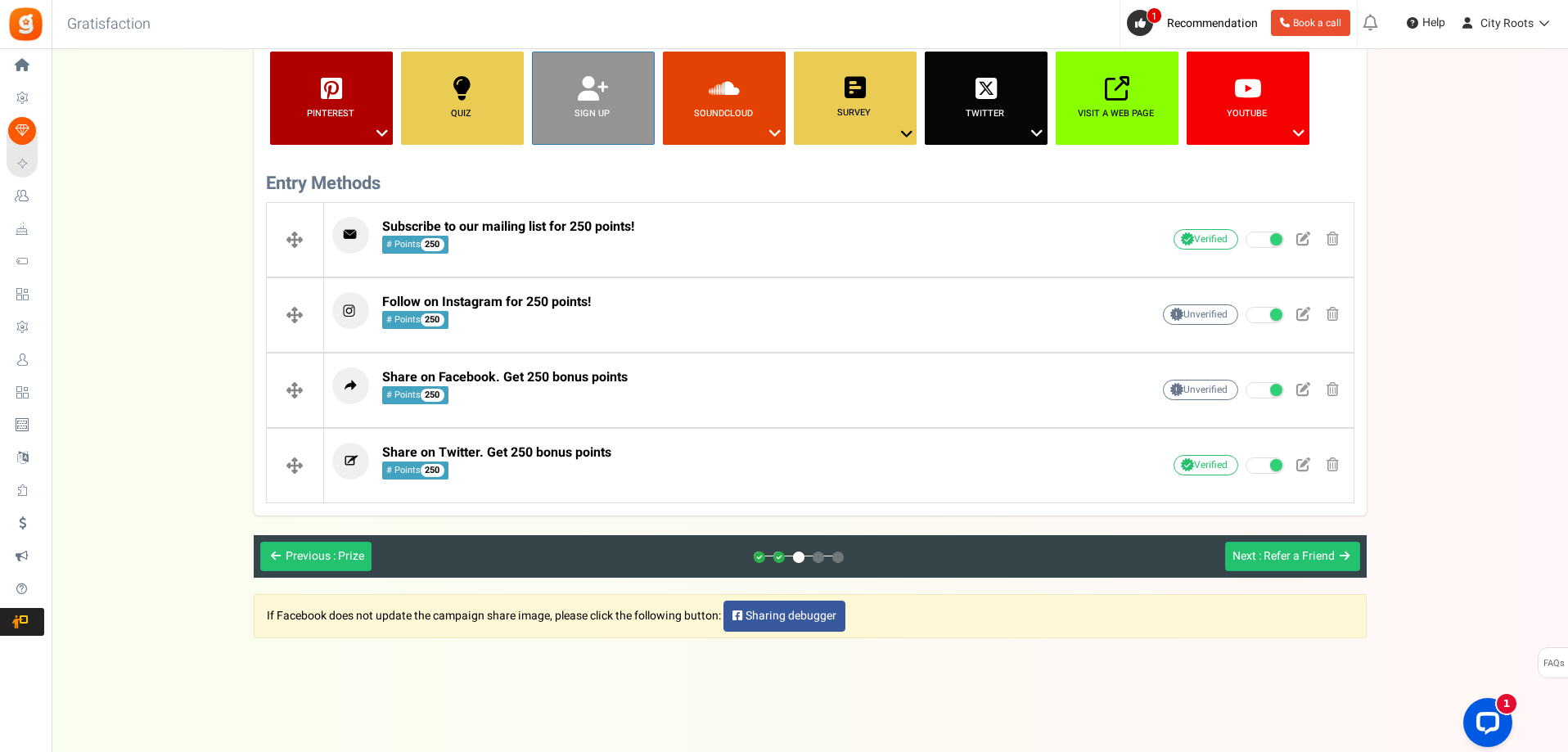
scroll to position [306, 0]
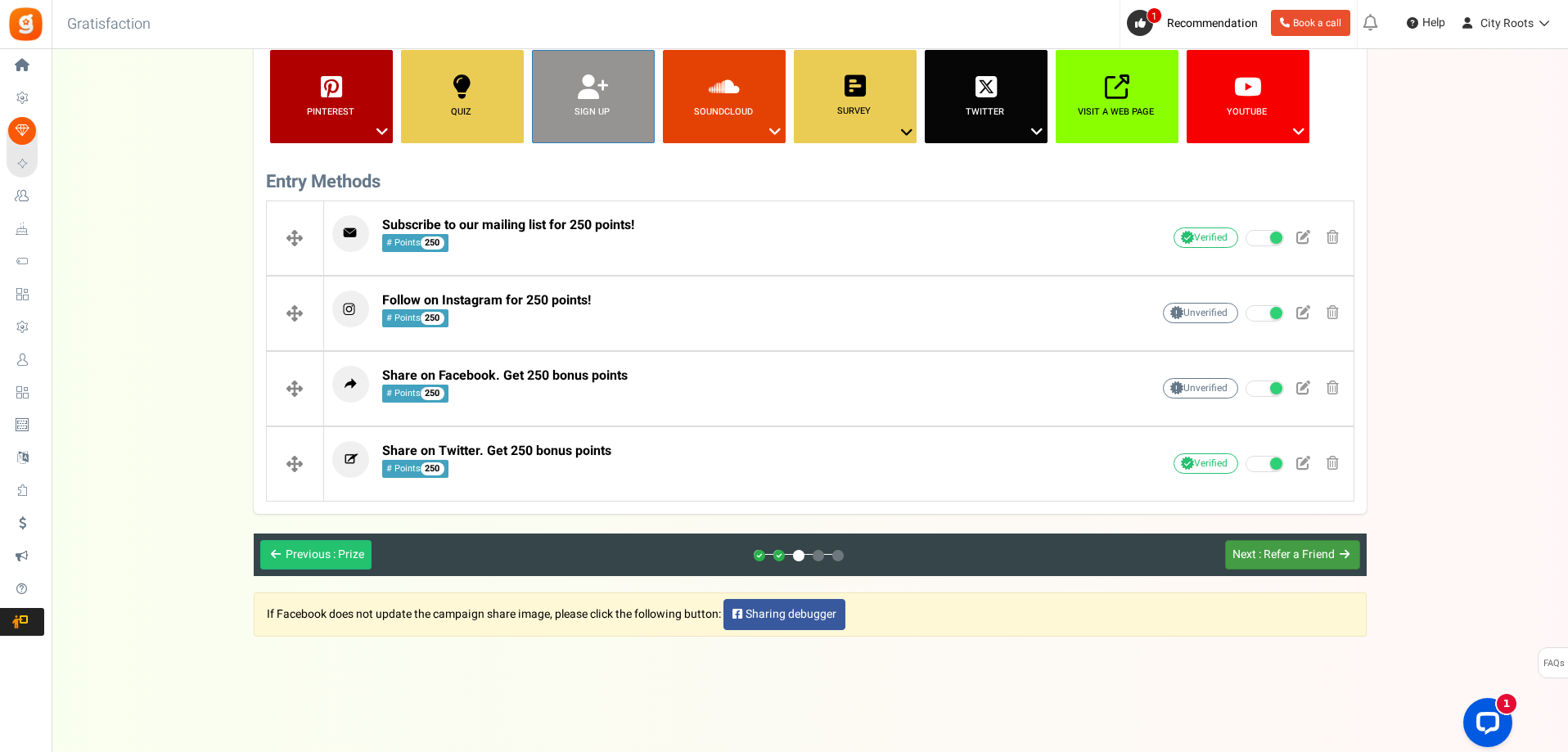
click at [1265, 558] on span ": Refer a Friend" at bounding box center [1296, 555] width 76 height 17
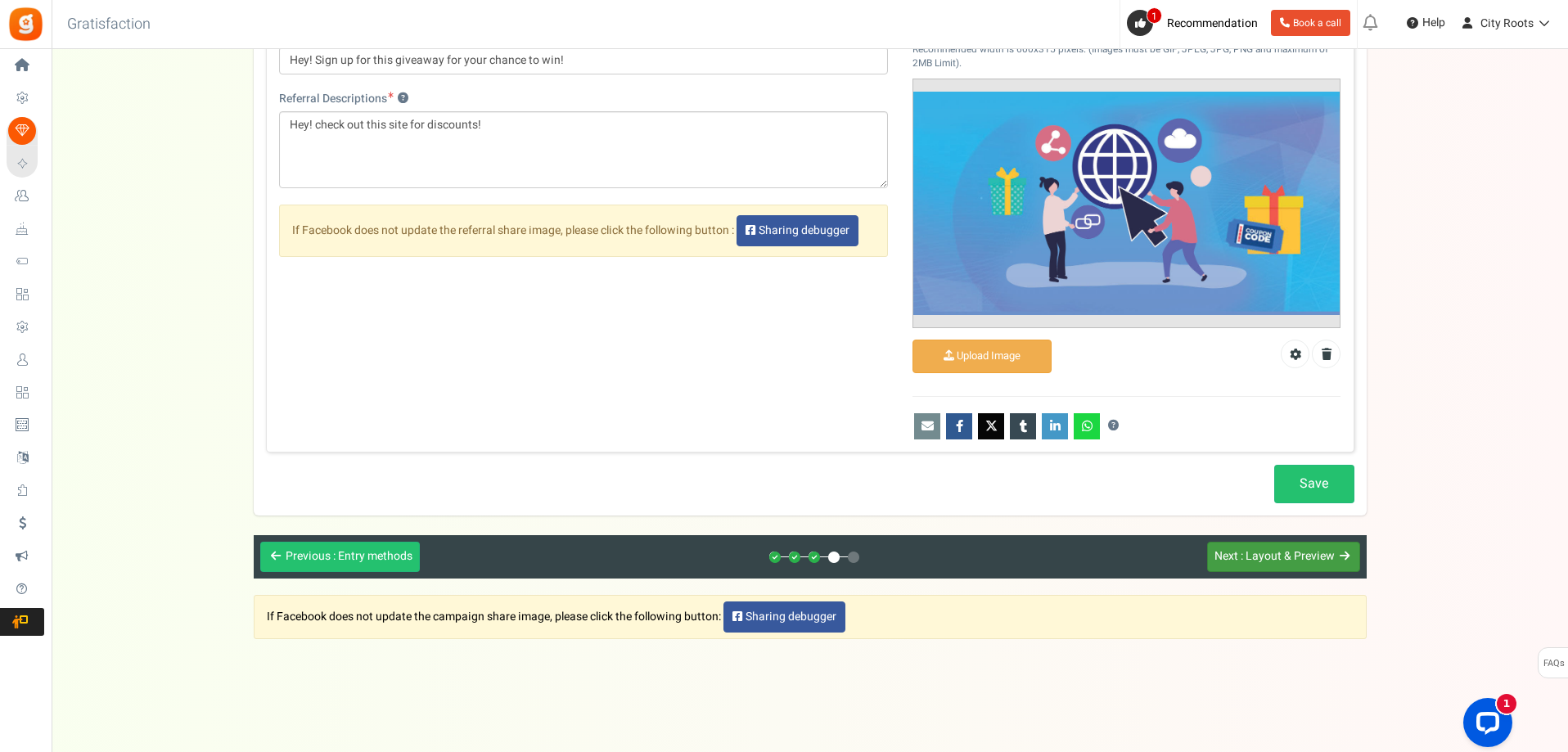
scroll to position [1010, 0]
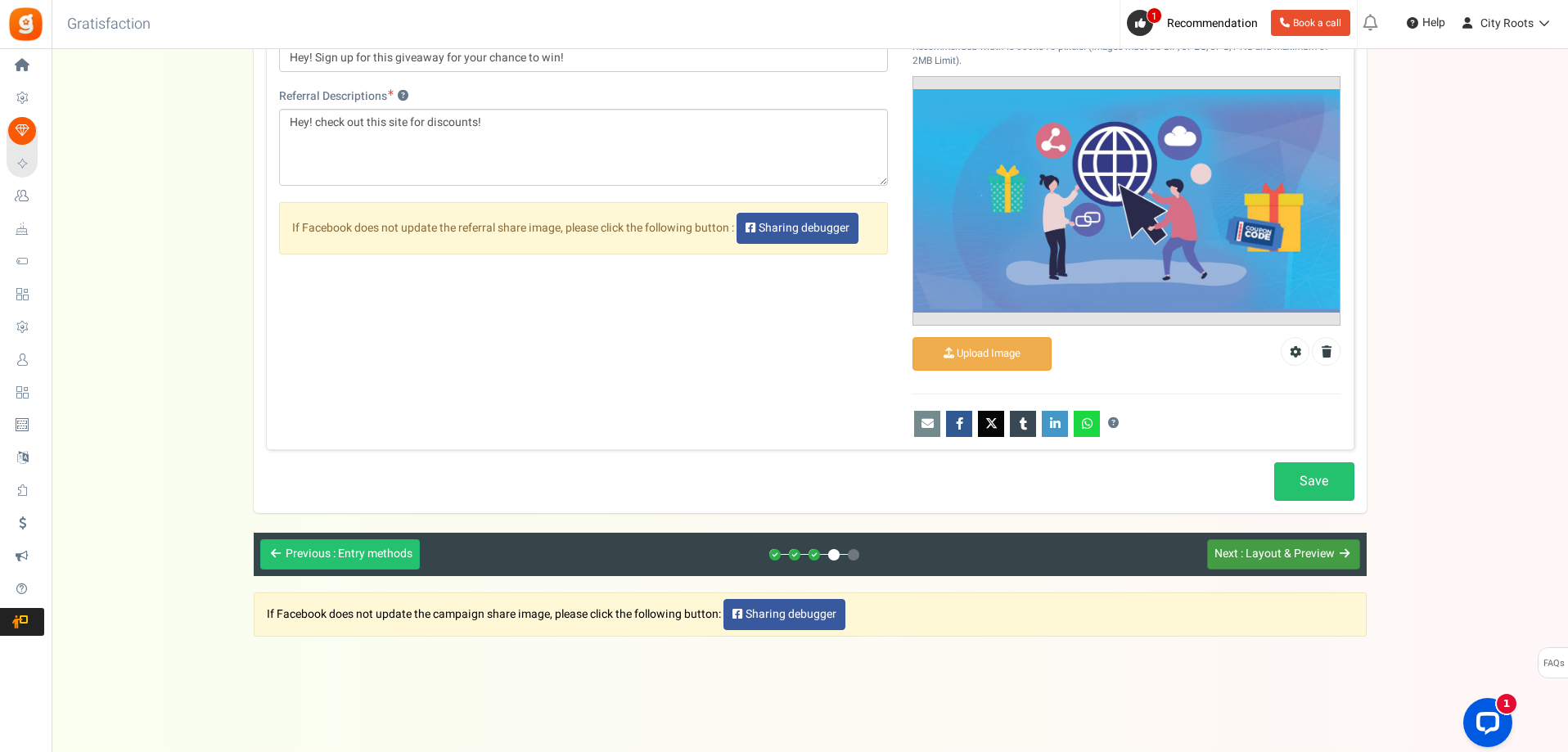
click at [1290, 564] on button "Next : Layout & Preview" at bounding box center [1283, 554] width 153 height 30
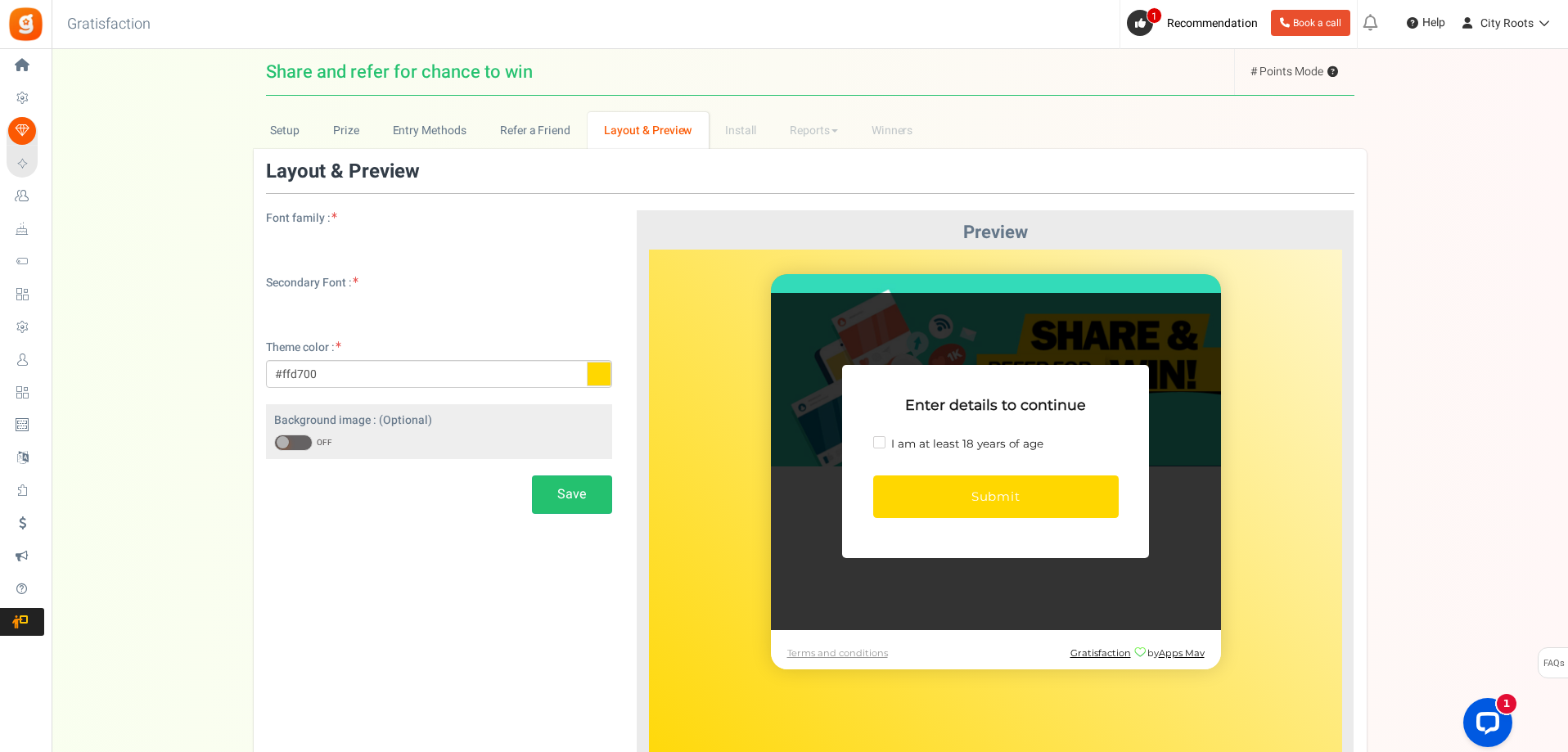
scroll to position [0, 0]
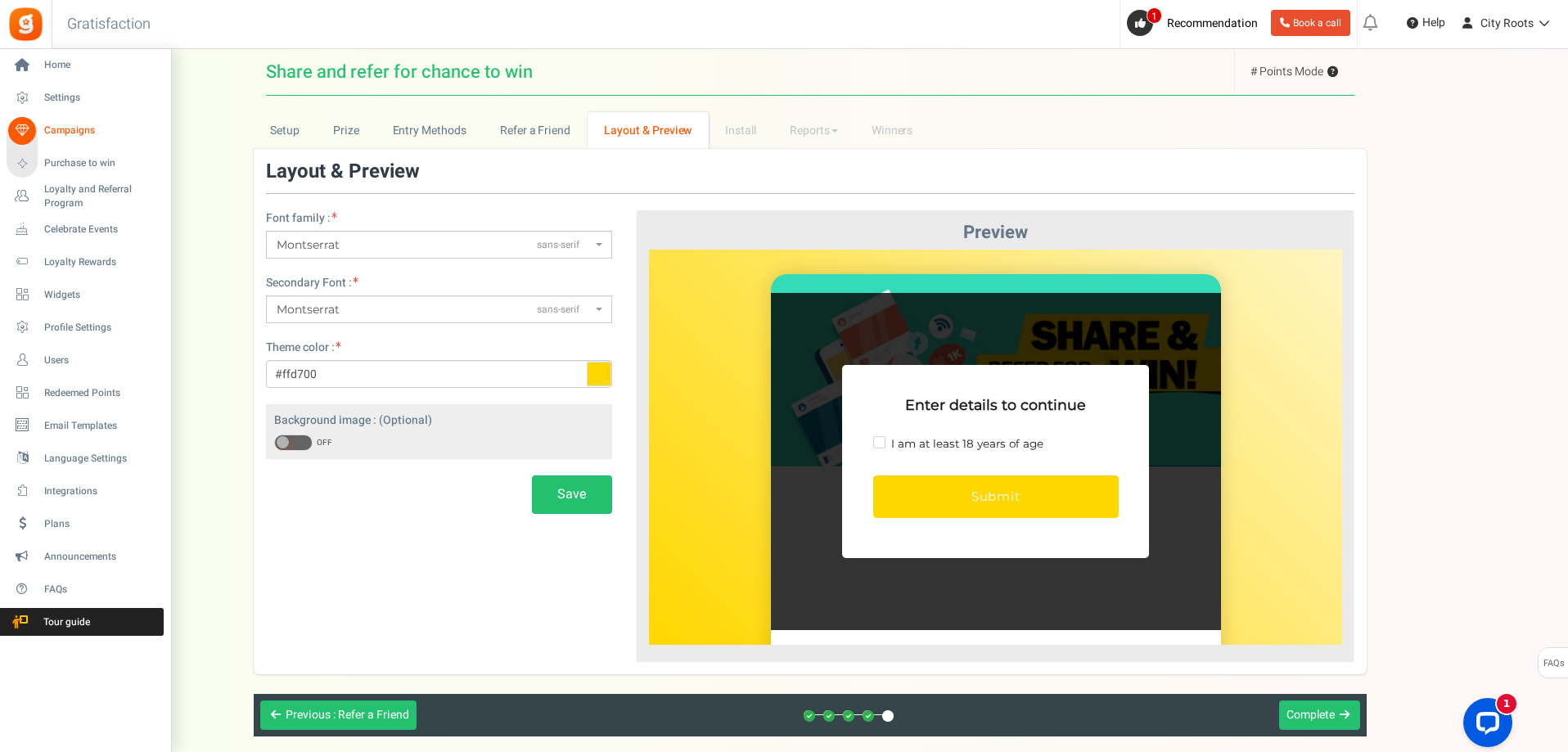
click at [59, 129] on span "Campaigns" at bounding box center [101, 131] width 114 height 13
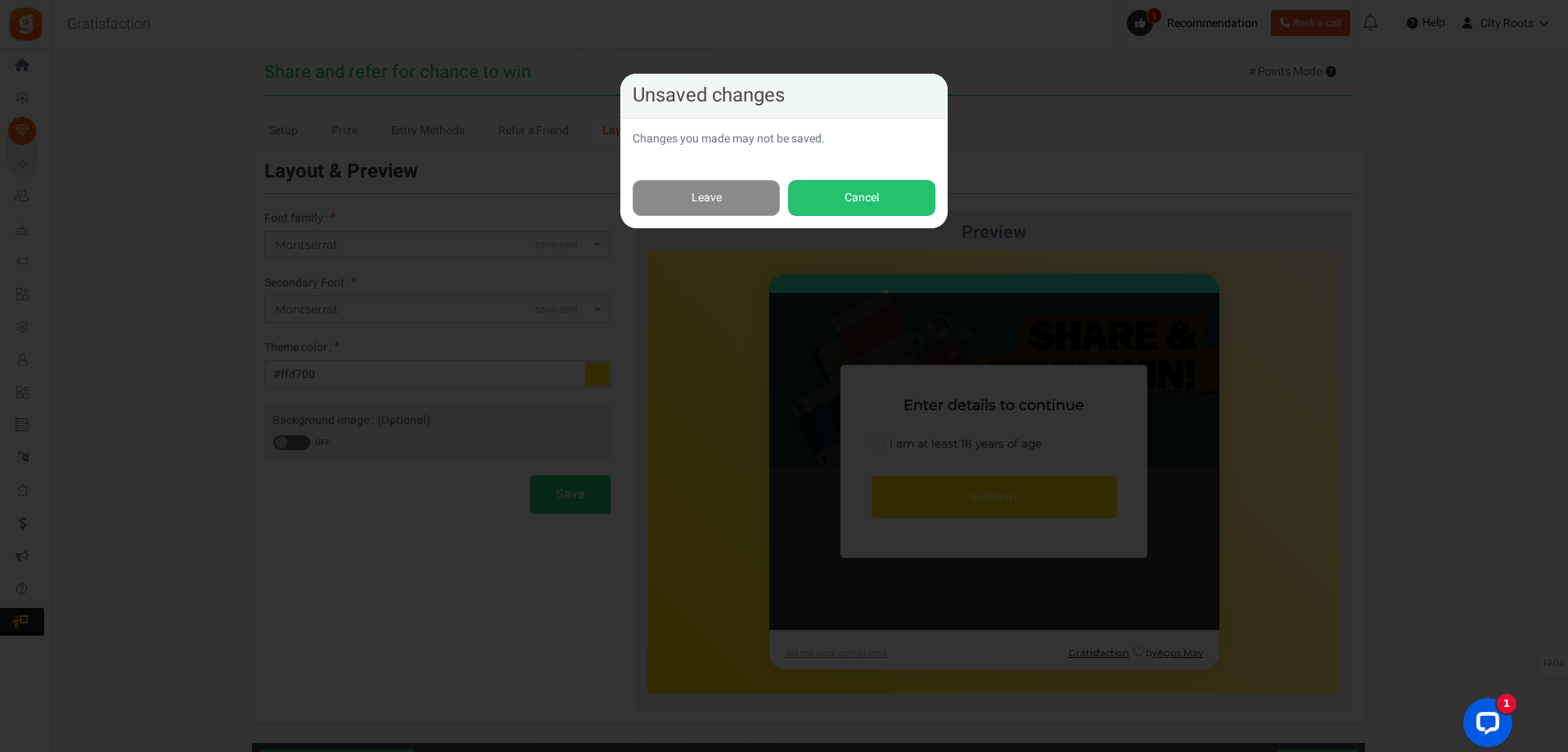
click at [732, 192] on link "Leave" at bounding box center [706, 198] width 147 height 37
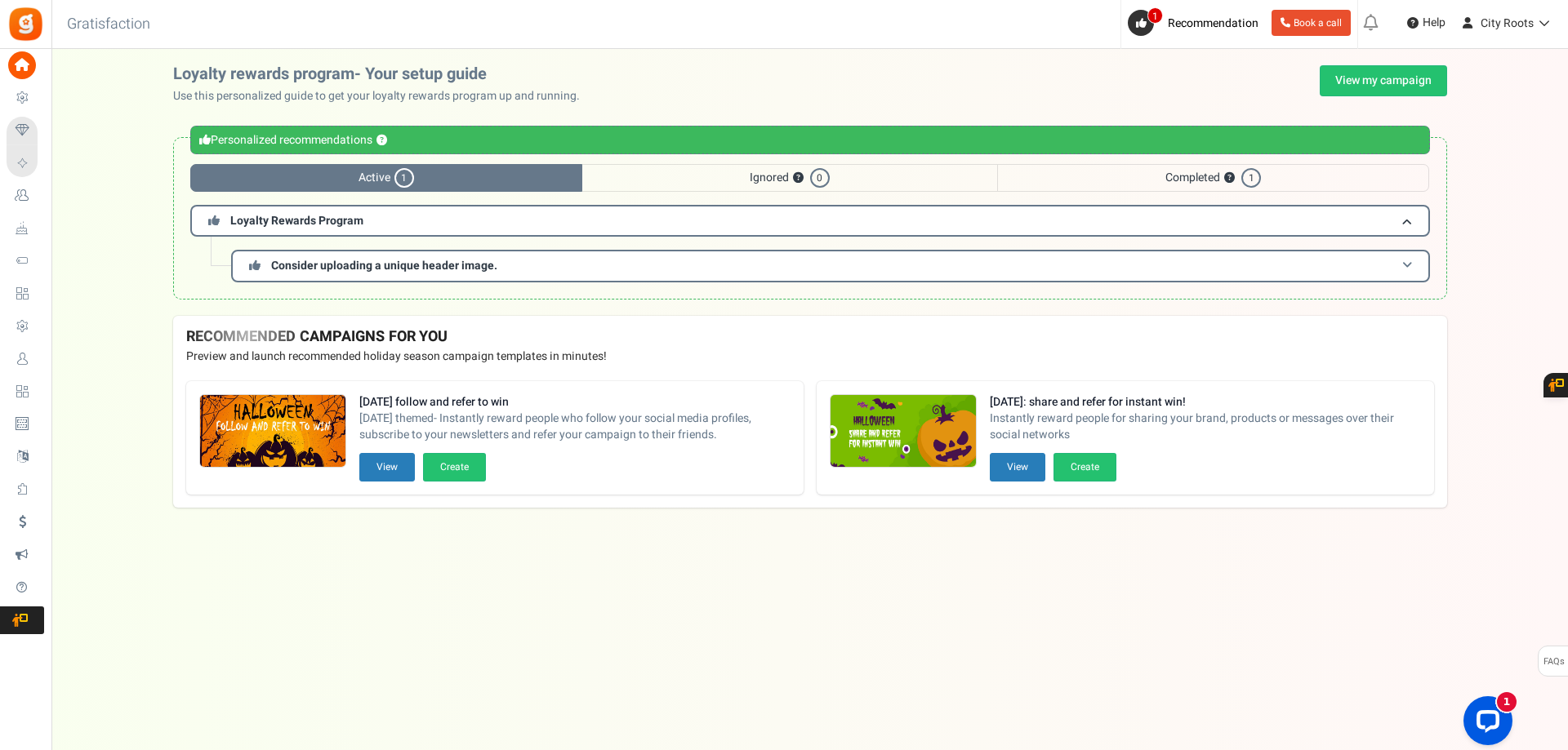
click at [369, 271] on span "Consider uploading a unique header image." at bounding box center [385, 266] width 226 height 17
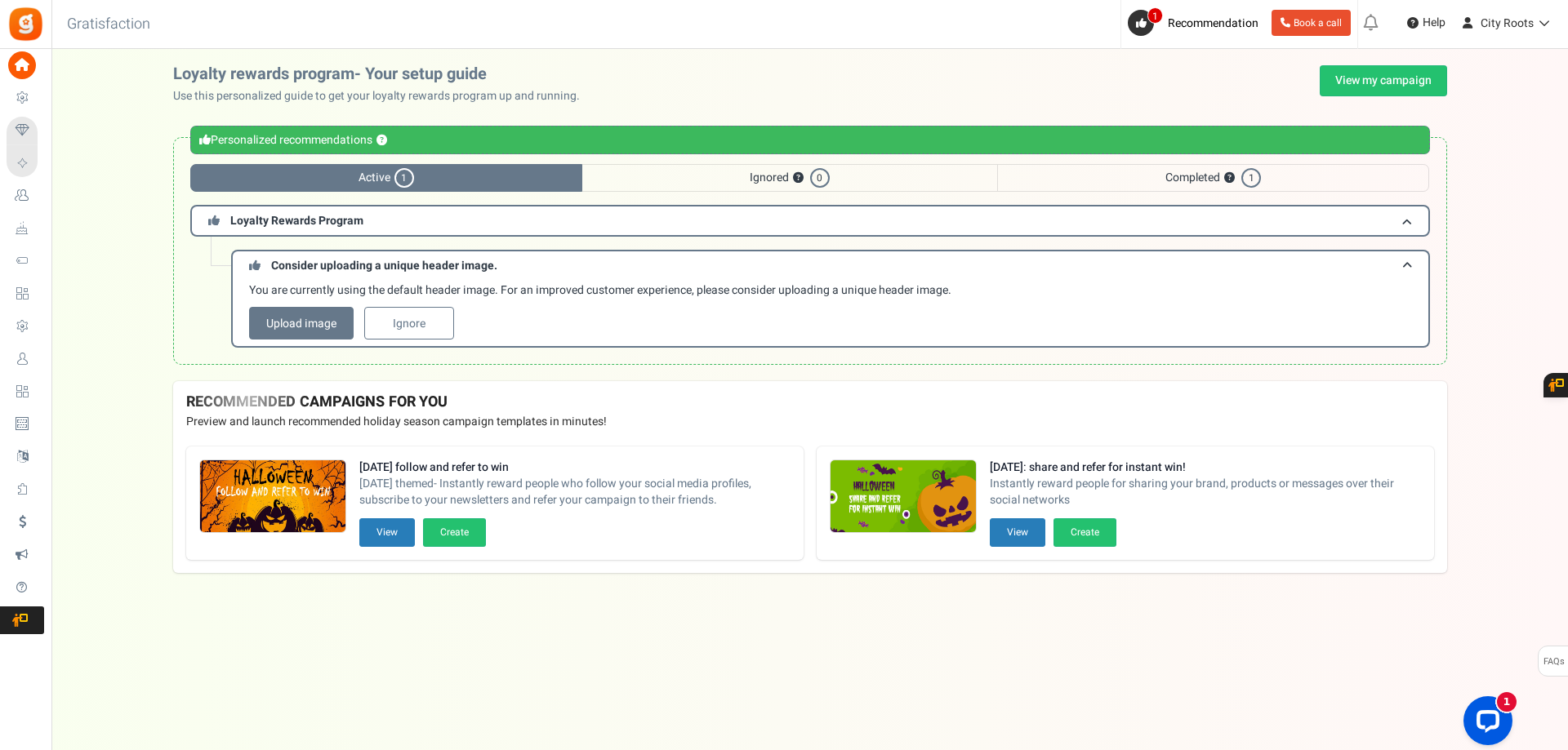
click at [321, 334] on link "Upload image" at bounding box center [301, 323] width 105 height 33
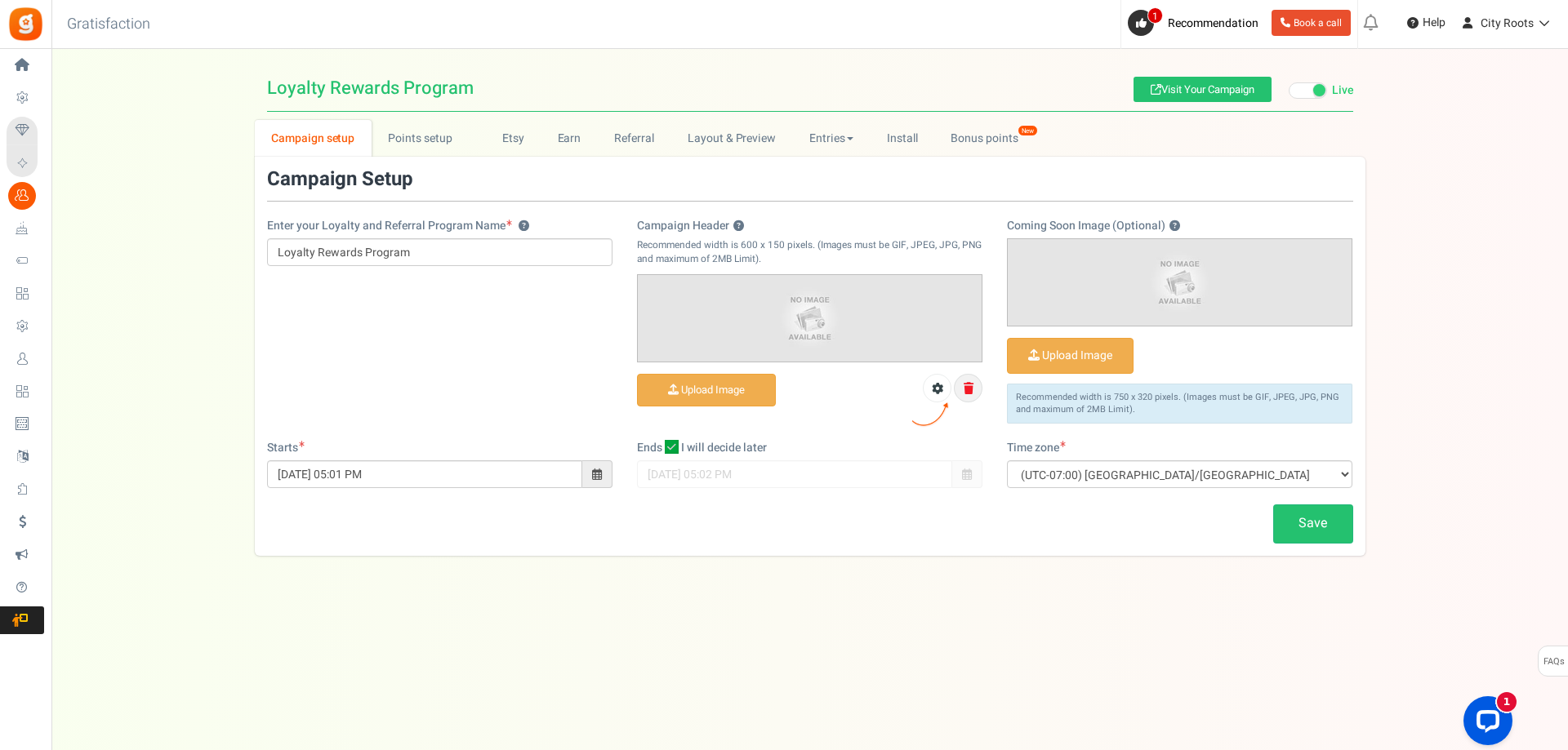
click at [975, 388] on link at bounding box center [968, 388] width 29 height 29
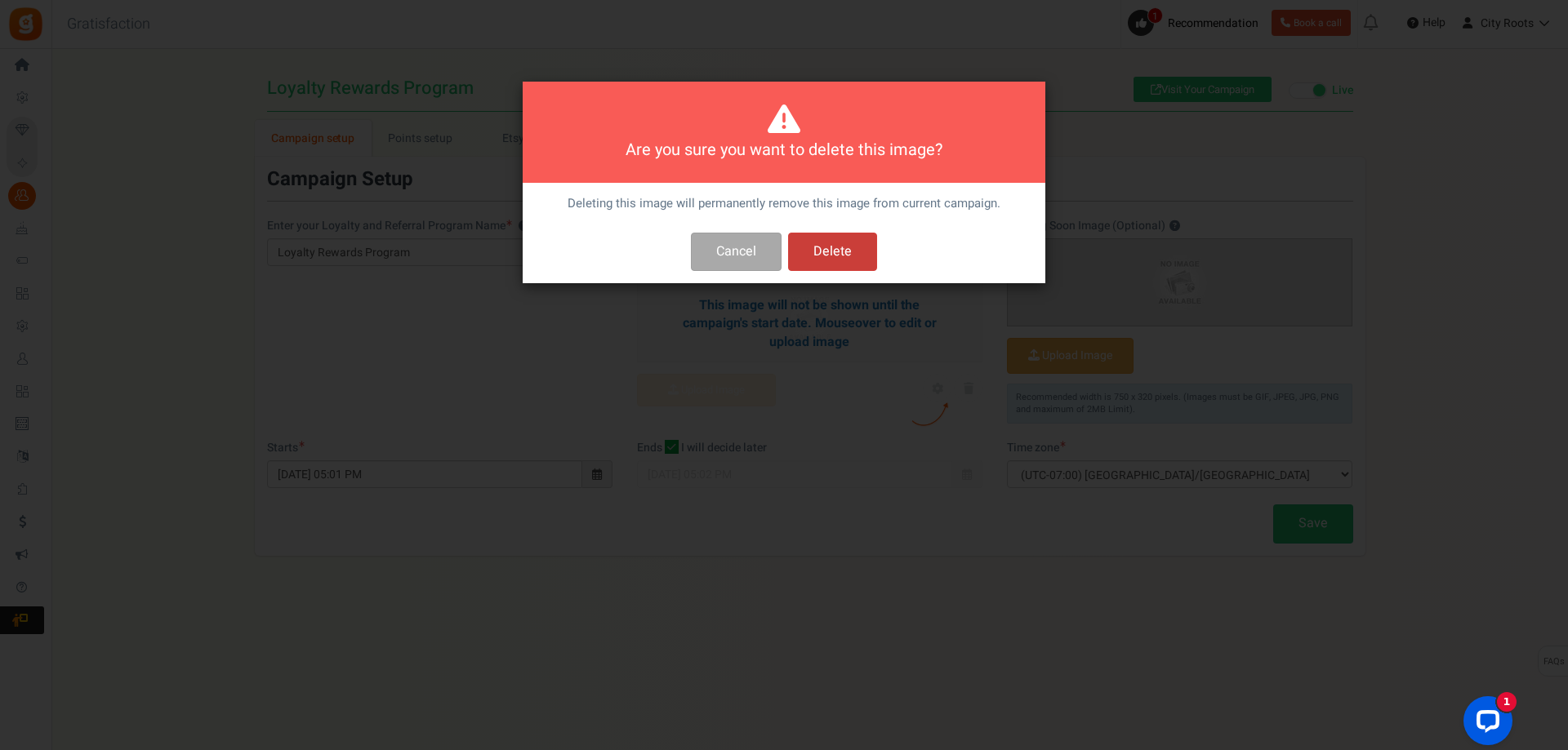
click at [816, 262] on button "Delete" at bounding box center [832, 252] width 89 height 38
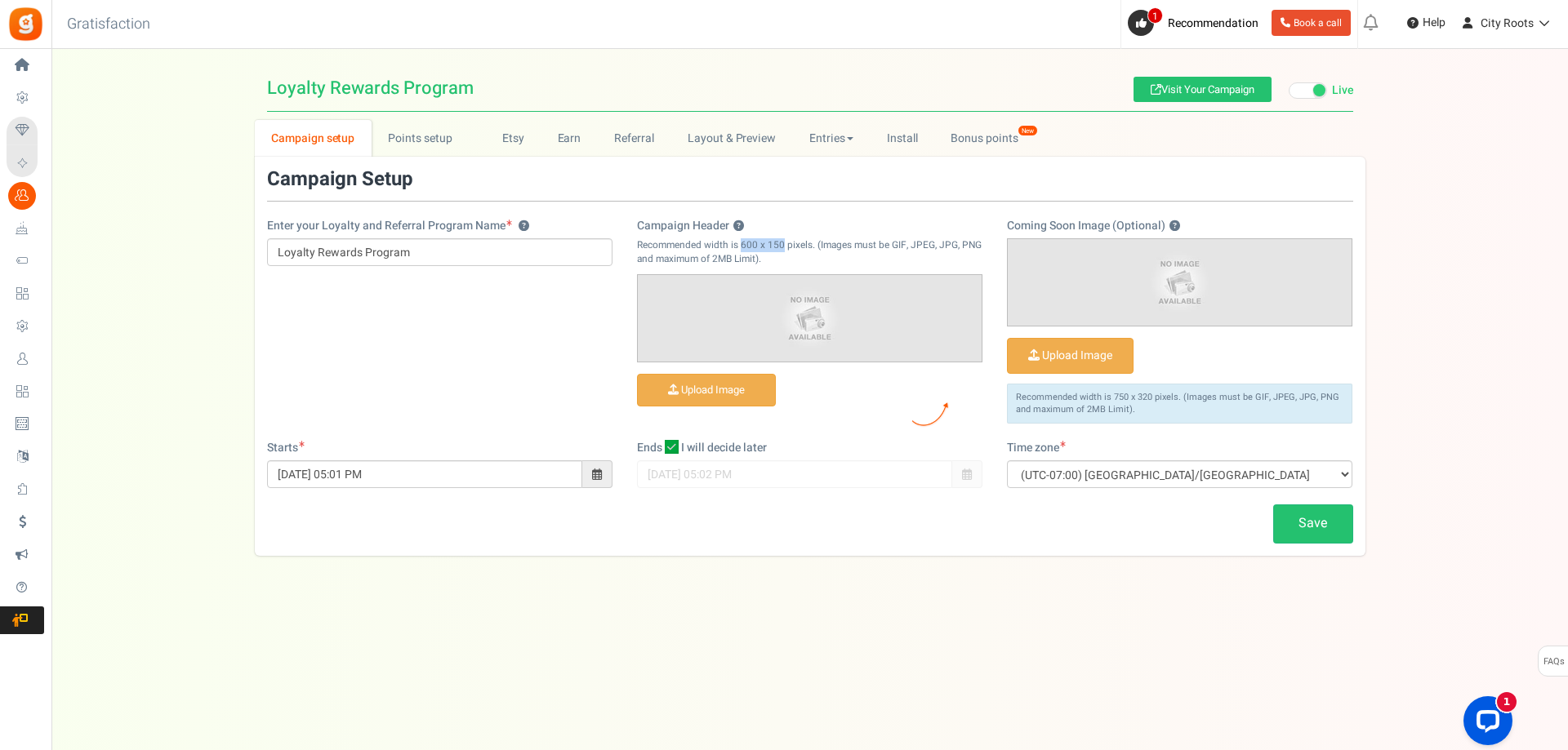
drag, startPoint x: 742, startPoint y: 245, endPoint x: 782, endPoint y: 246, distance: 40.0
click at [782, 246] on p "Recommended width is 600 x 150 pixels. (Images must be GIF, JPEG, JPG, PNG and …" at bounding box center [810, 252] width 345 height 28
copy p "600 x 150"
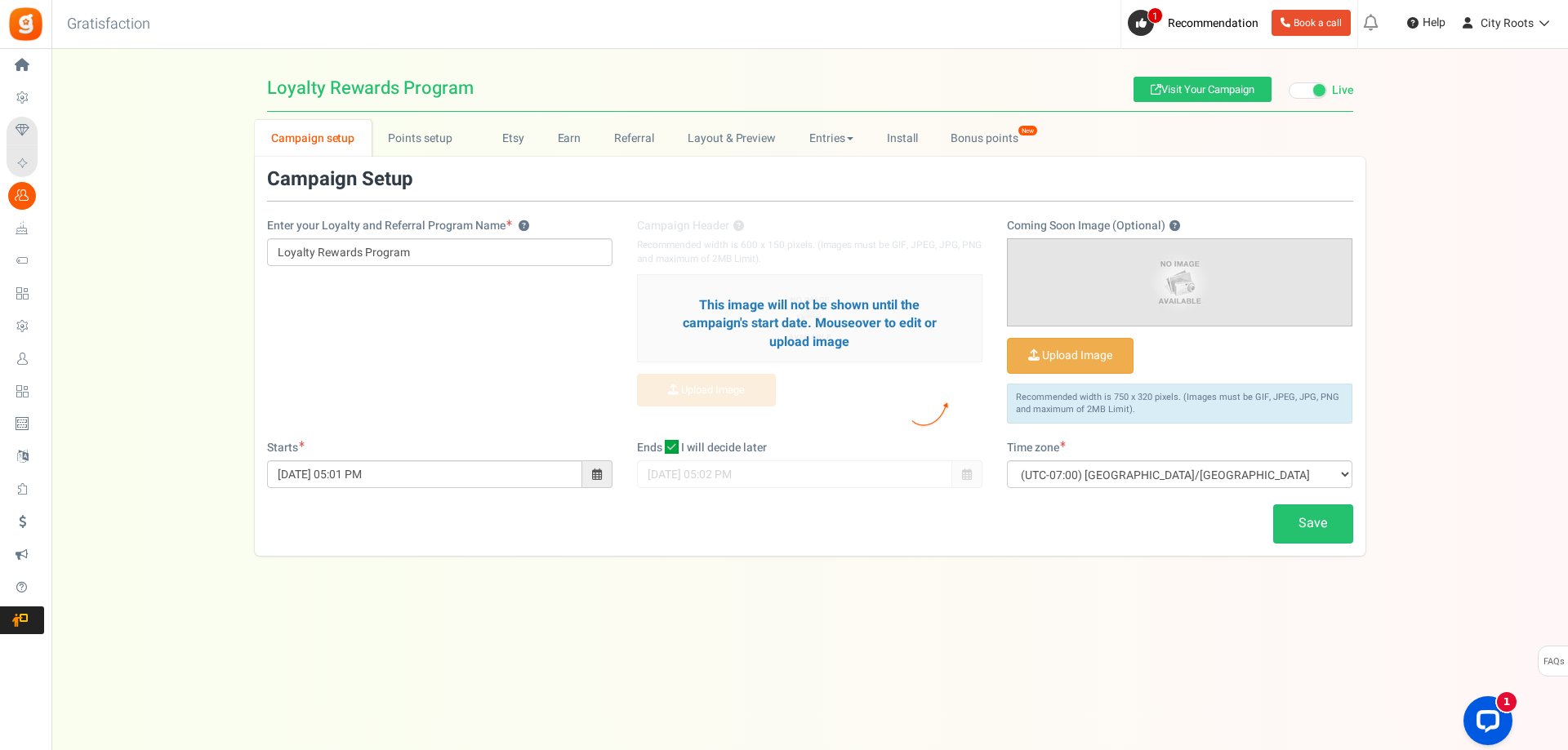
drag, startPoint x: 486, startPoint y: 340, endPoint x: 496, endPoint y: 335, distance: 11.2
click at [486, 339] on div "Enter your Loyalty and Referral Program Name ? Loyalty Rewards Program Campaign…" at bounding box center [811, 304] width 1111 height 271
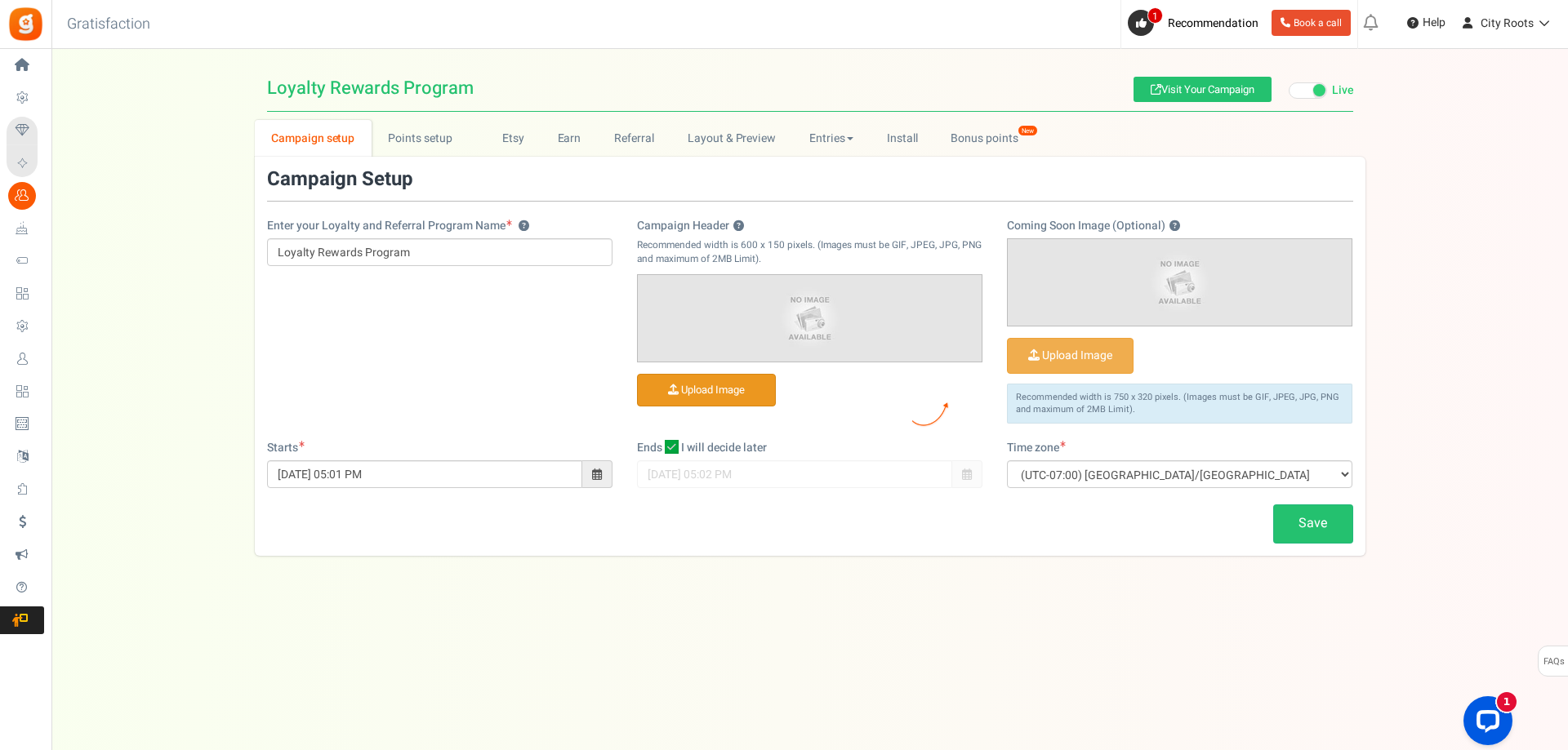
drag, startPoint x: 726, startPoint y: 391, endPoint x: 736, endPoint y: 392, distance: 10.0
click at [726, 391] on input "Campaign Header ?" at bounding box center [706, 390] width 137 height 32
click at [754, 380] on input "Campaign Header ?" at bounding box center [706, 390] width 137 height 32
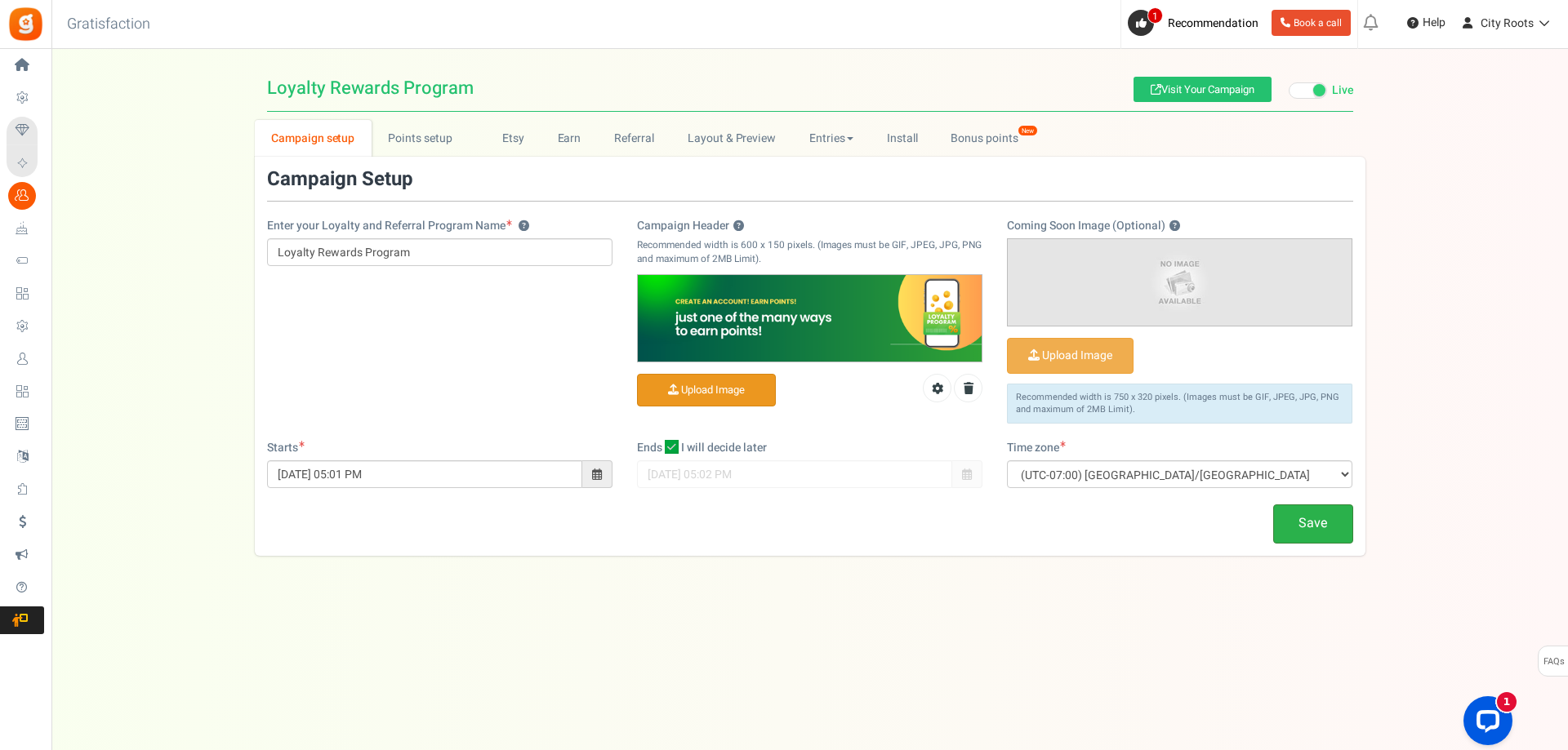
click at [1311, 528] on link "Save" at bounding box center [1313, 524] width 80 height 38
